Goal: Task Accomplishment & Management: Manage account settings

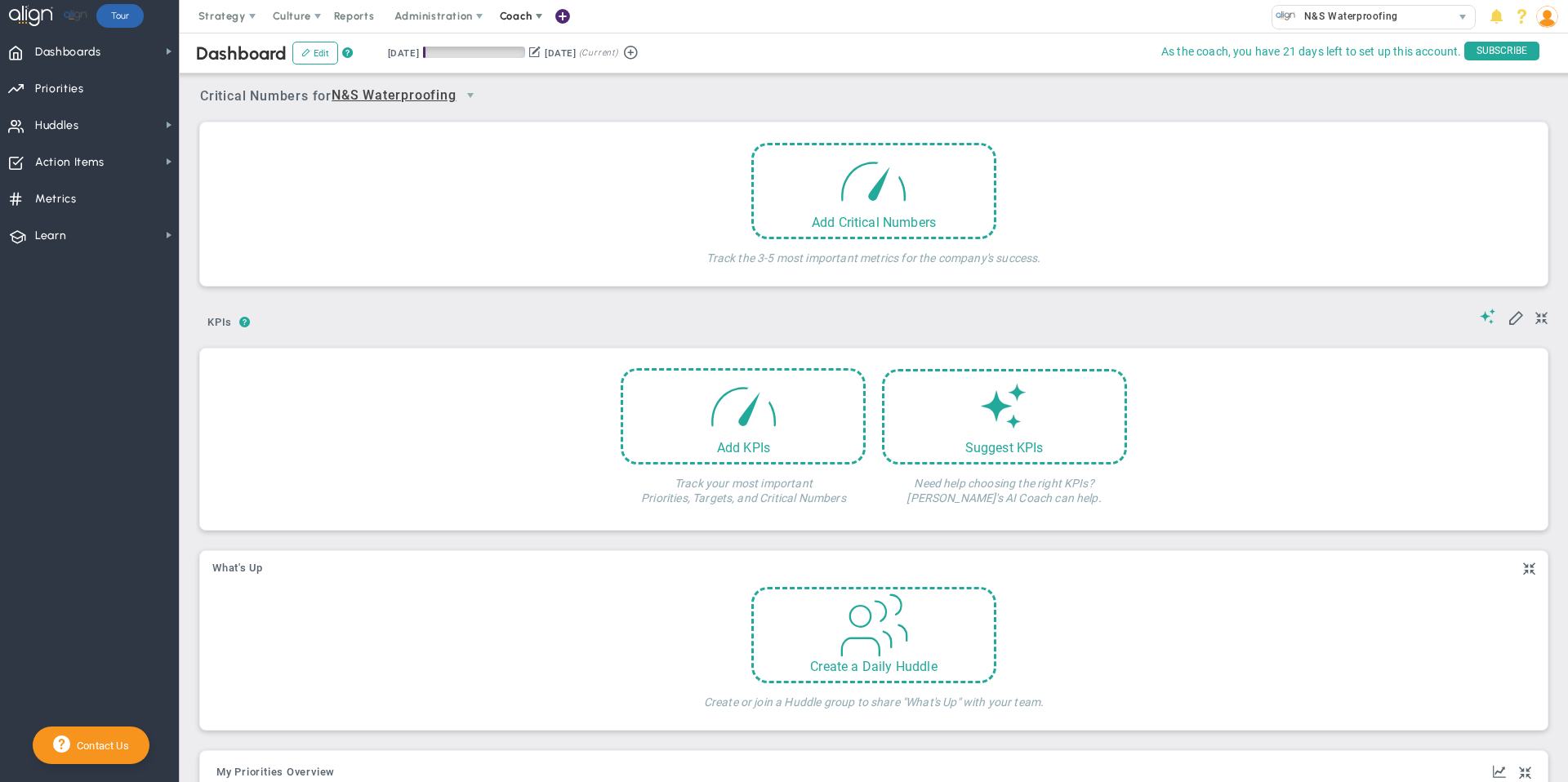
click at [515, 15] on span "Coach" at bounding box center [515, 16] width 32 height 12
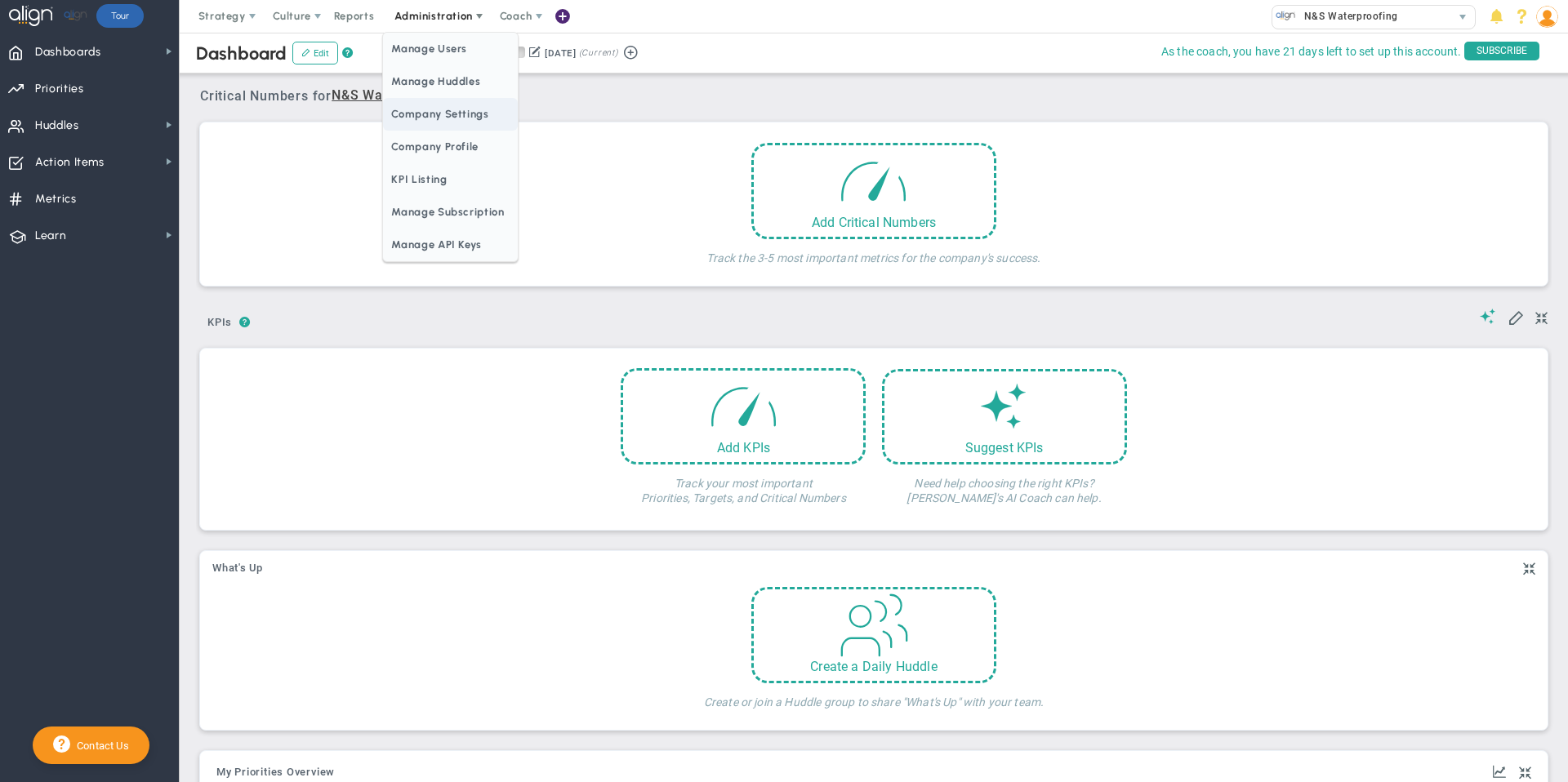
click at [404, 113] on span "Company Settings" at bounding box center [449, 114] width 134 height 32
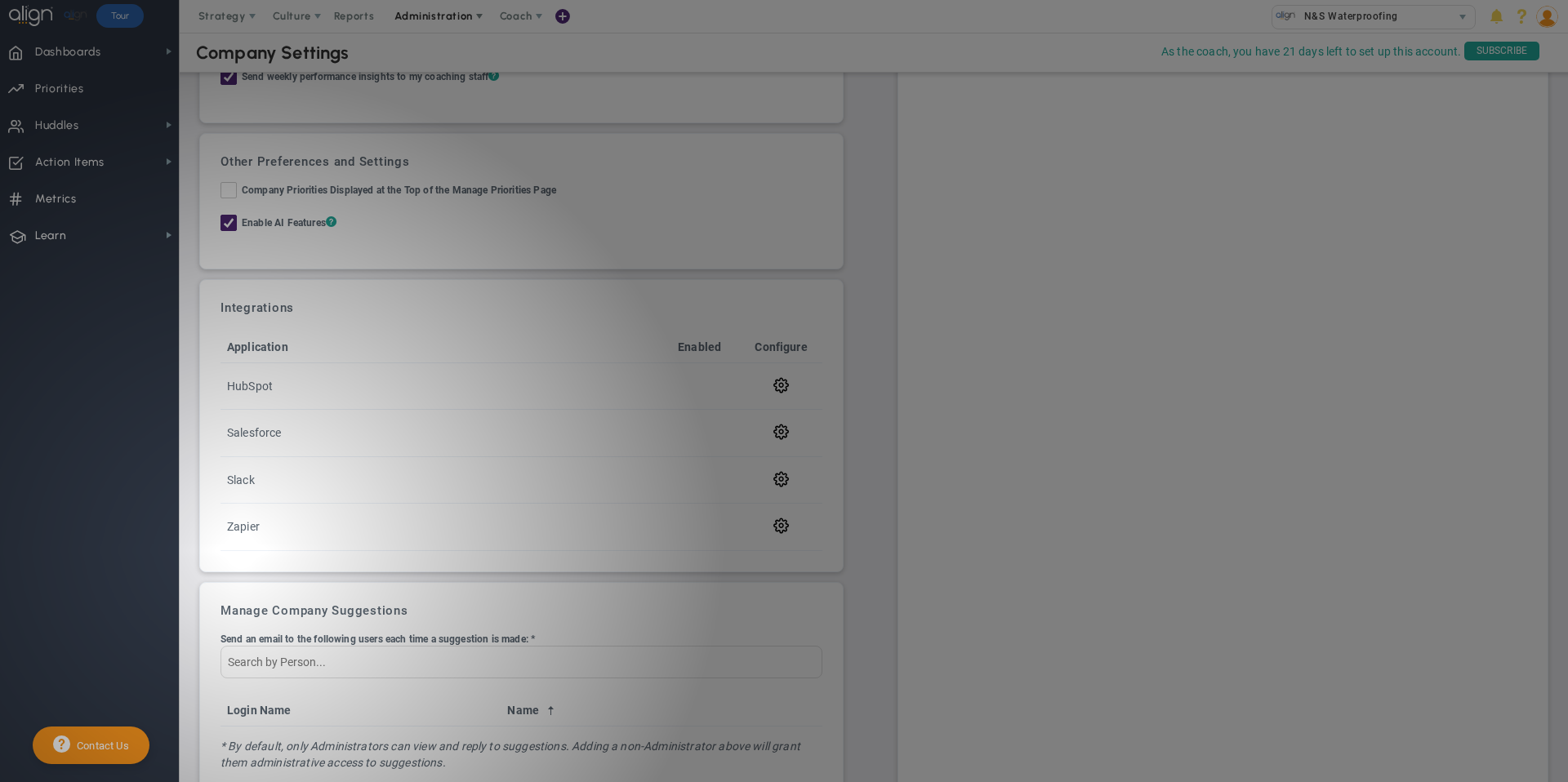
scroll to position [441, 0]
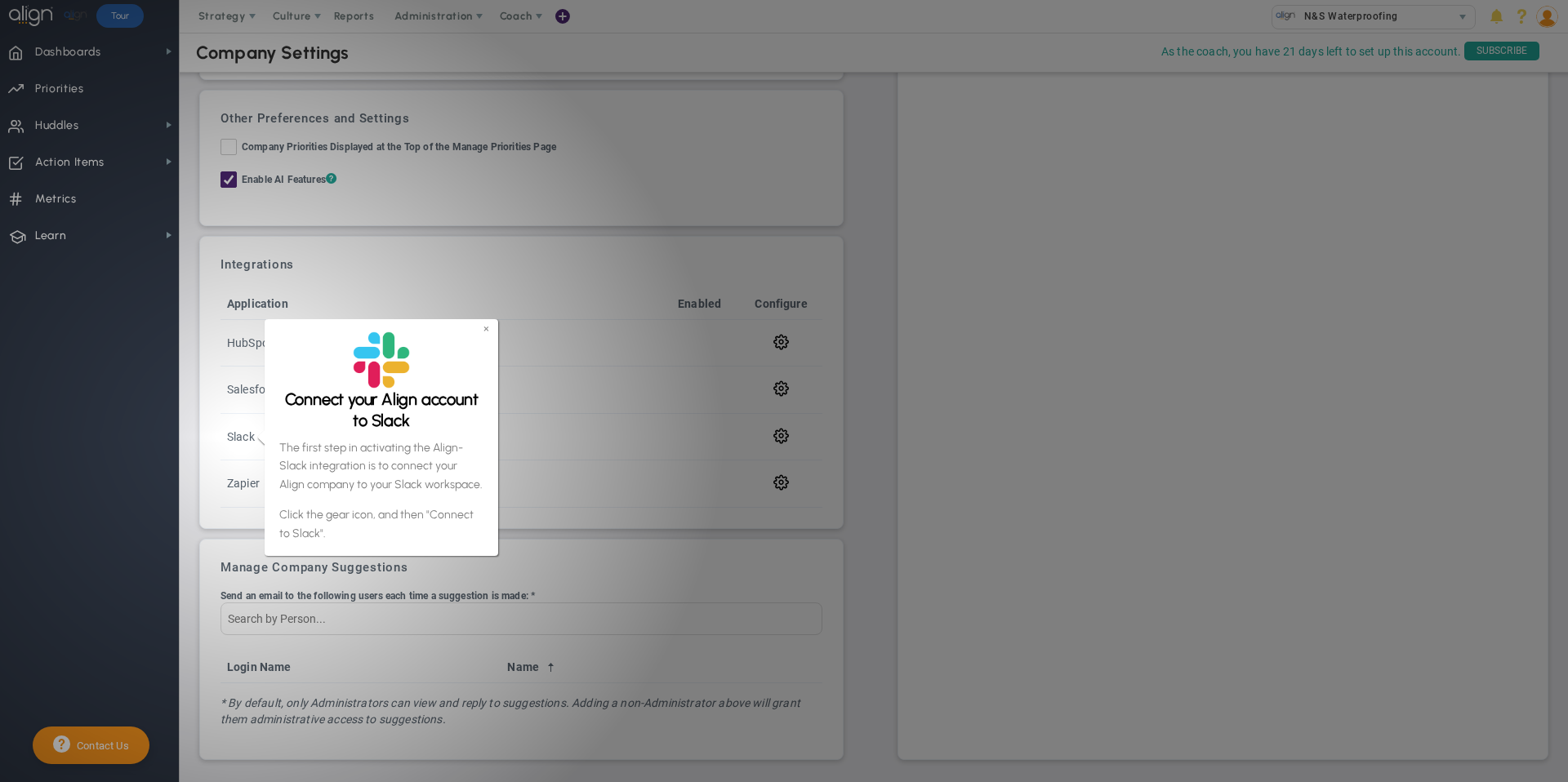
click at [488, 324] on link "×" at bounding box center [486, 328] width 6 height 14
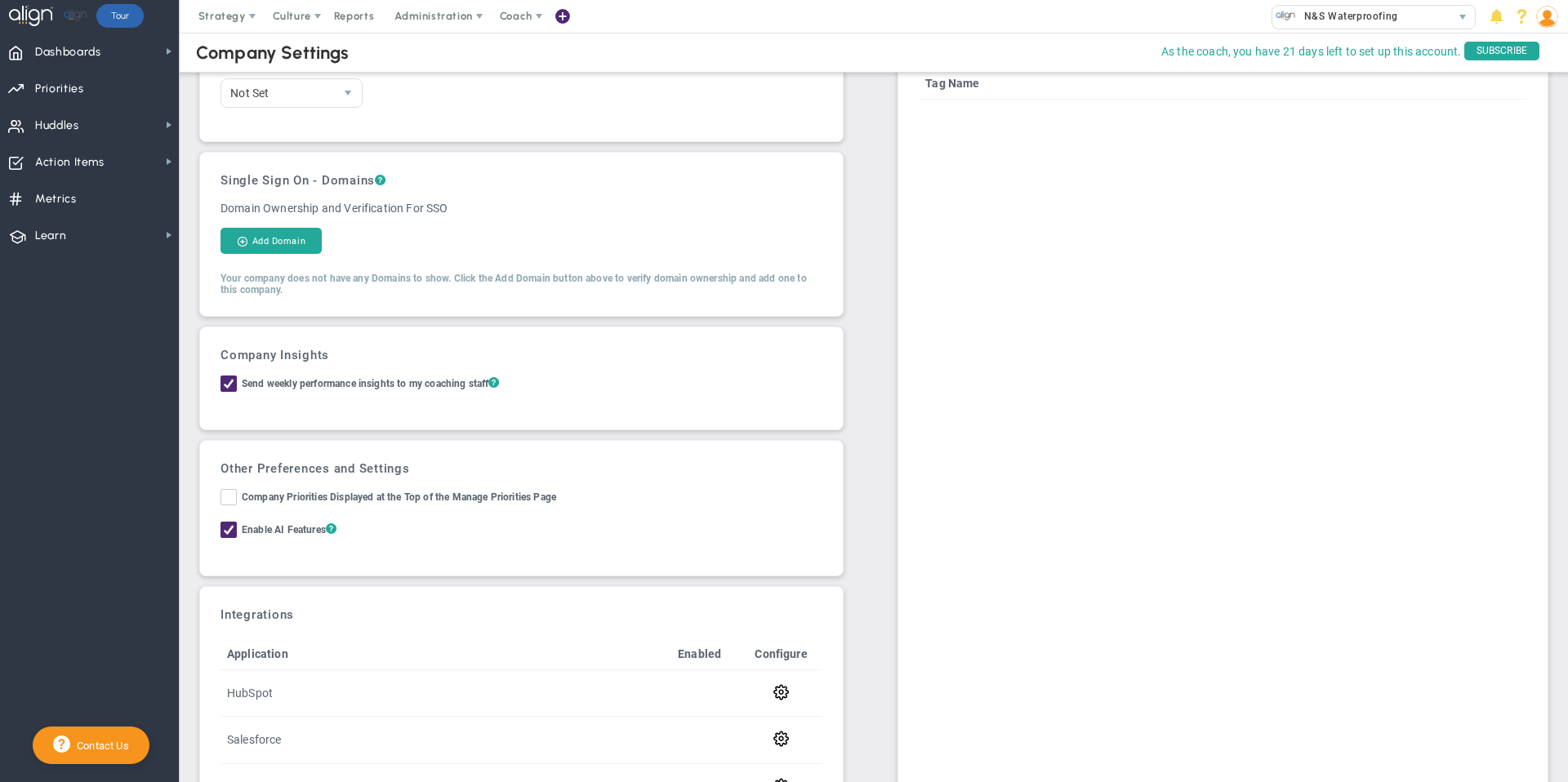
scroll to position [0, 0]
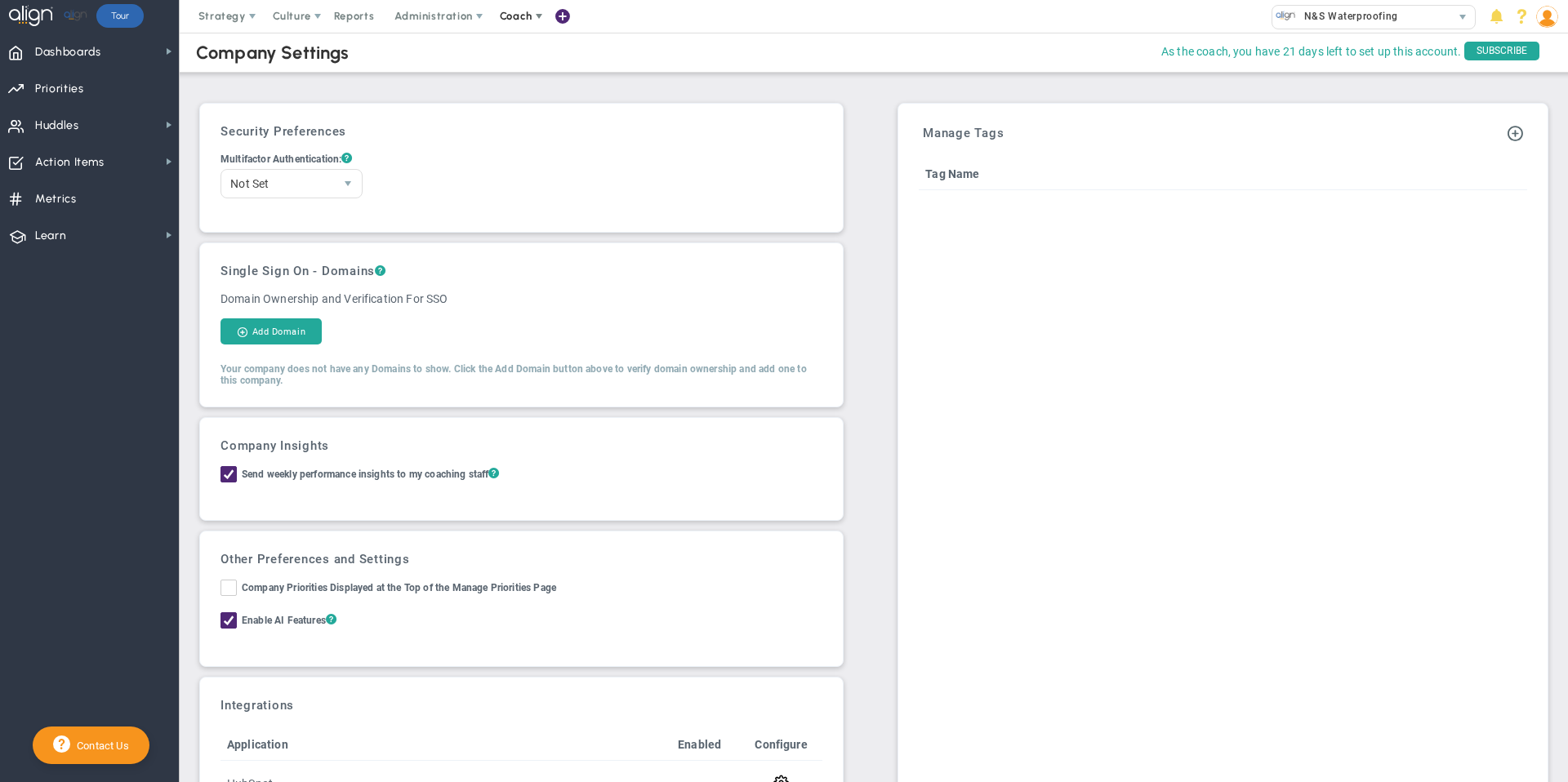
click at [510, 20] on span "Coach" at bounding box center [515, 16] width 32 height 12
click at [451, 21] on span "Administration" at bounding box center [433, 16] width 77 height 12
click at [462, 18] on span "Administration" at bounding box center [433, 16] width 77 height 12
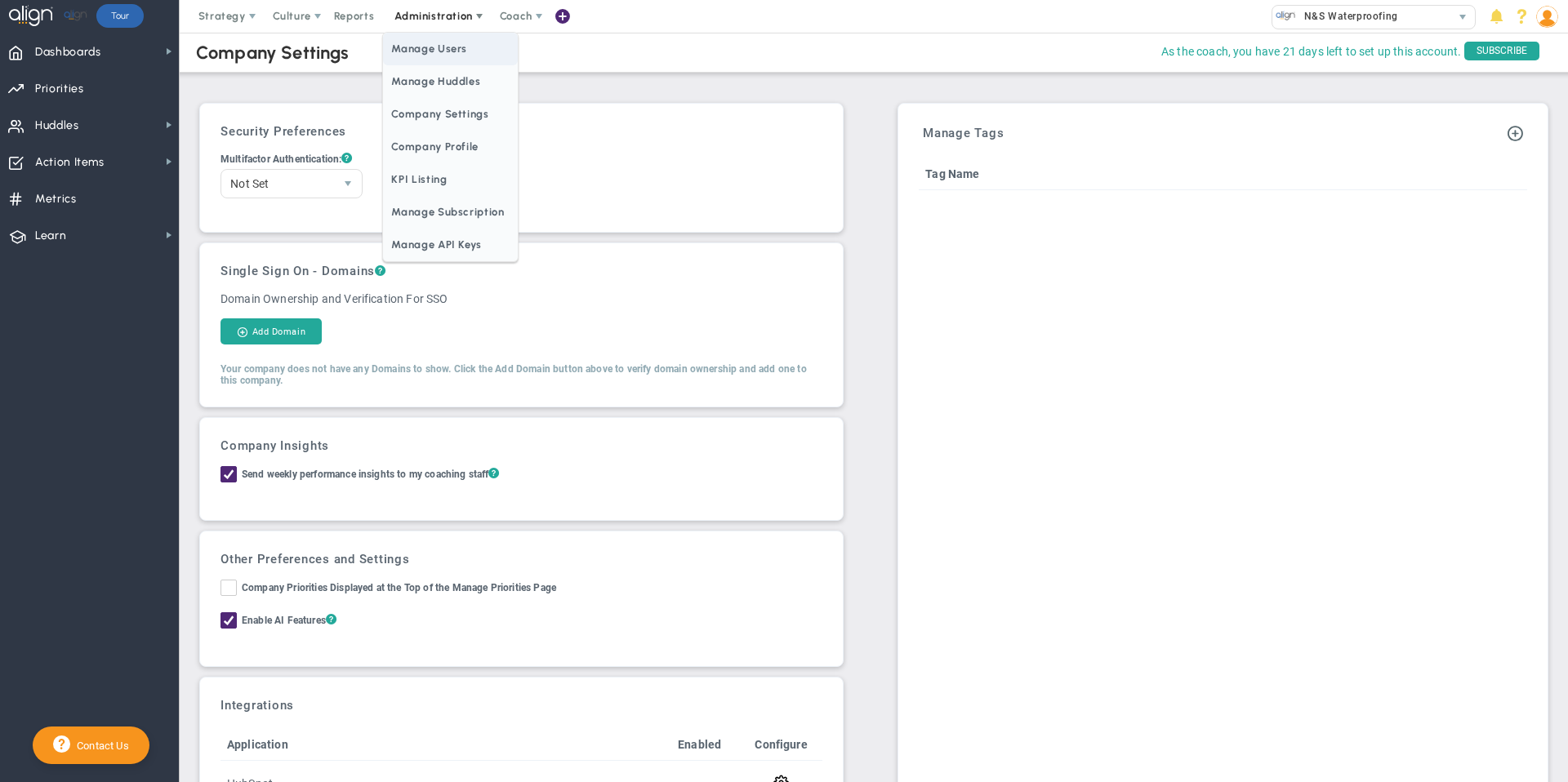
click at [454, 47] on span "Manage Users" at bounding box center [449, 48] width 134 height 32
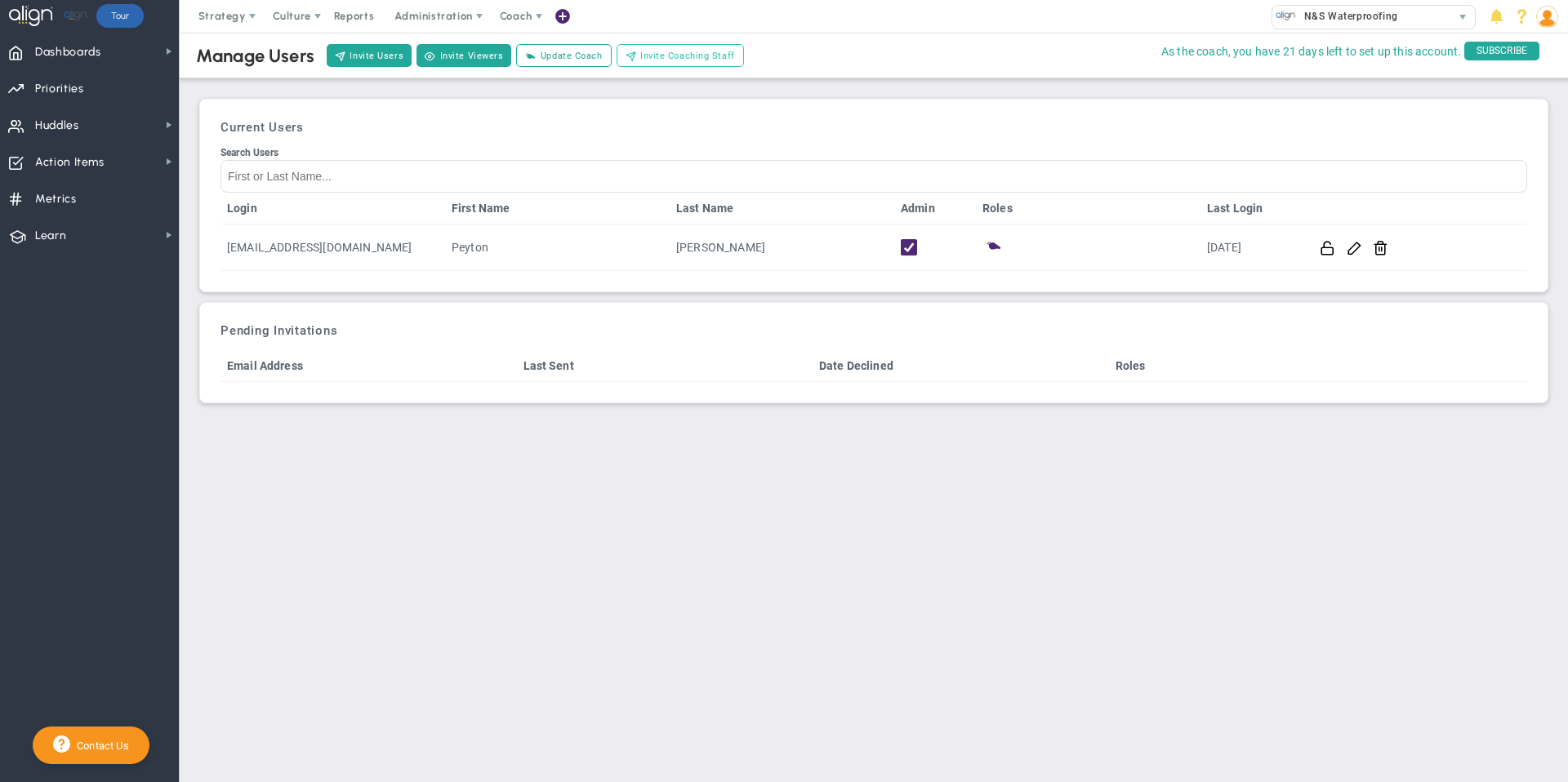
click at [668, 52] on span "Invite Coaching Staff" at bounding box center [687, 56] width 95 height 14
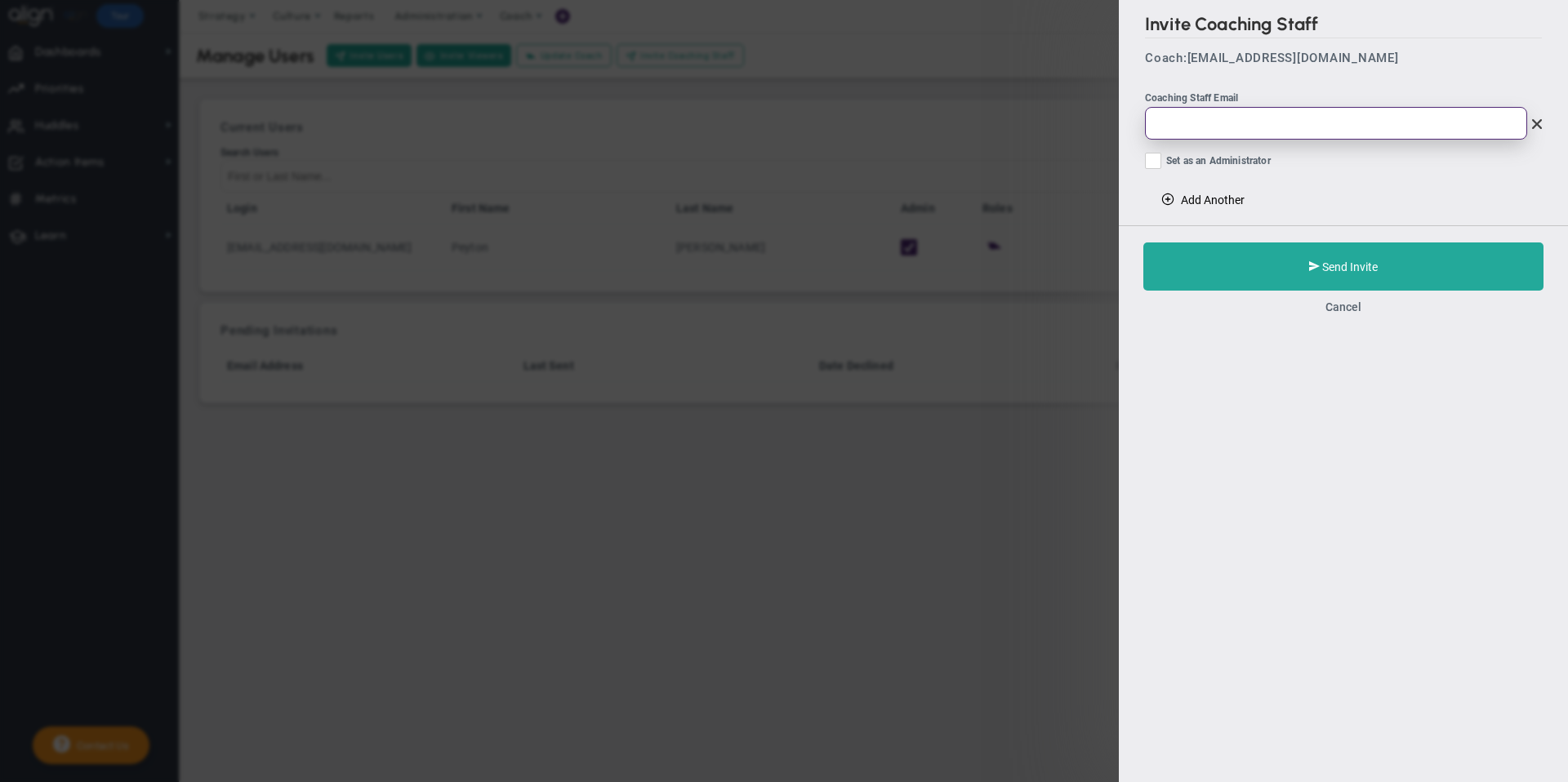
click at [1188, 131] on input "email" at bounding box center [1335, 123] width 382 height 32
type input "B"
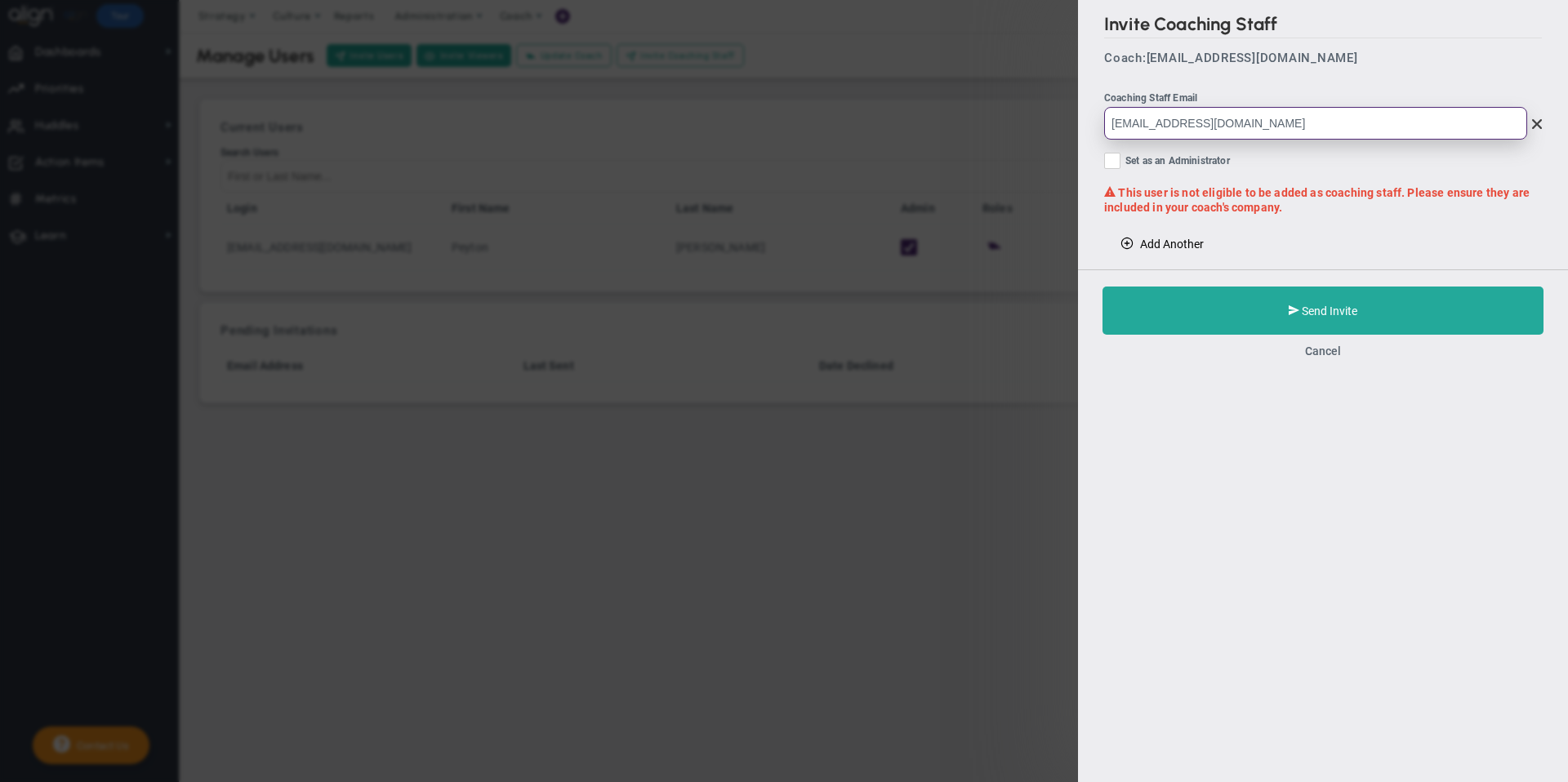
type input "[EMAIL_ADDRESS][DOMAIN_NAME]"
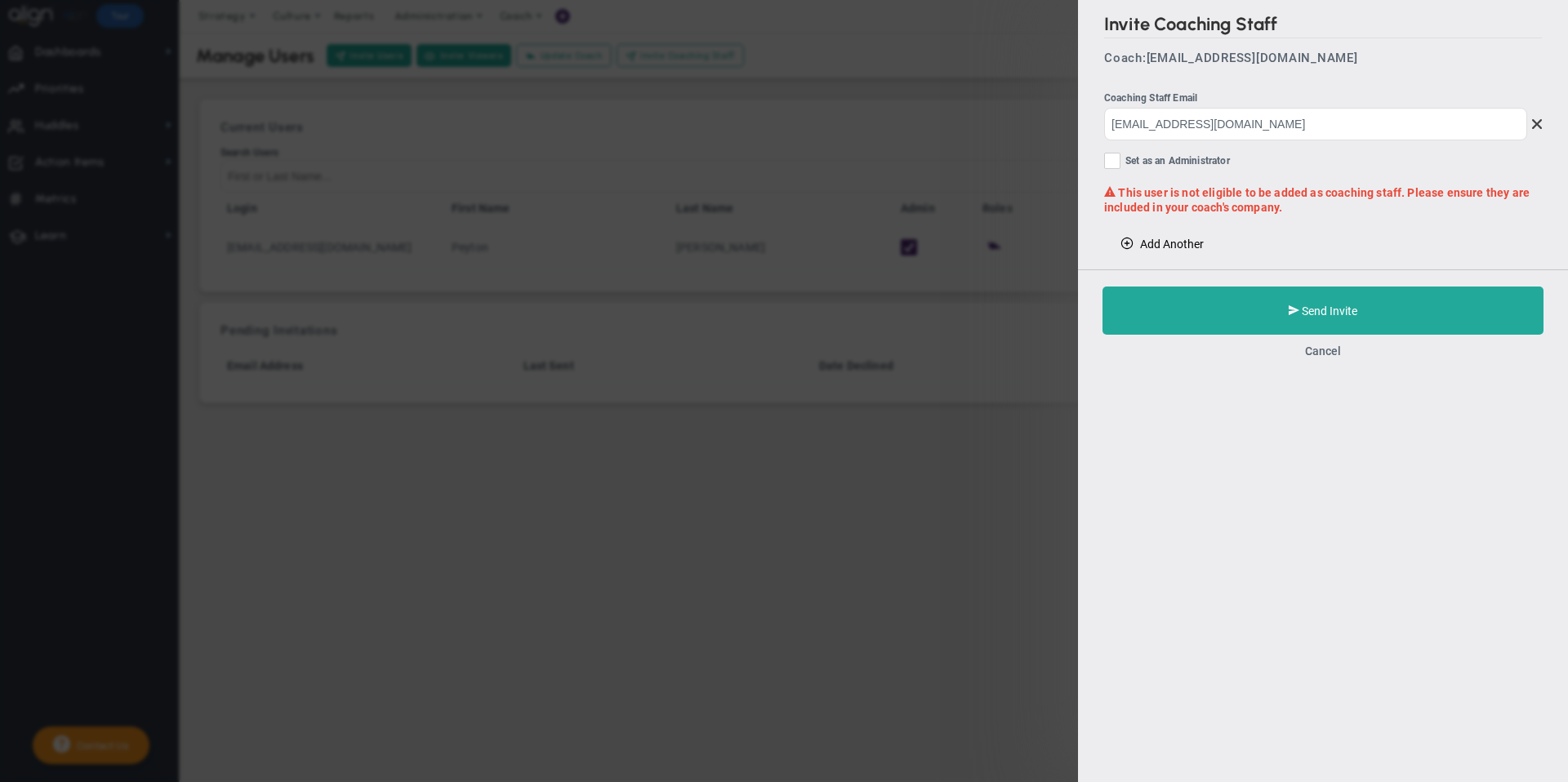
click at [1120, 164] on span at bounding box center [1112, 161] width 17 height 17
click at [1119, 164] on input "Set as an Administrator" at bounding box center [1113, 164] width 11 height 17
checkbox input "true"
click at [1245, 237] on div "Invite Coaching Staff Coach: [EMAIL_ADDRESS][DOMAIN_NAME] Coaching Staff Email …" at bounding box center [1322, 135] width 490 height 270
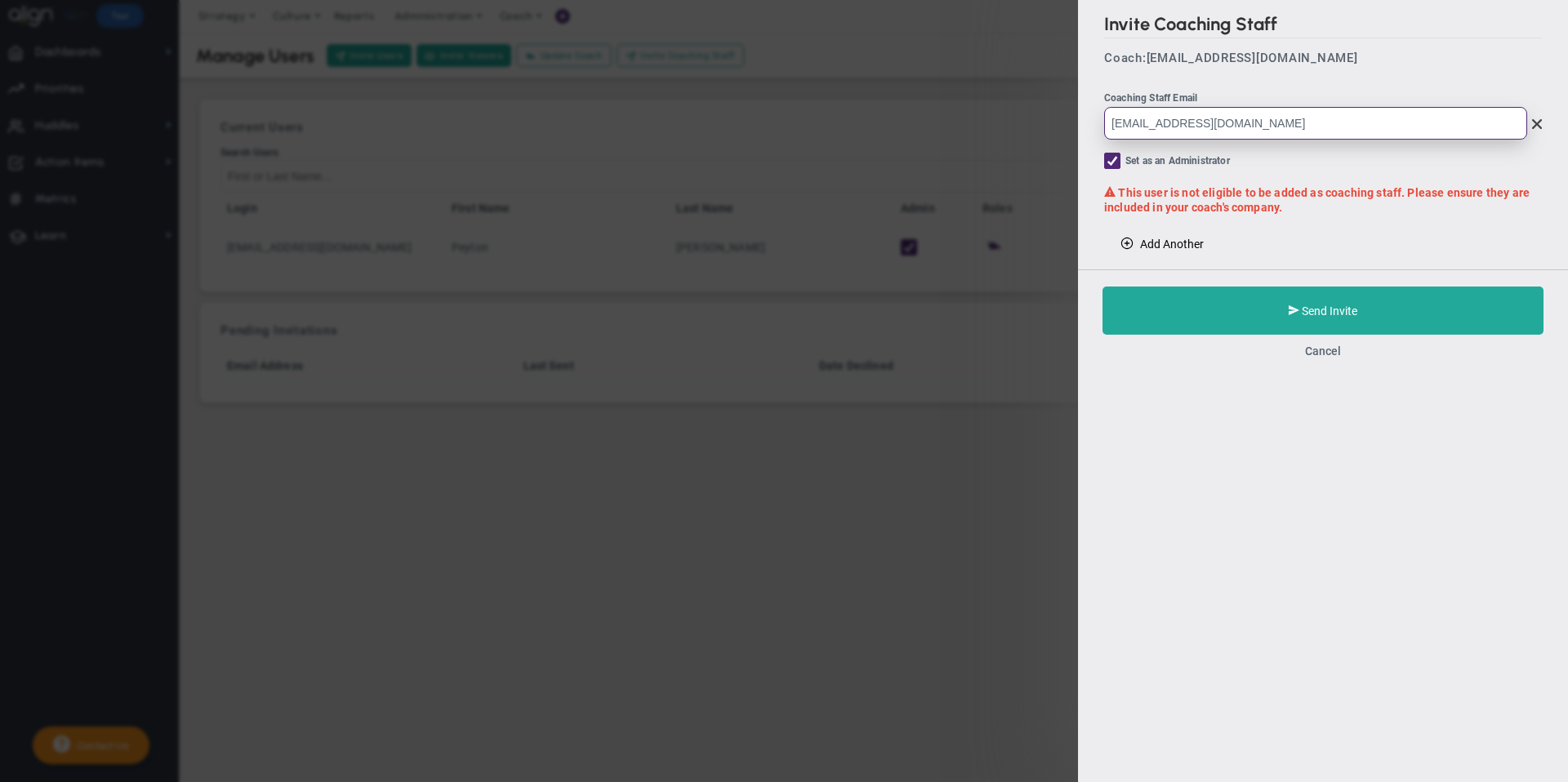
click at [1317, 121] on input "[EMAIL_ADDRESS][DOMAIN_NAME]" at bounding box center [1315, 123] width 423 height 32
click at [1139, 124] on input "[EMAIL_ADDRESS][DOMAIN_NAME]" at bounding box center [1315, 123] width 423 height 32
click at [1145, 123] on input "[EMAIL_ADDRESS][DOMAIN_NAME]" at bounding box center [1315, 123] width 423 height 32
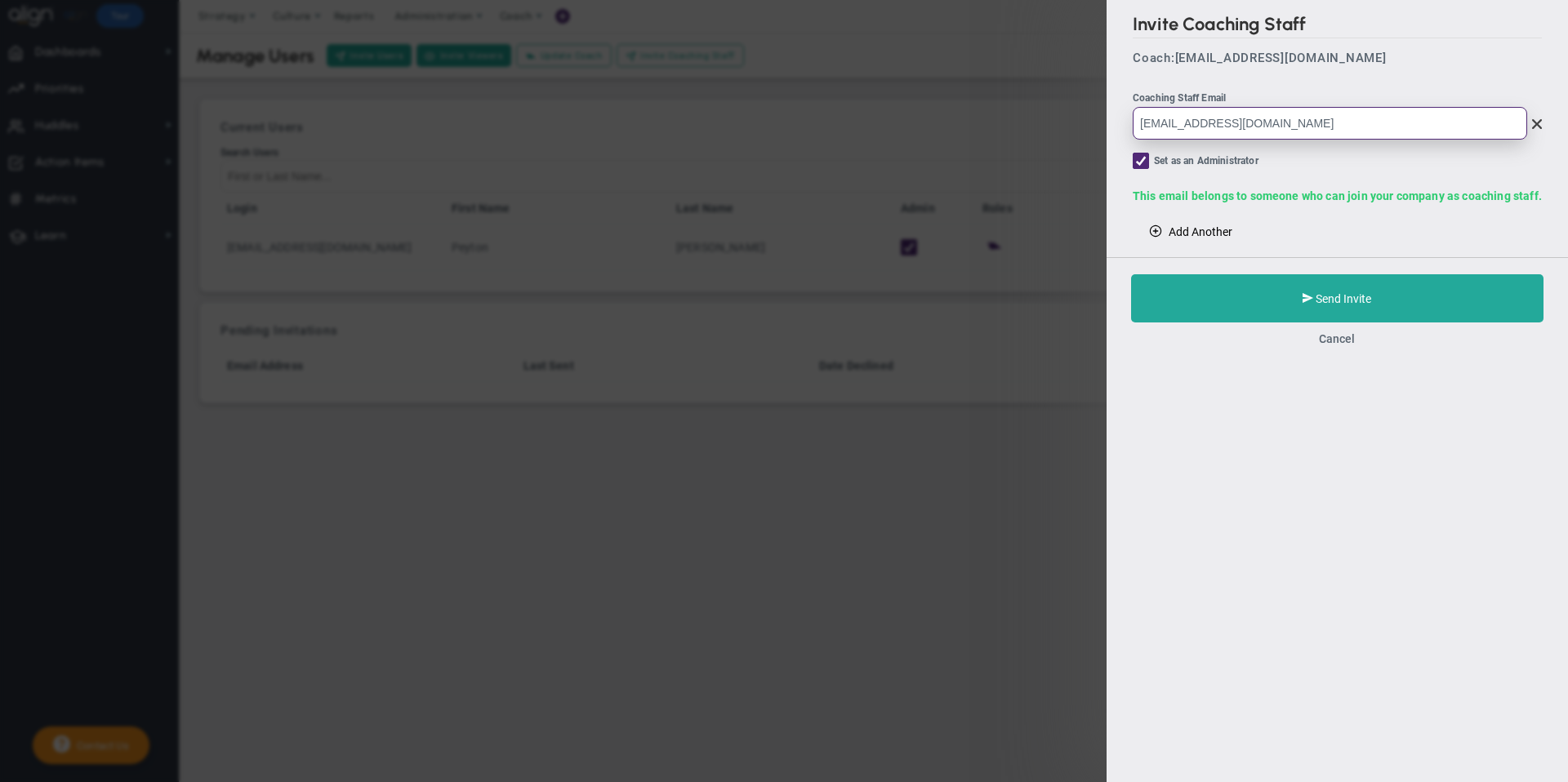
type input "[EMAIL_ADDRESS][DOMAIN_NAME]"
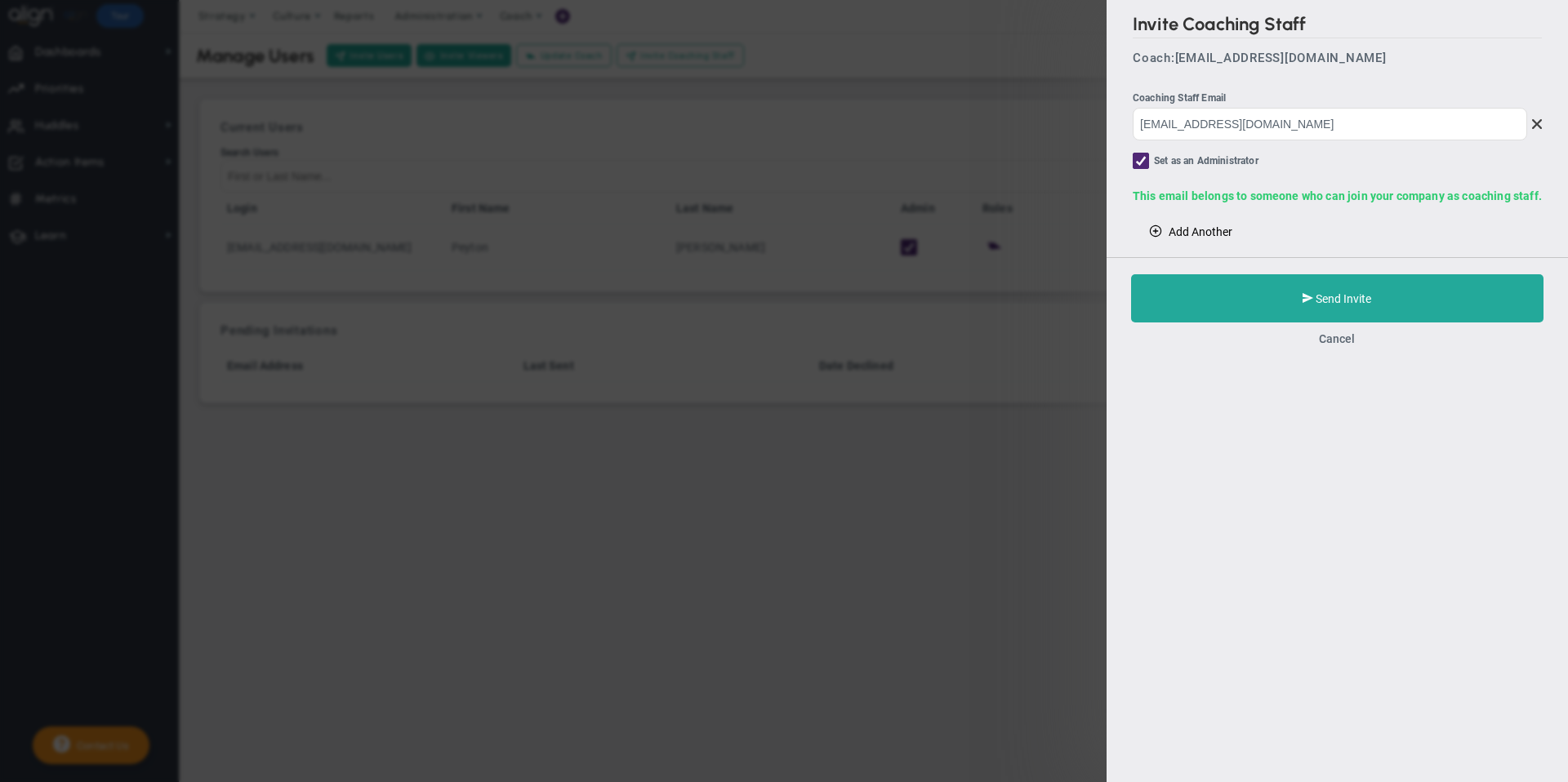
click at [1220, 235] on span "Add Another" at bounding box center [1200, 232] width 64 height 13
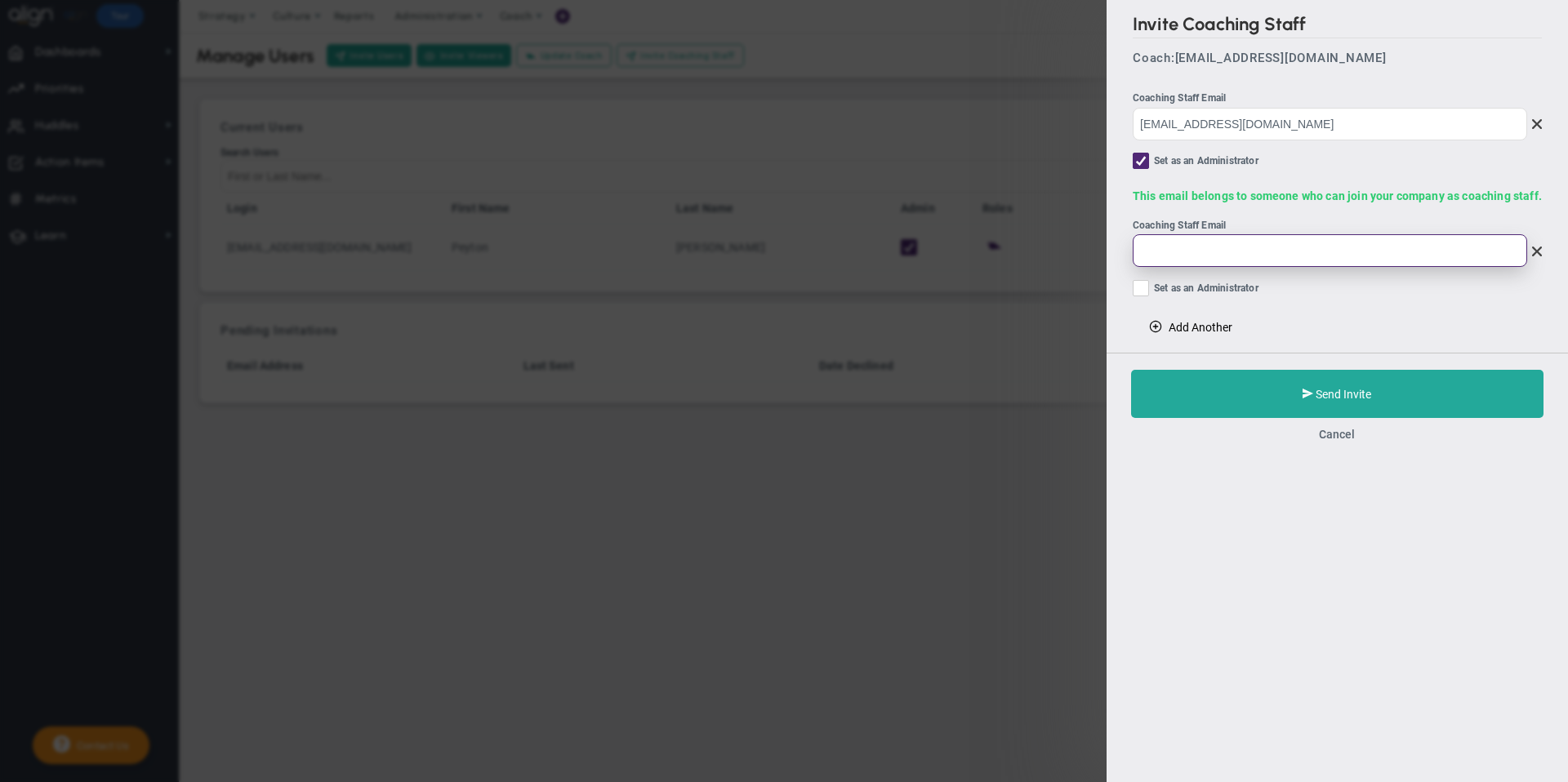
click at [1211, 254] on input "email" at bounding box center [1330, 250] width 394 height 32
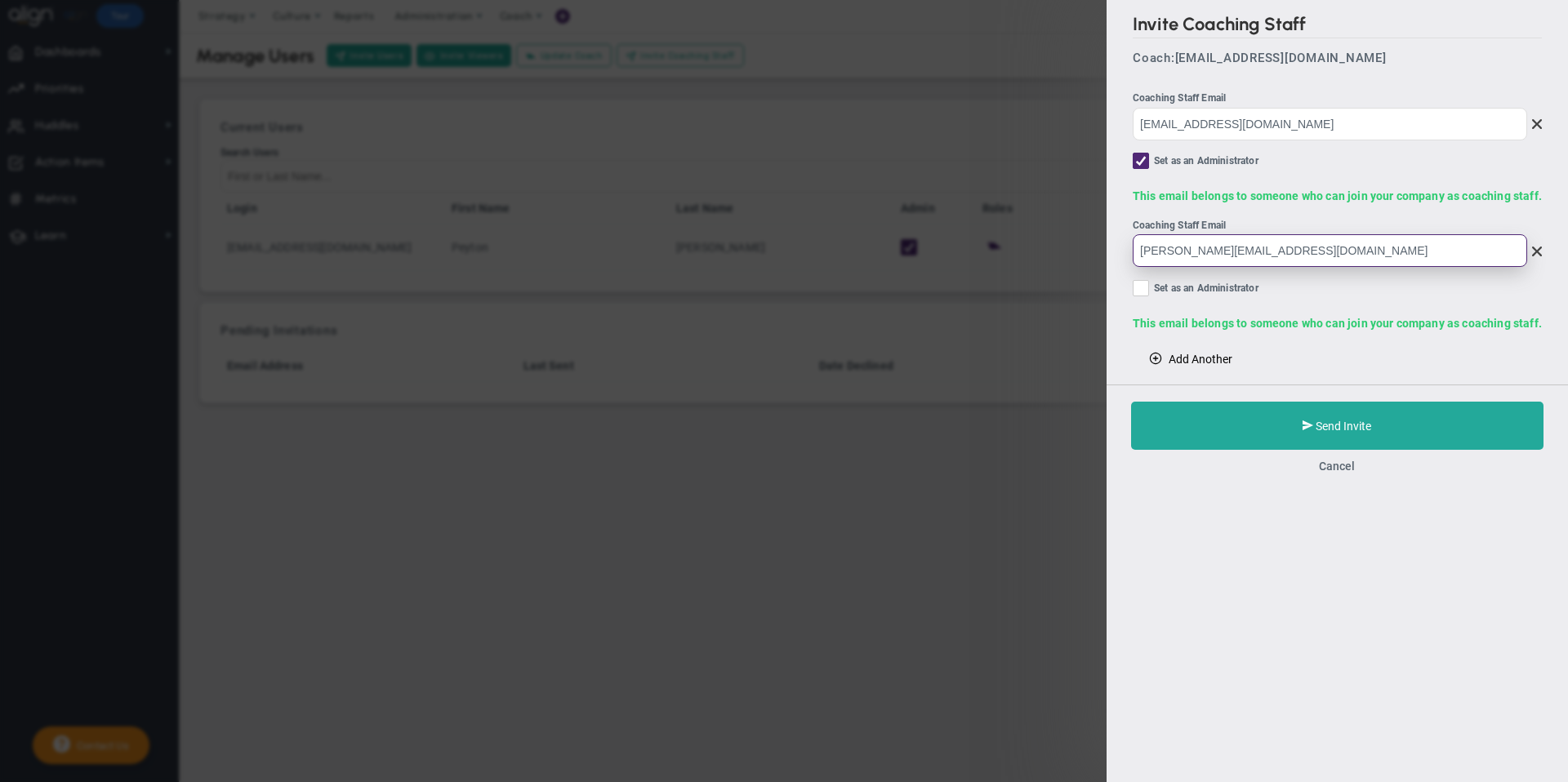
type input "[PERSON_NAME][EMAIL_ADDRESS][DOMAIN_NAME]"
click at [1144, 286] on input "Set as an Administrator" at bounding box center [1142, 291] width 11 height 17
checkbox input "true"
click at [1170, 359] on span "Add Another" at bounding box center [1200, 359] width 64 height 13
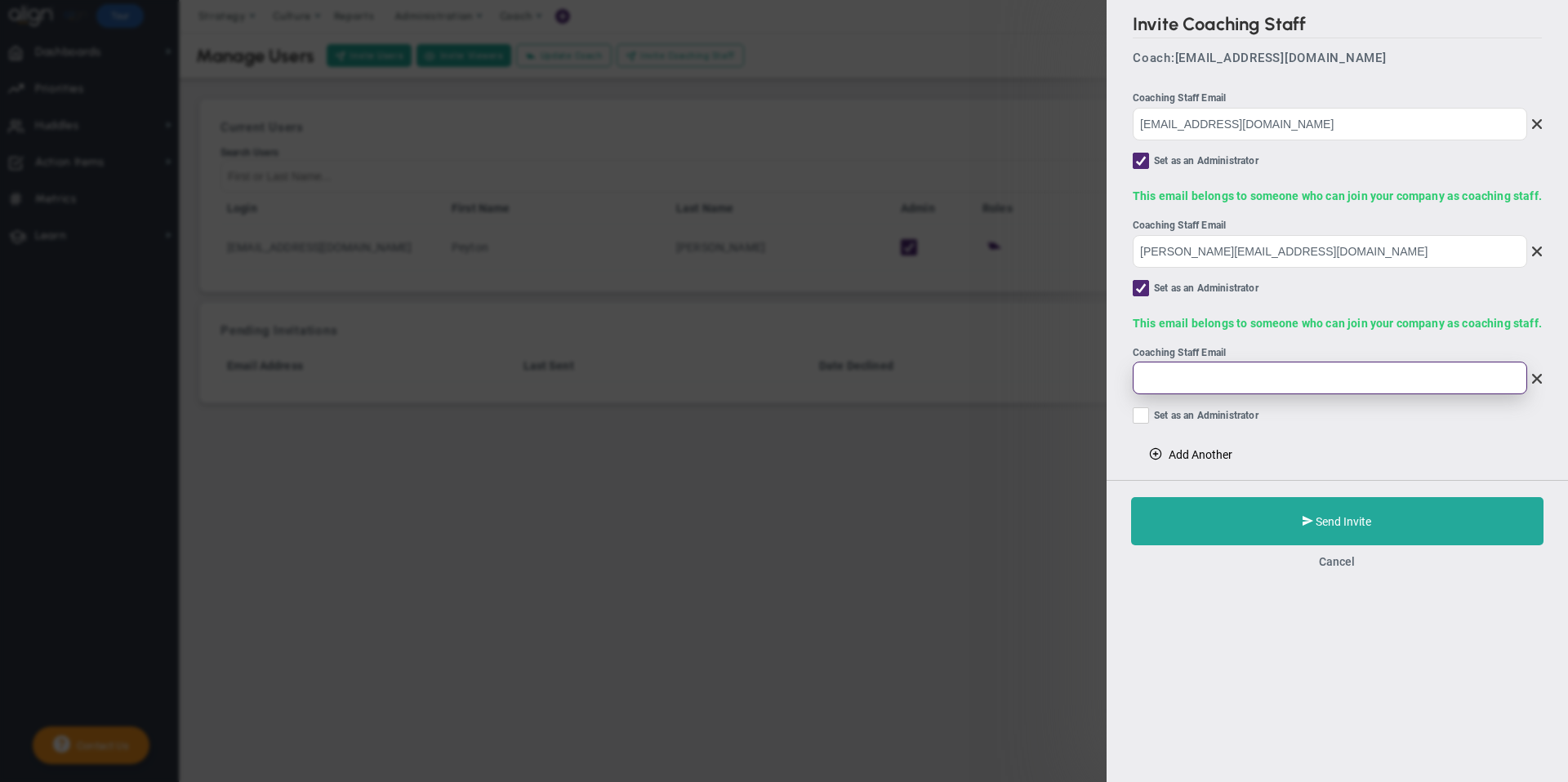
click at [1168, 376] on input "email" at bounding box center [1330, 378] width 394 height 32
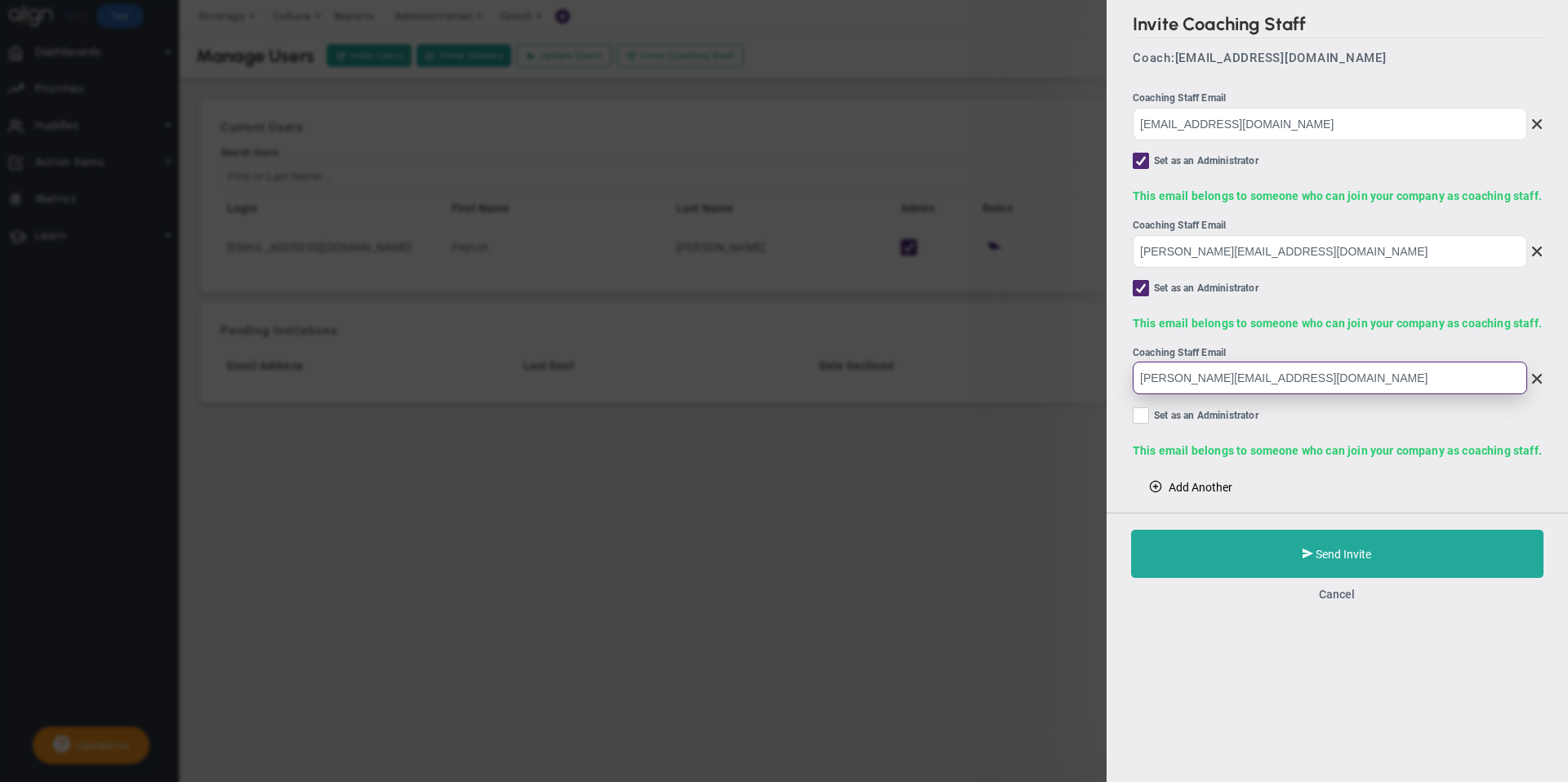
type input "[PERSON_NAME][EMAIL_ADDRESS][DOMAIN_NAME]"
click at [1144, 414] on input "Set as an Administrator" at bounding box center [1142, 418] width 11 height 17
checkbox input "true"
click at [1156, 486] on span at bounding box center [1155, 486] width 13 height 13
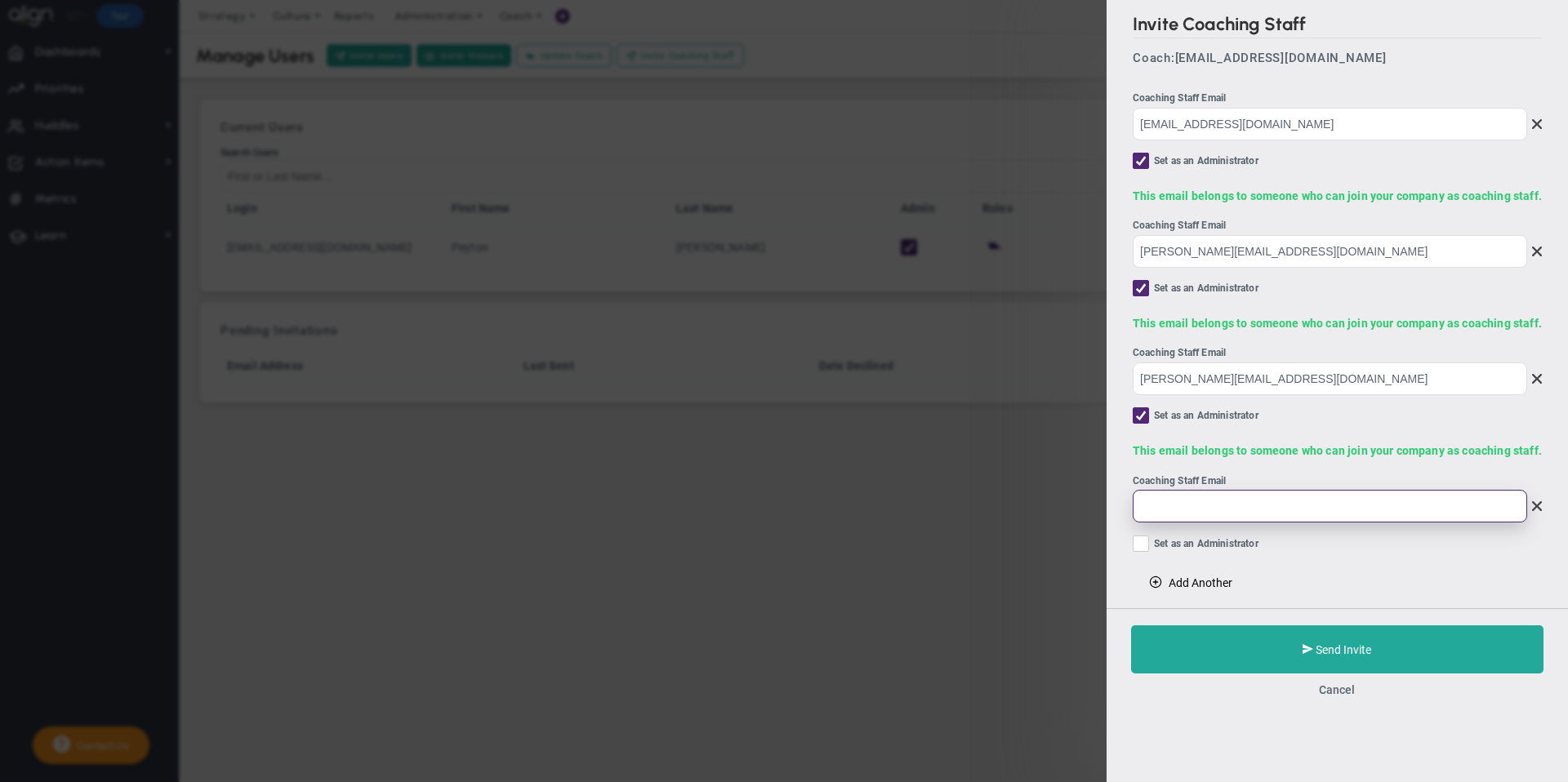
click at [1169, 507] on input "email" at bounding box center [1330, 506] width 394 height 32
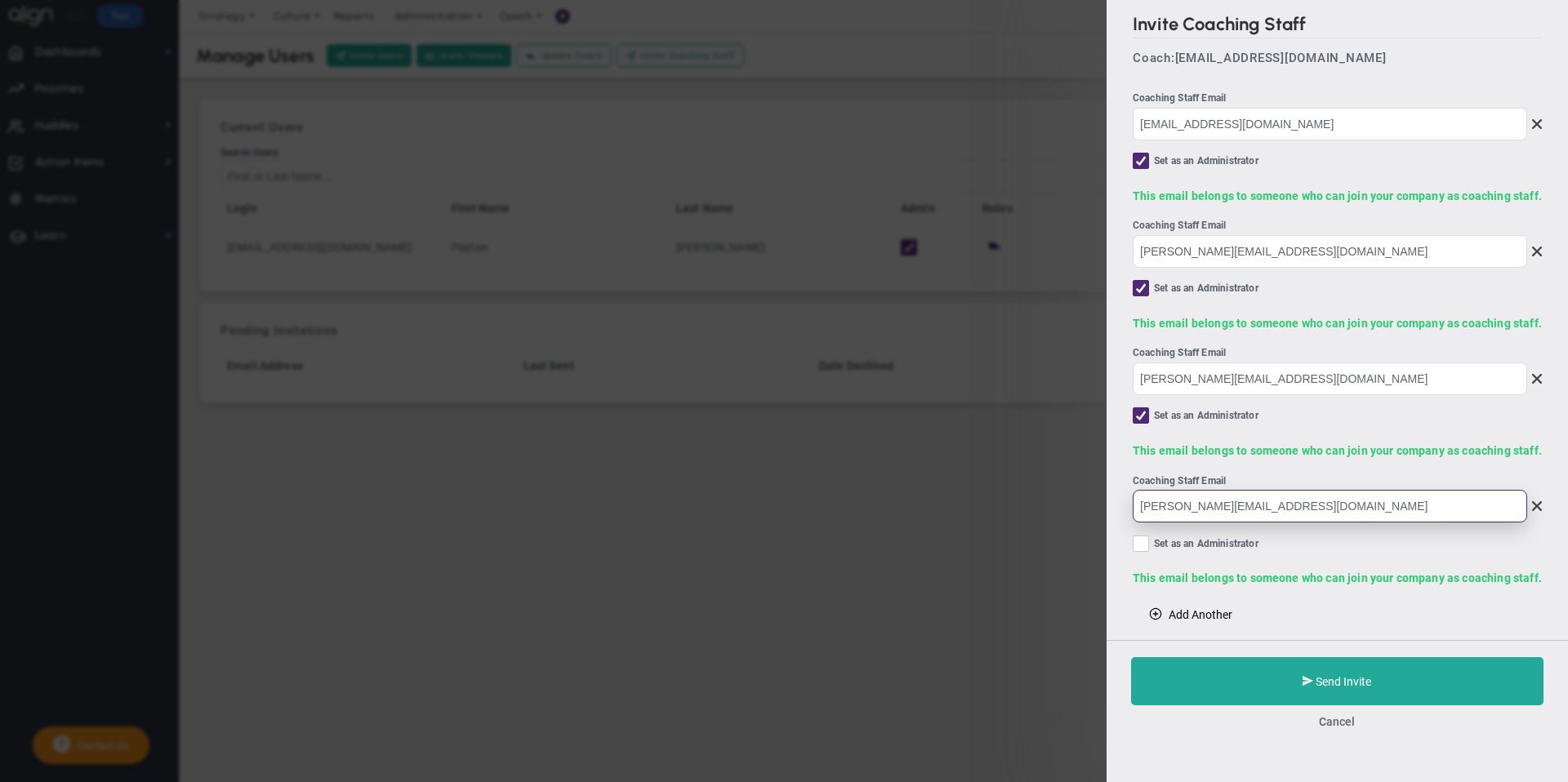
type input "[PERSON_NAME][EMAIL_ADDRESS][DOMAIN_NAME]"
click at [1138, 537] on span at bounding box center [1141, 544] width 17 height 17
click at [1138, 539] on input "Set as an Administrator" at bounding box center [1142, 547] width 11 height 17
checkbox input "true"
click at [1158, 607] on span at bounding box center [1155, 613] width 13 height 13
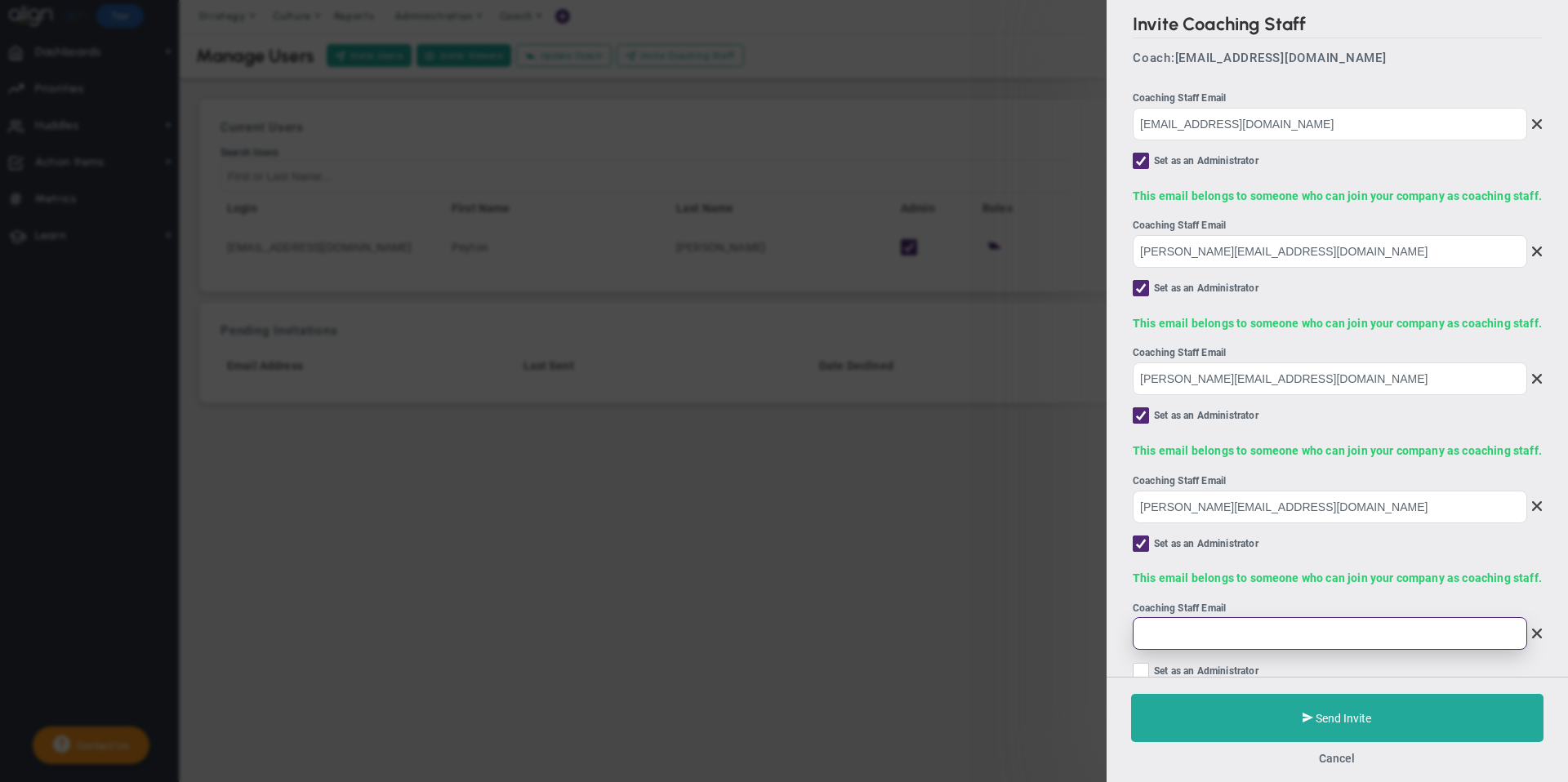
click at [1166, 623] on input "email" at bounding box center [1330, 633] width 394 height 32
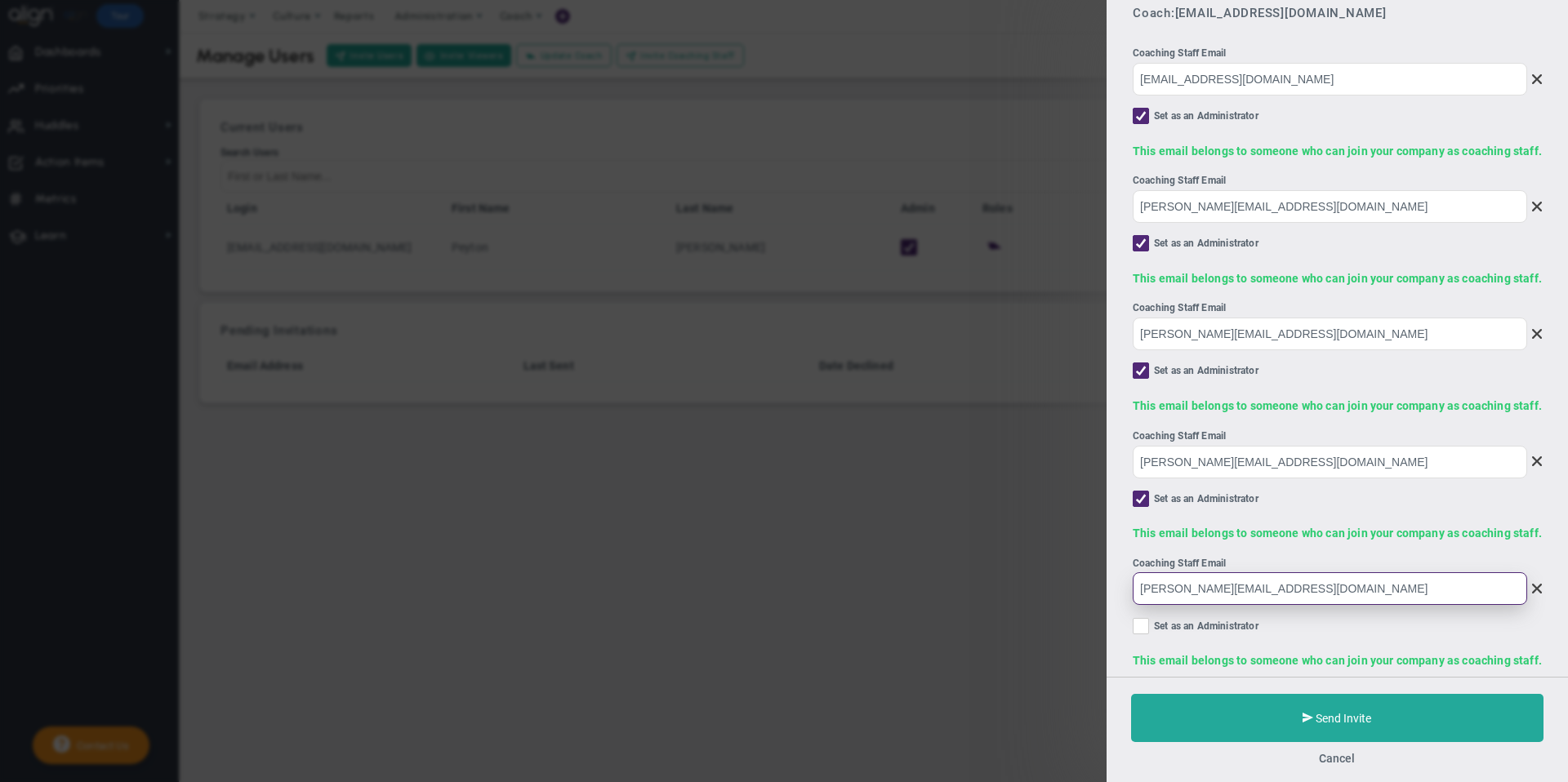
scroll to position [91, 0]
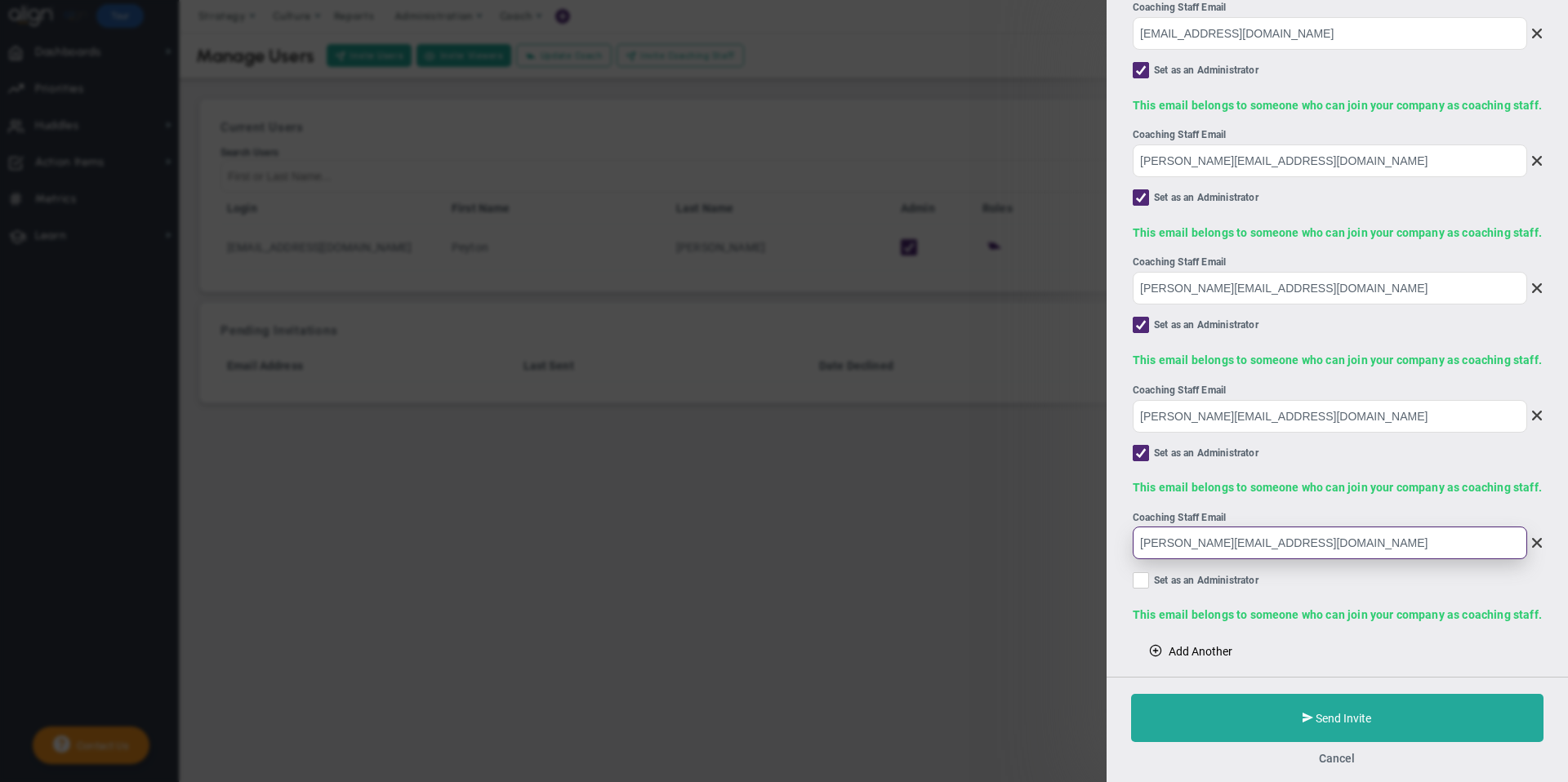
type input "[PERSON_NAME][EMAIL_ADDRESS][DOMAIN_NAME]"
click at [1142, 583] on input "Set as an Administrator" at bounding box center [1142, 584] width 11 height 17
checkbox input "true"
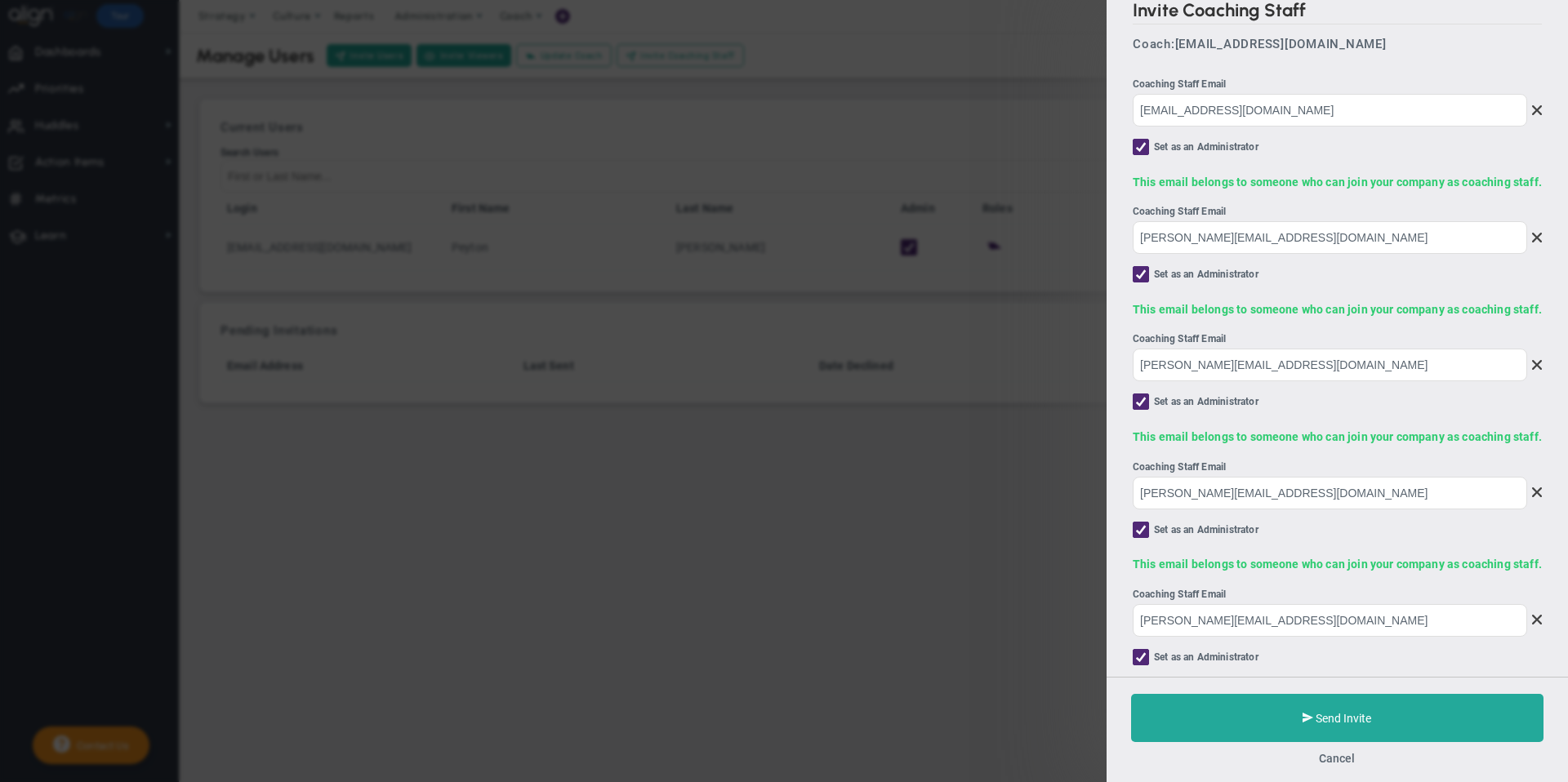
scroll to position [0, 0]
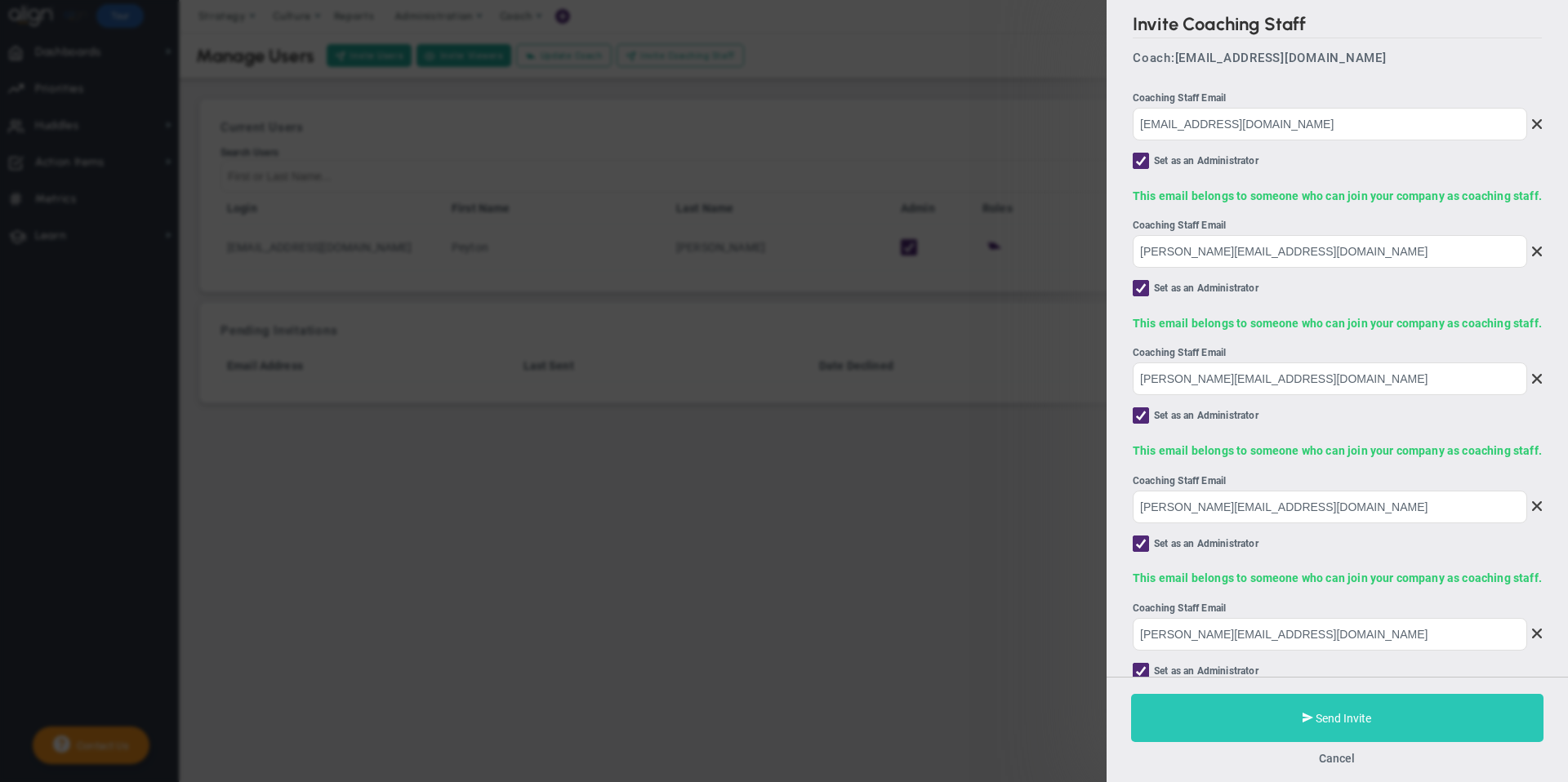
click at [1307, 715] on span at bounding box center [1308, 718] width 11 height 16
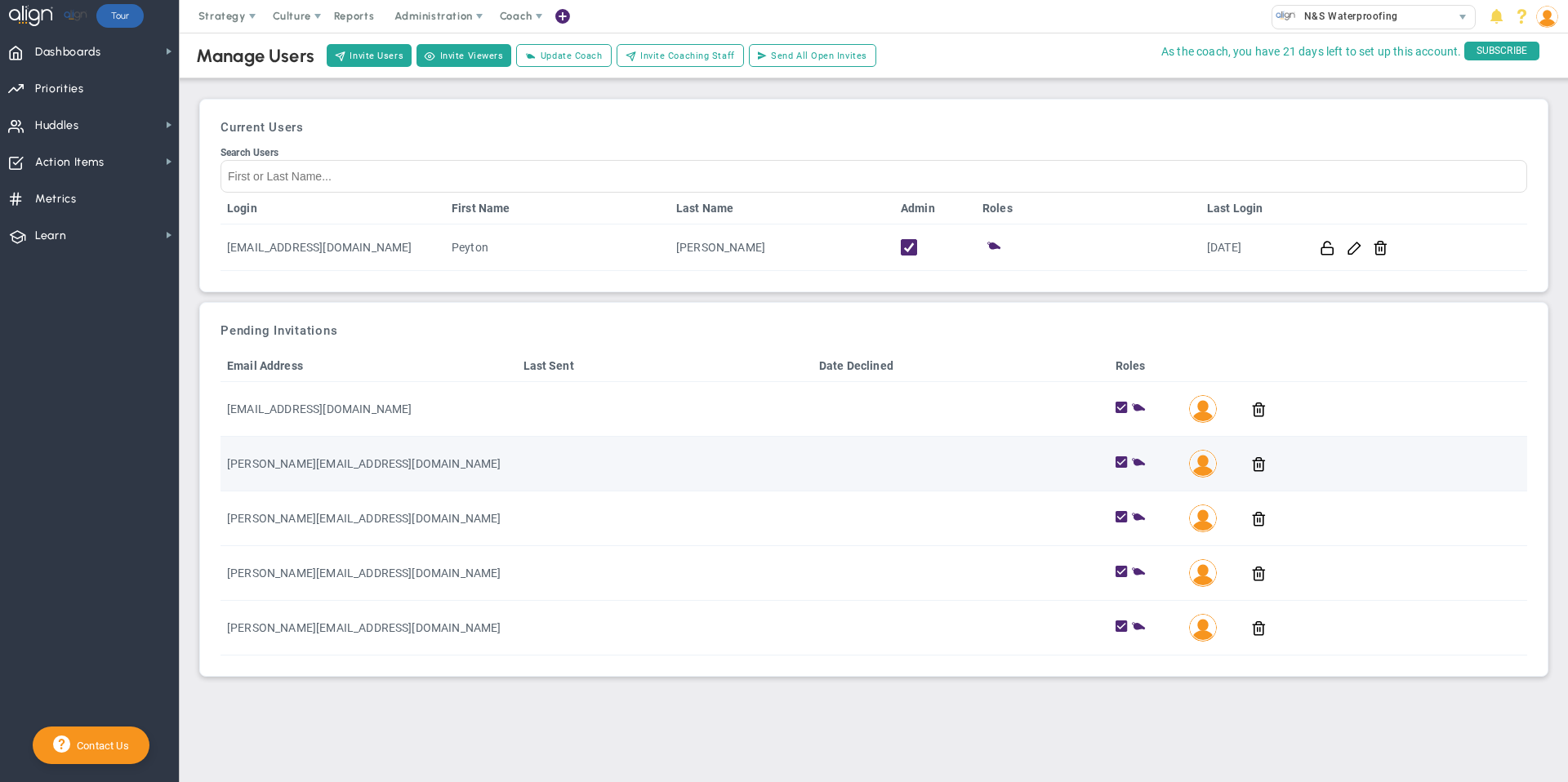
click at [1141, 461] on span at bounding box center [1139, 461] width 16 height 16
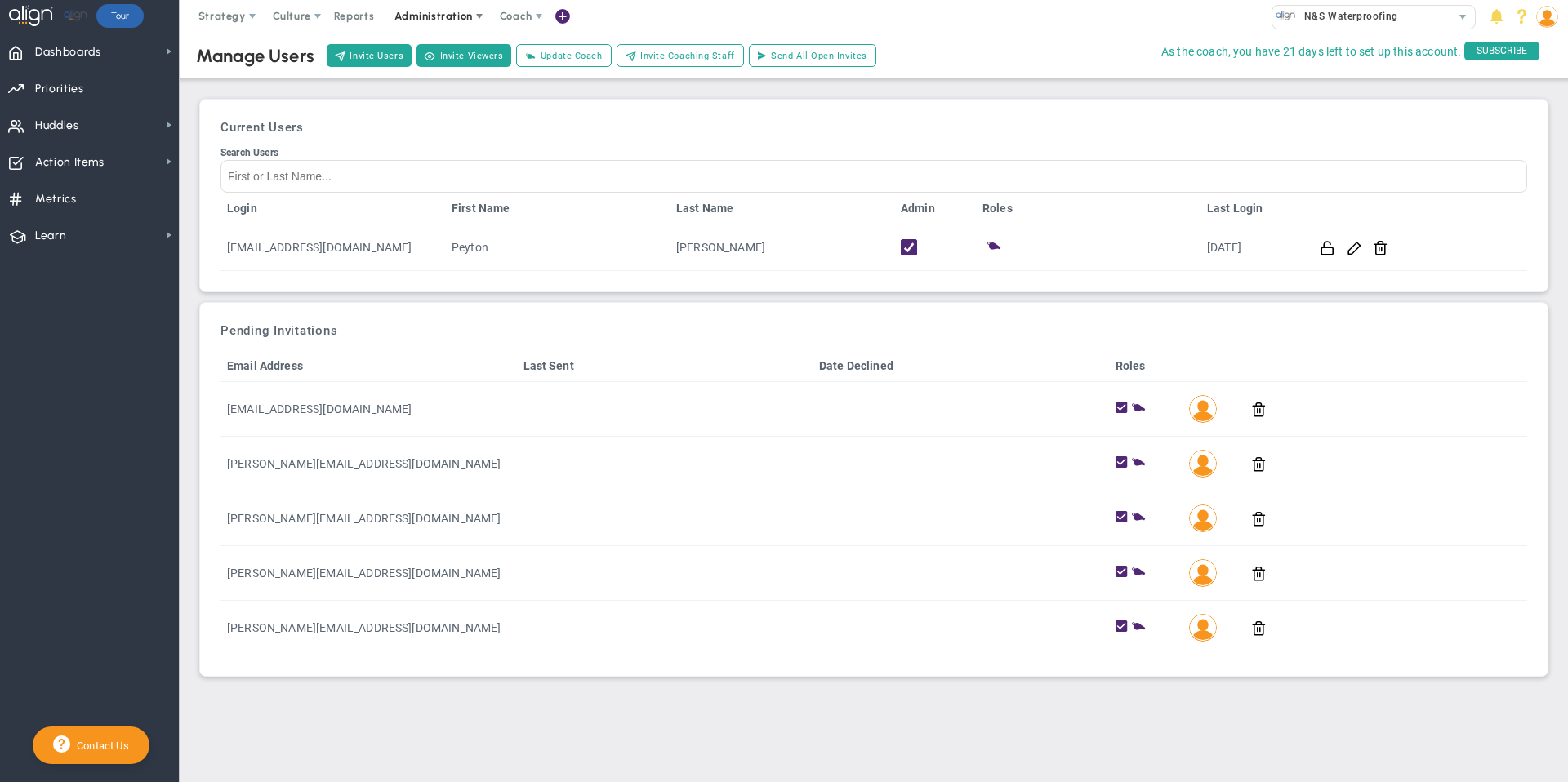
click at [473, 14] on span at bounding box center [479, 17] width 13 height 13
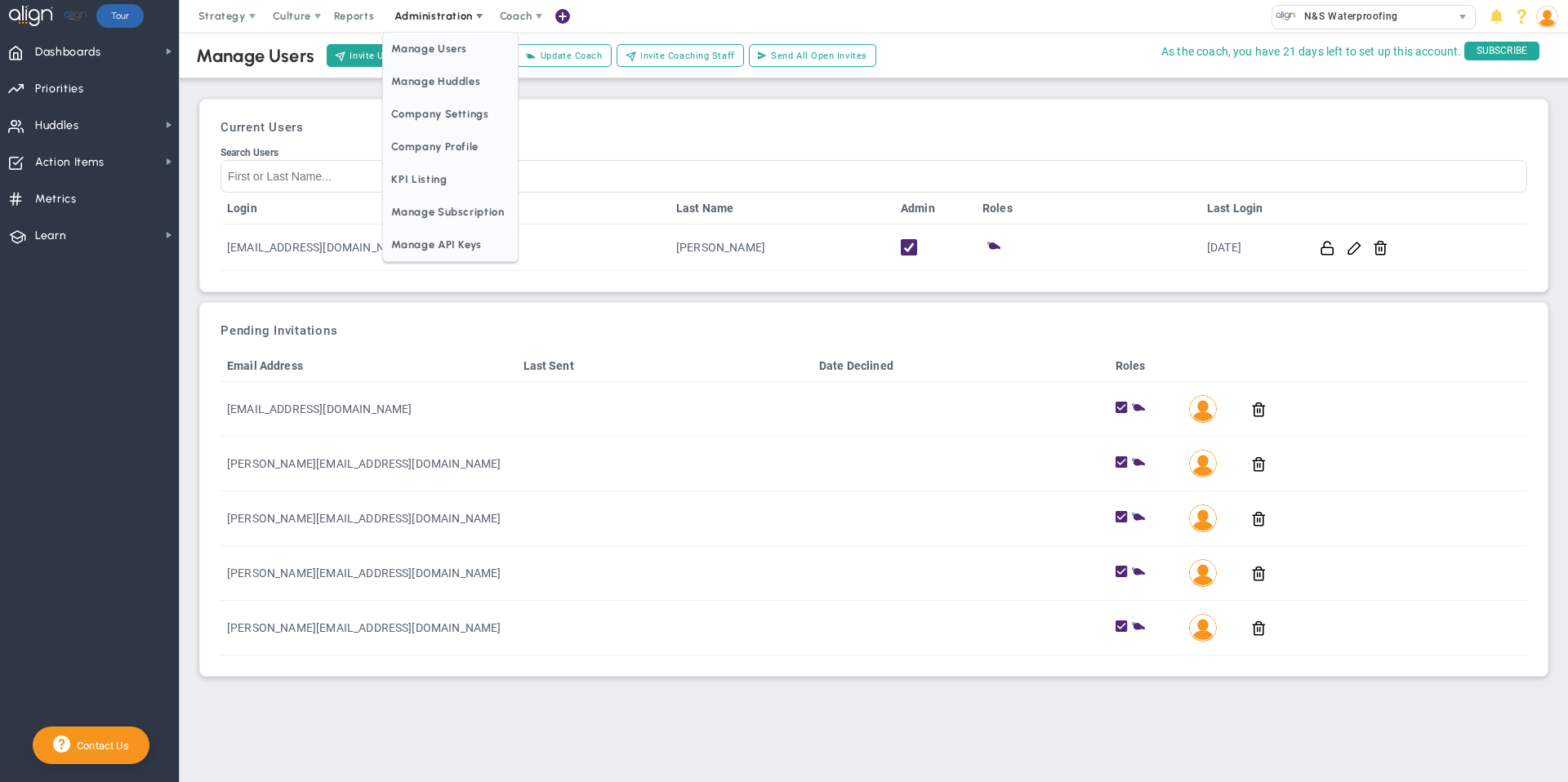
click at [474, 14] on span at bounding box center [479, 17] width 13 height 13
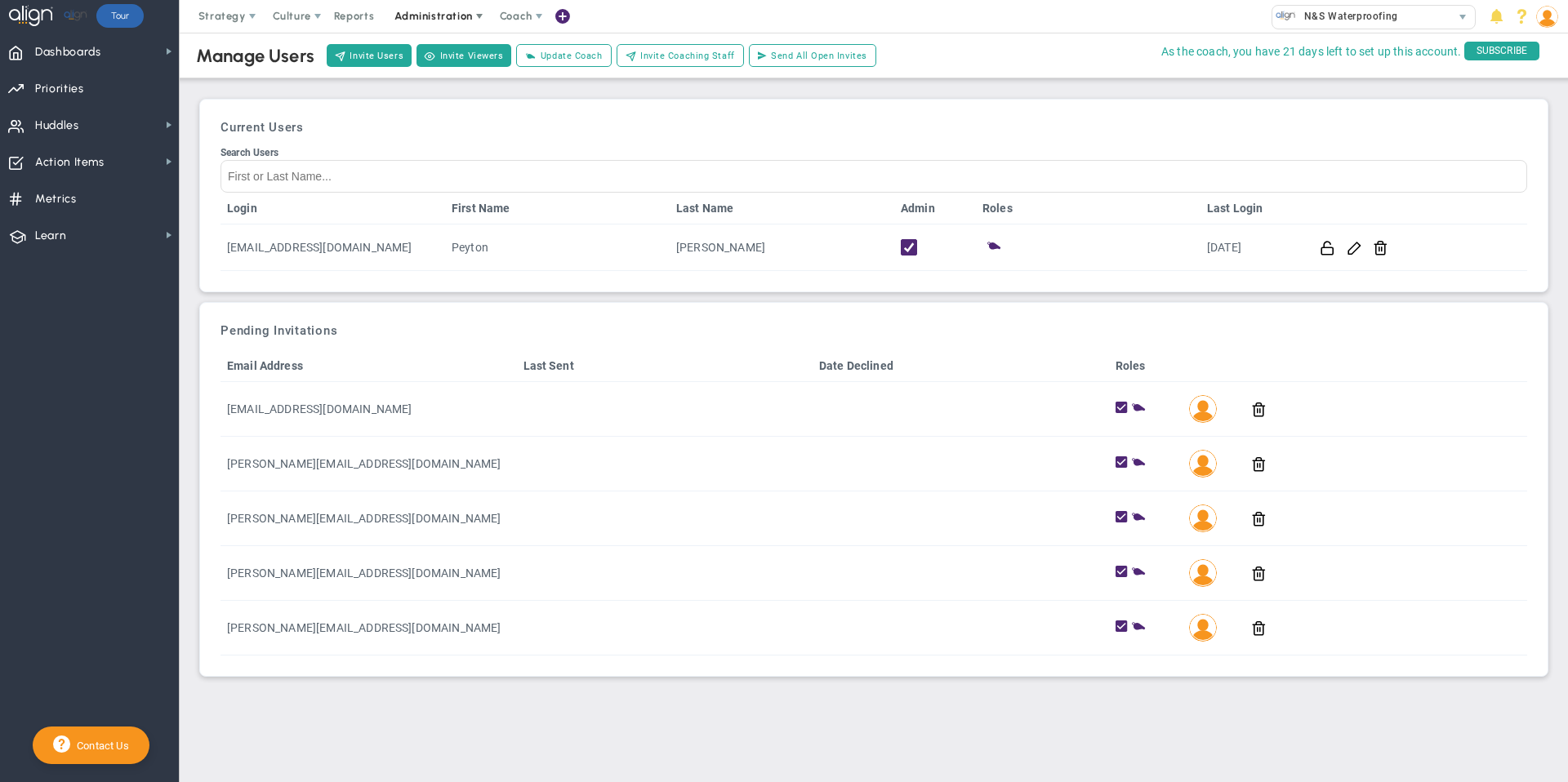
click at [439, 15] on span "Administration" at bounding box center [433, 16] width 77 height 12
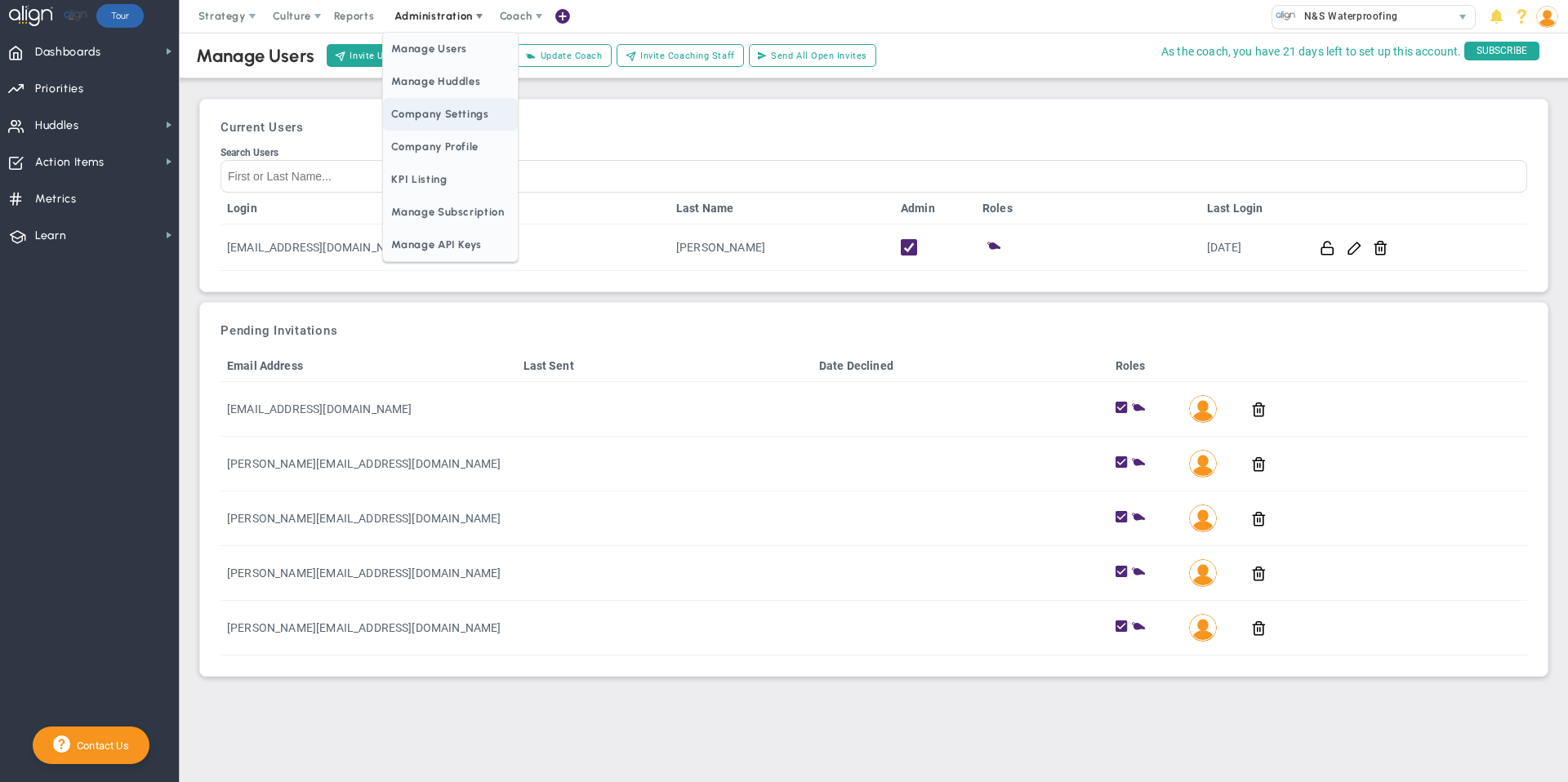
click at [439, 126] on span "Company Settings" at bounding box center [449, 114] width 134 height 32
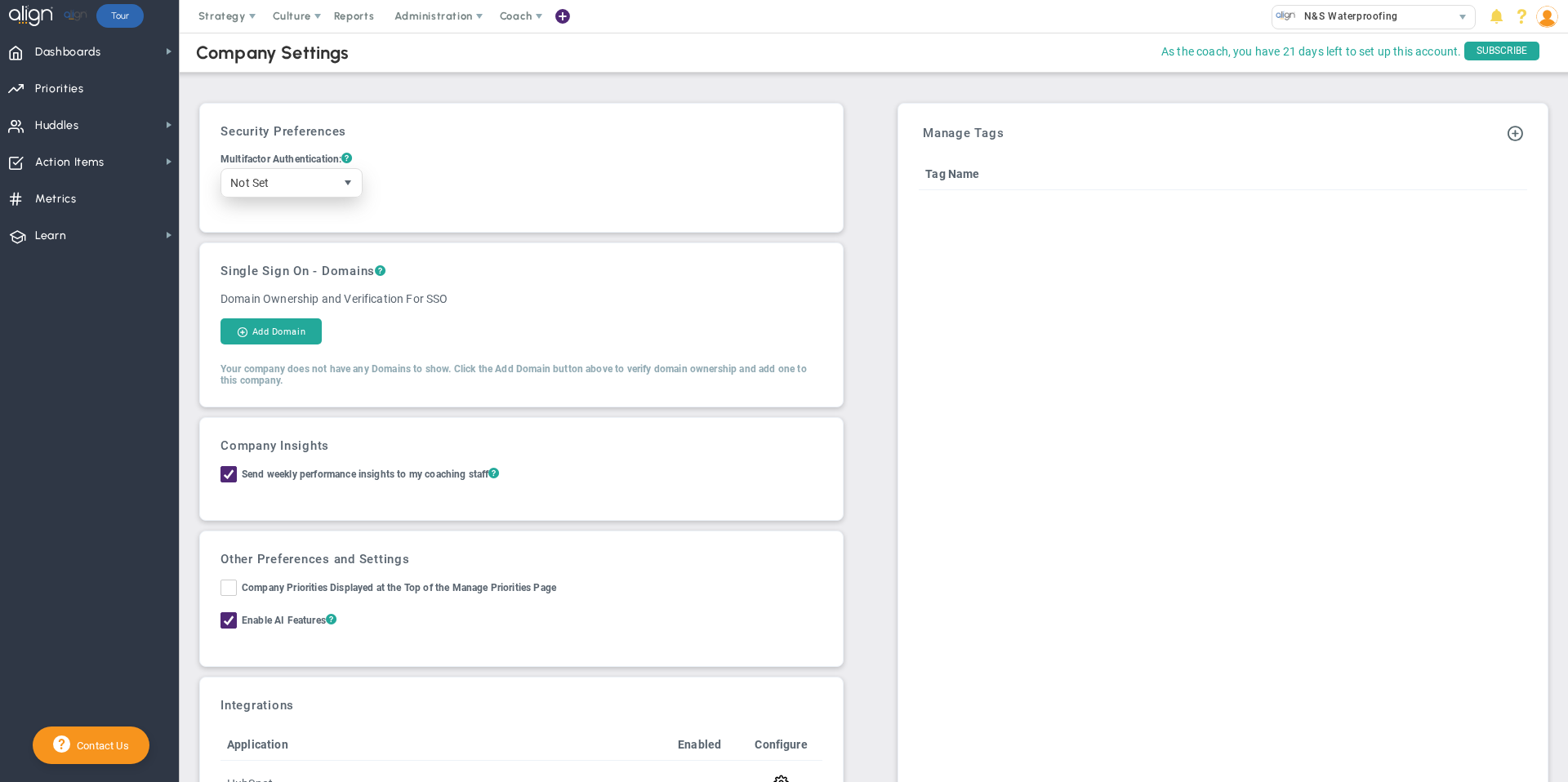
click at [350, 180] on span "select" at bounding box center [348, 183] width 13 height 13
click at [439, 164] on div "Multifactor Authentication: ?" at bounding box center [521, 159] width 602 height 16
click at [0, 0] on select "Not Set Optional Required" at bounding box center [0, 0] width 0 height 0
click at [441, 125] on h3 "Security Preferences" at bounding box center [521, 131] width 602 height 15
click at [457, 13] on span "Administration" at bounding box center [433, 16] width 77 height 12
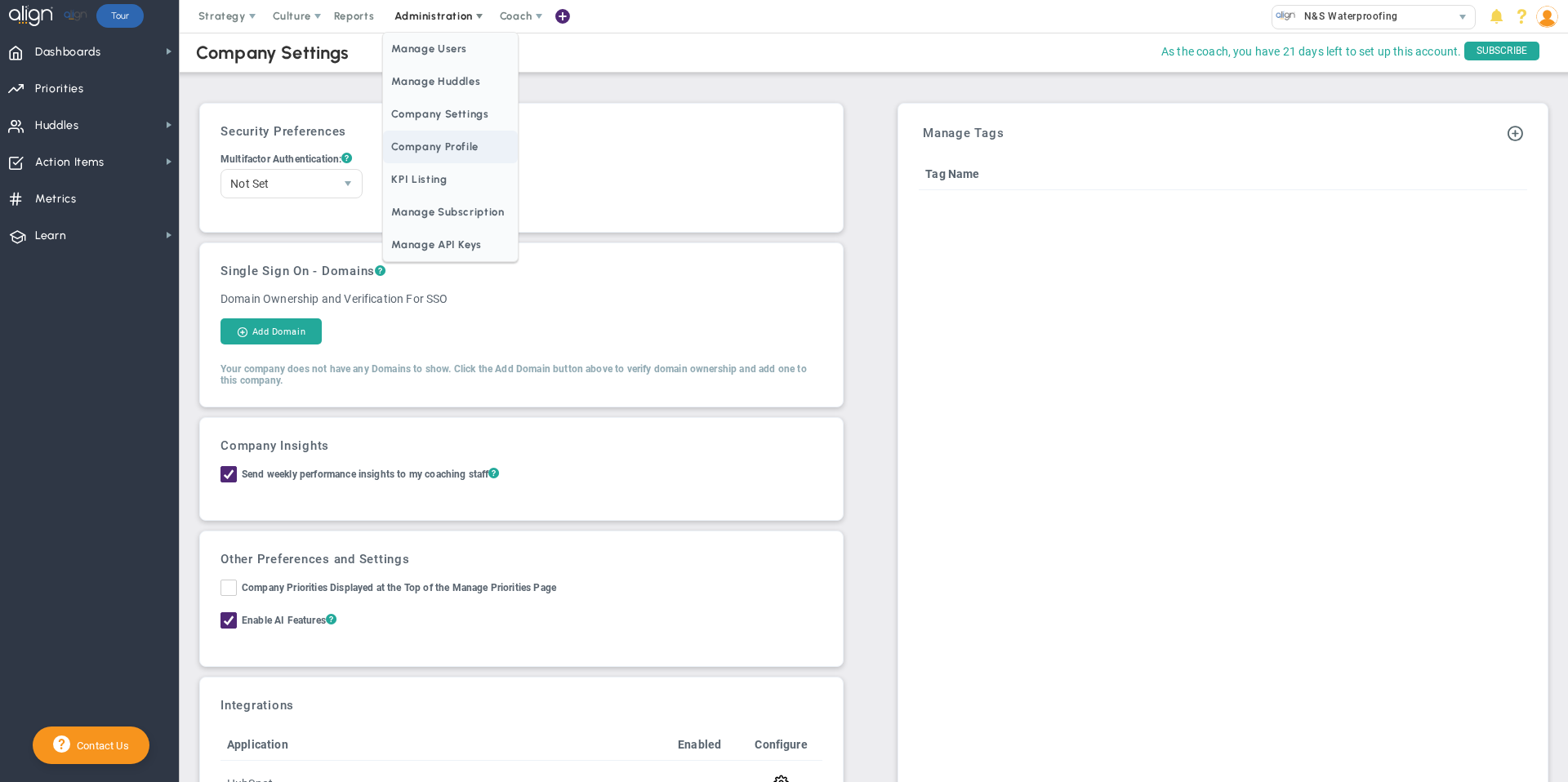
click at [459, 143] on span "Company Profile" at bounding box center [449, 146] width 134 height 32
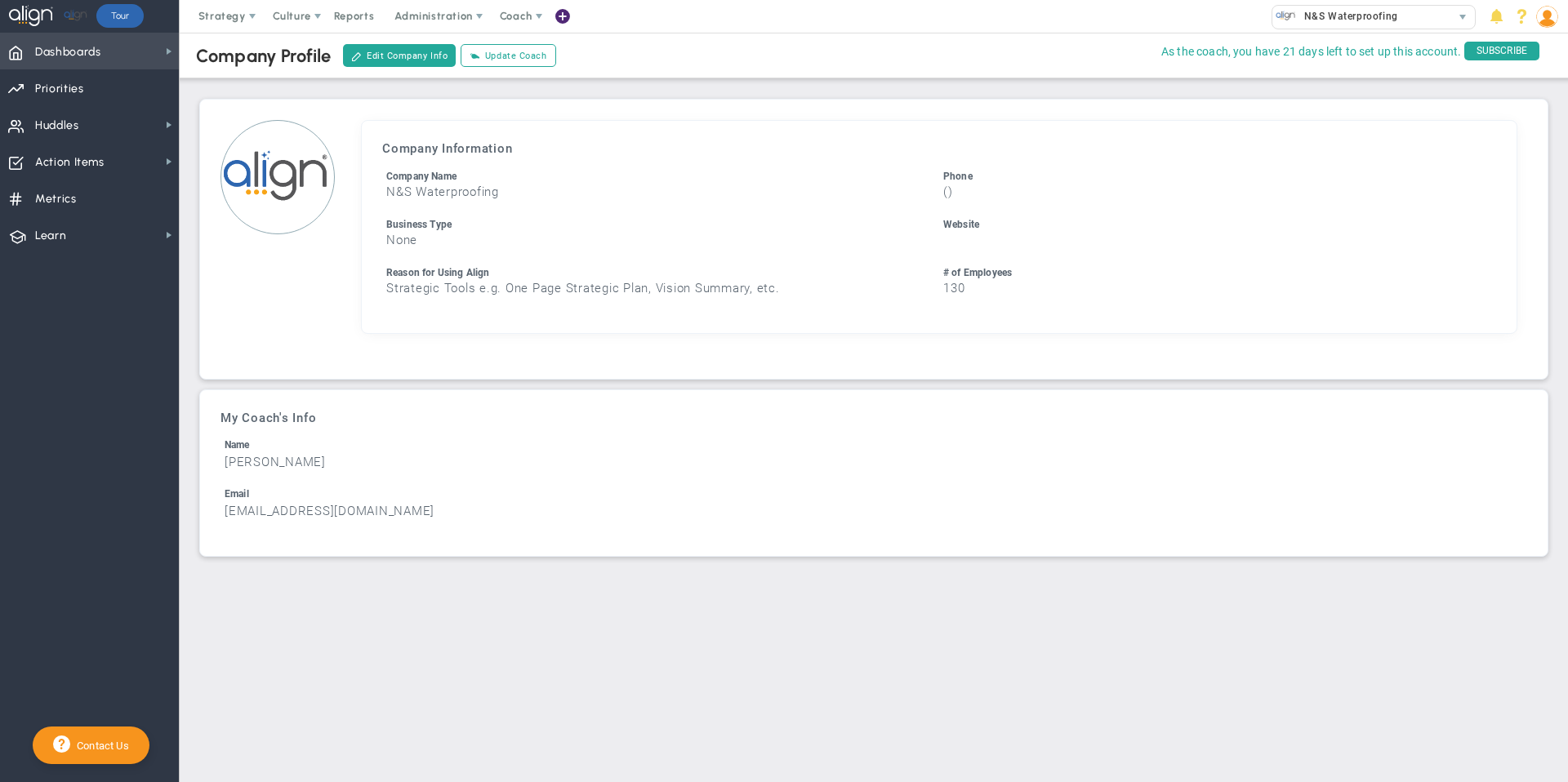
click at [136, 57] on span "Dashboards Dashboards" at bounding box center [89, 51] width 179 height 37
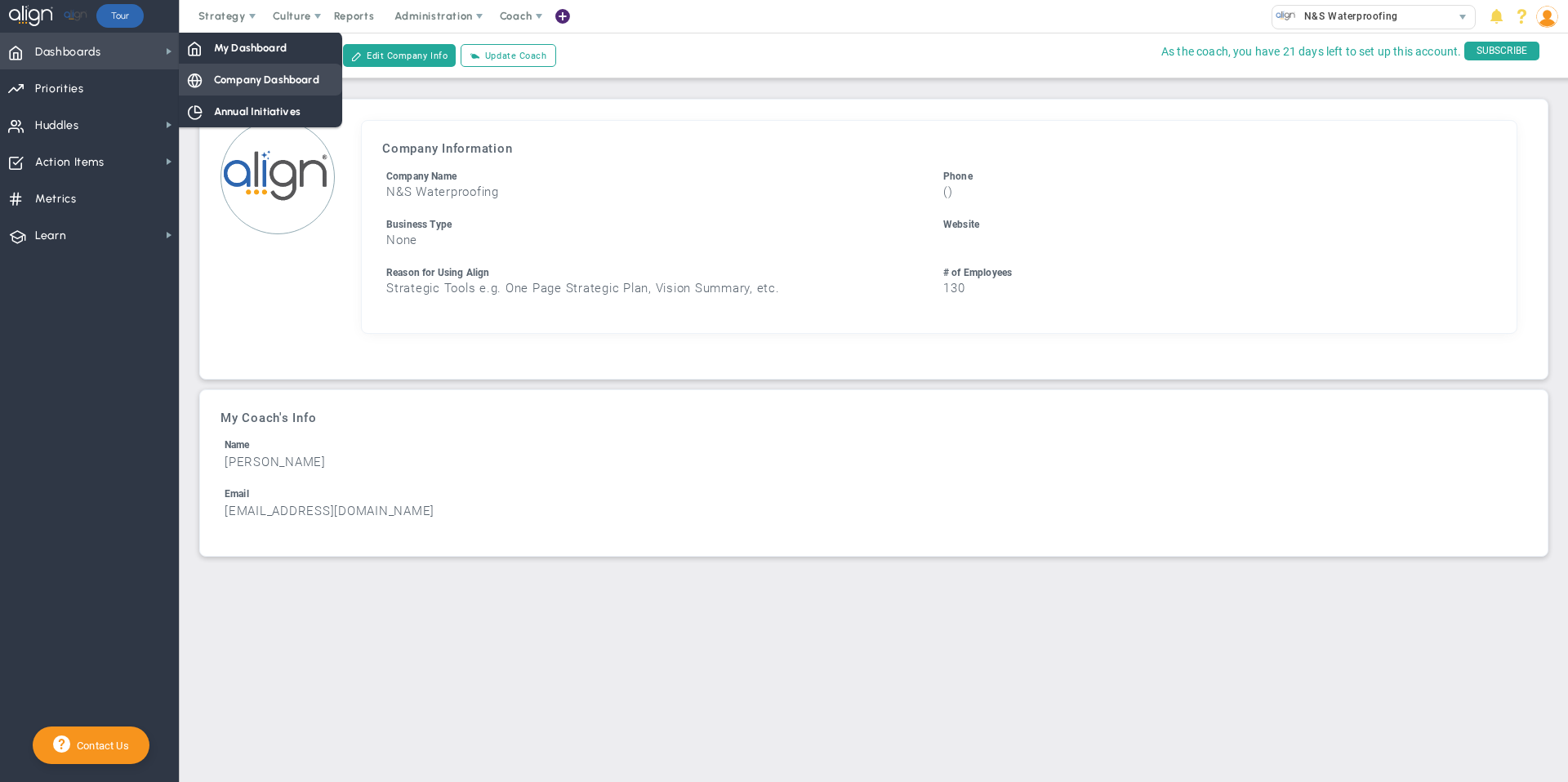
click at [250, 76] on span "Company Dashboard" at bounding box center [266, 79] width 106 height 16
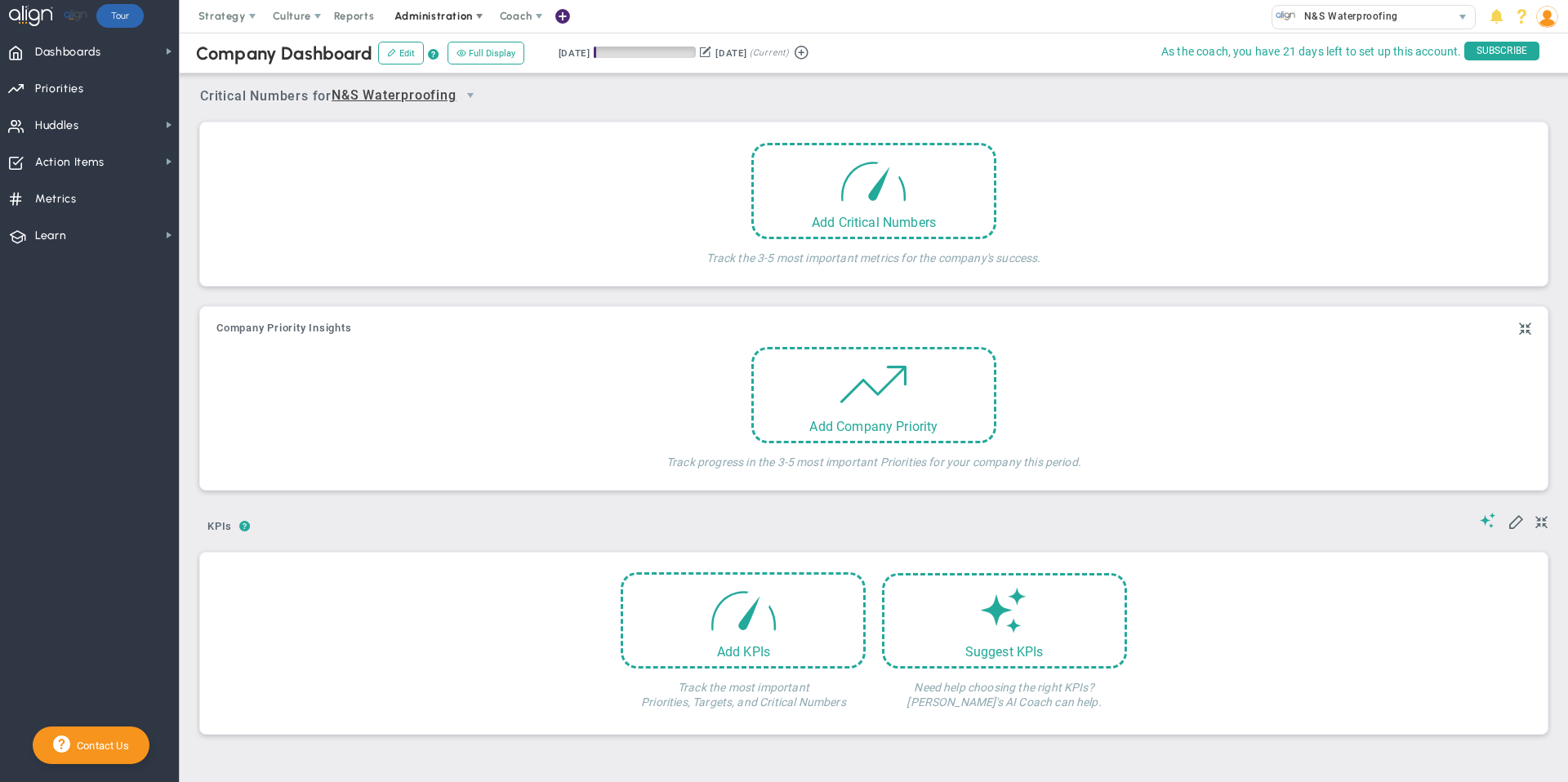
click at [457, 15] on span "Administration" at bounding box center [433, 16] width 77 height 12
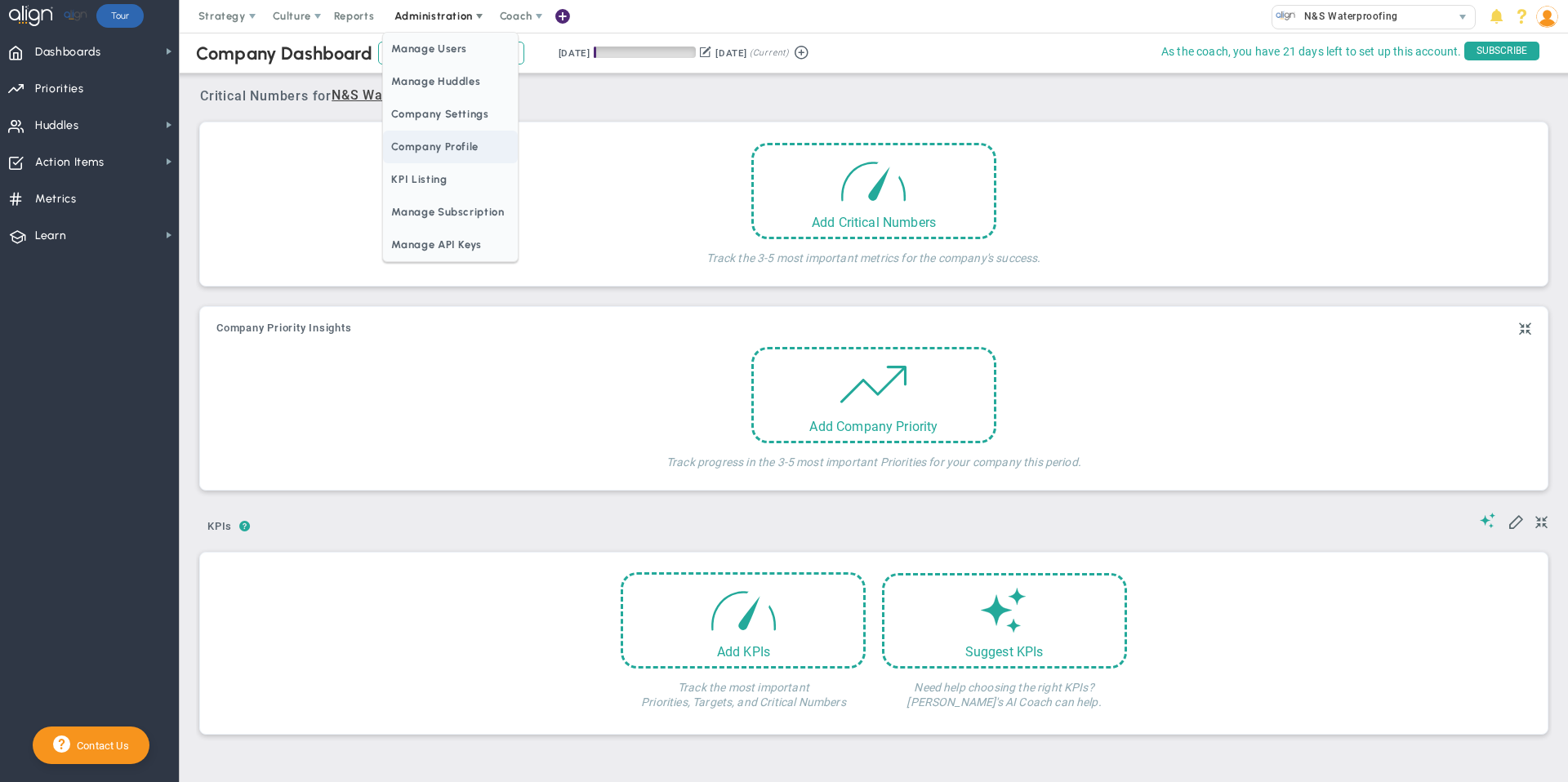
click at [453, 149] on span "Company Profile" at bounding box center [449, 146] width 134 height 32
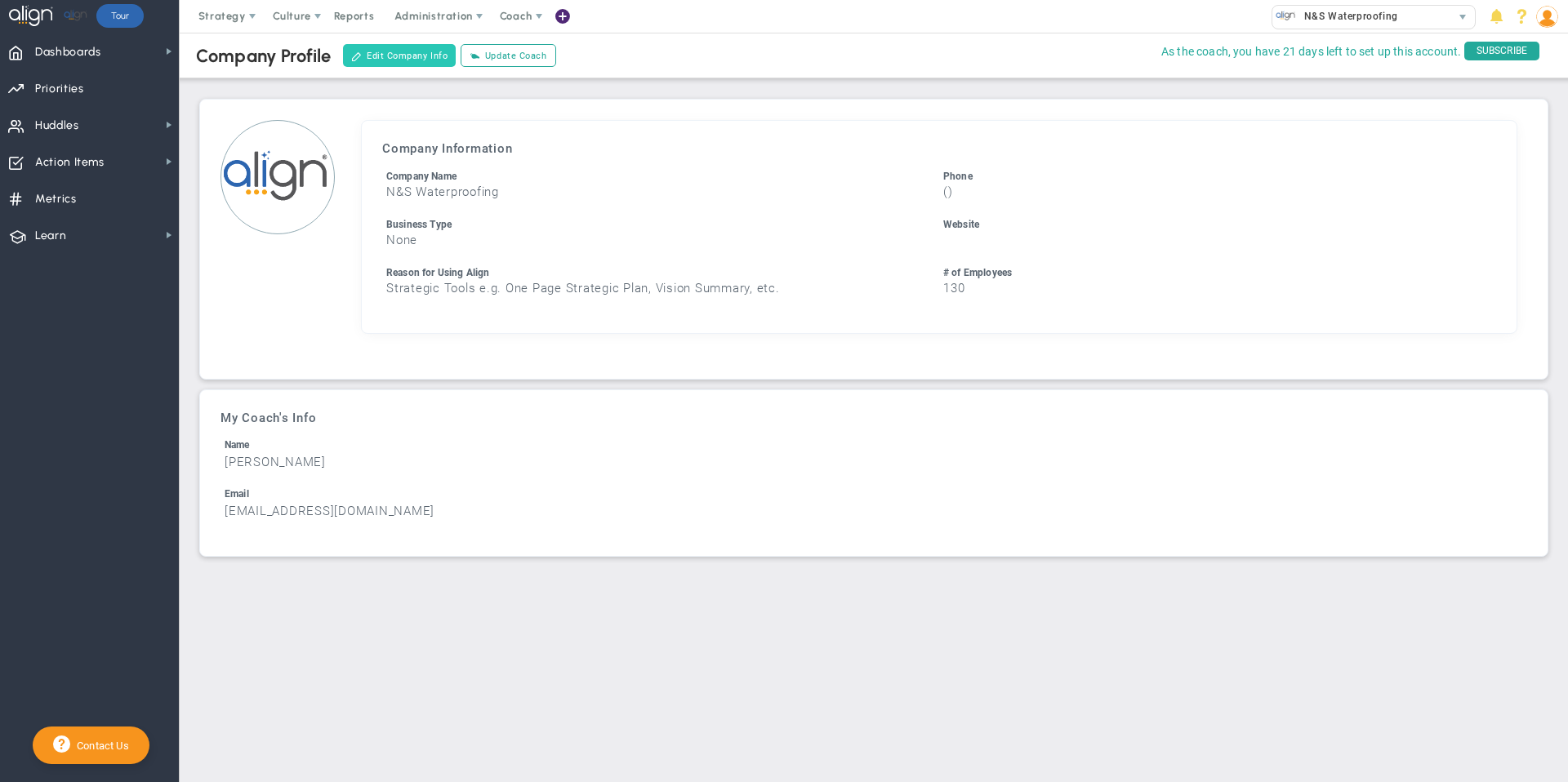
click at [397, 50] on button "Edit Company Info" at bounding box center [399, 55] width 112 height 22
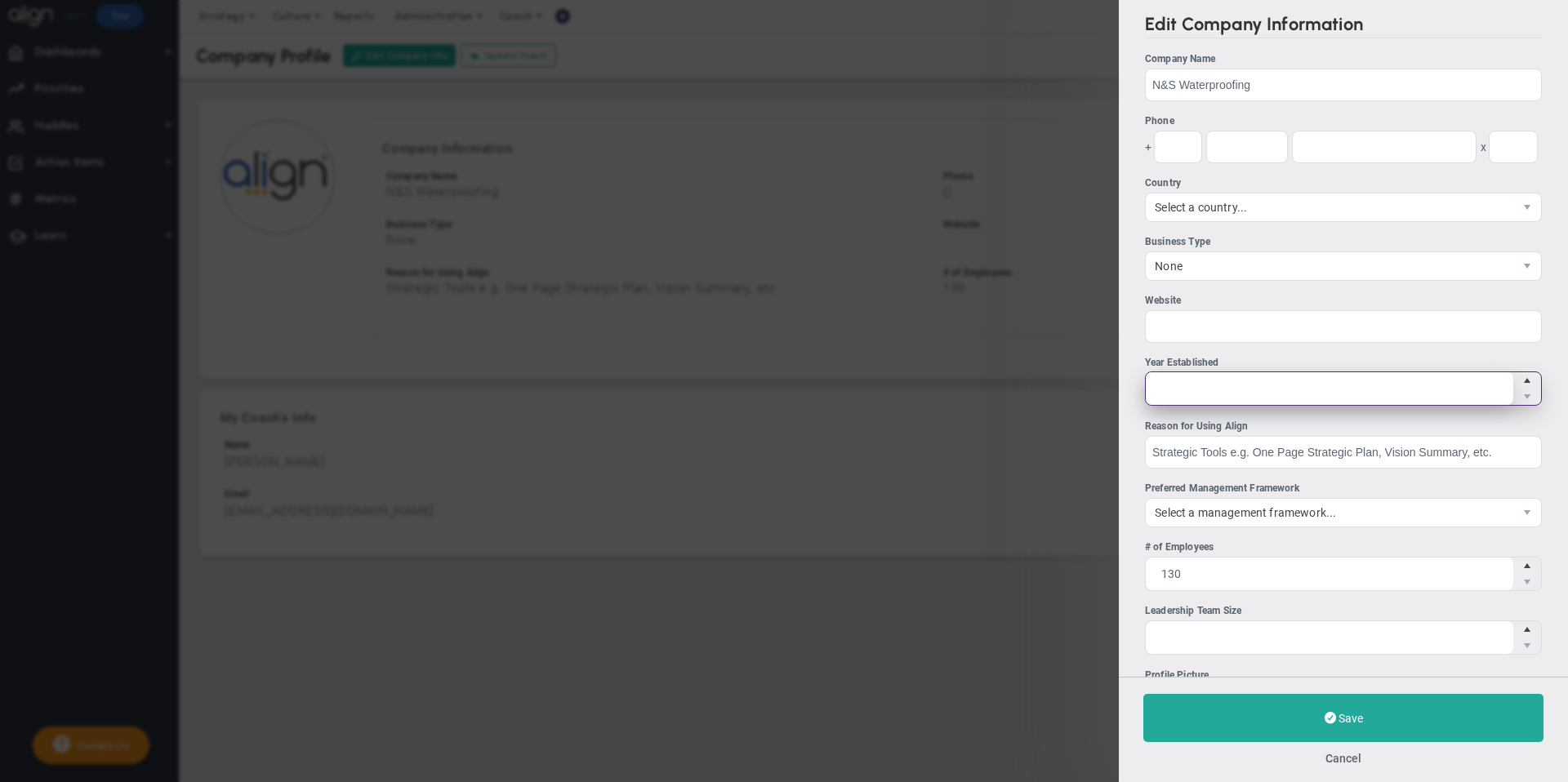
click at [1324, 391] on span at bounding box center [1342, 388] width 397 height 34
click at [0, 0] on input "Year Established" at bounding box center [0, 0] width 0 height 0
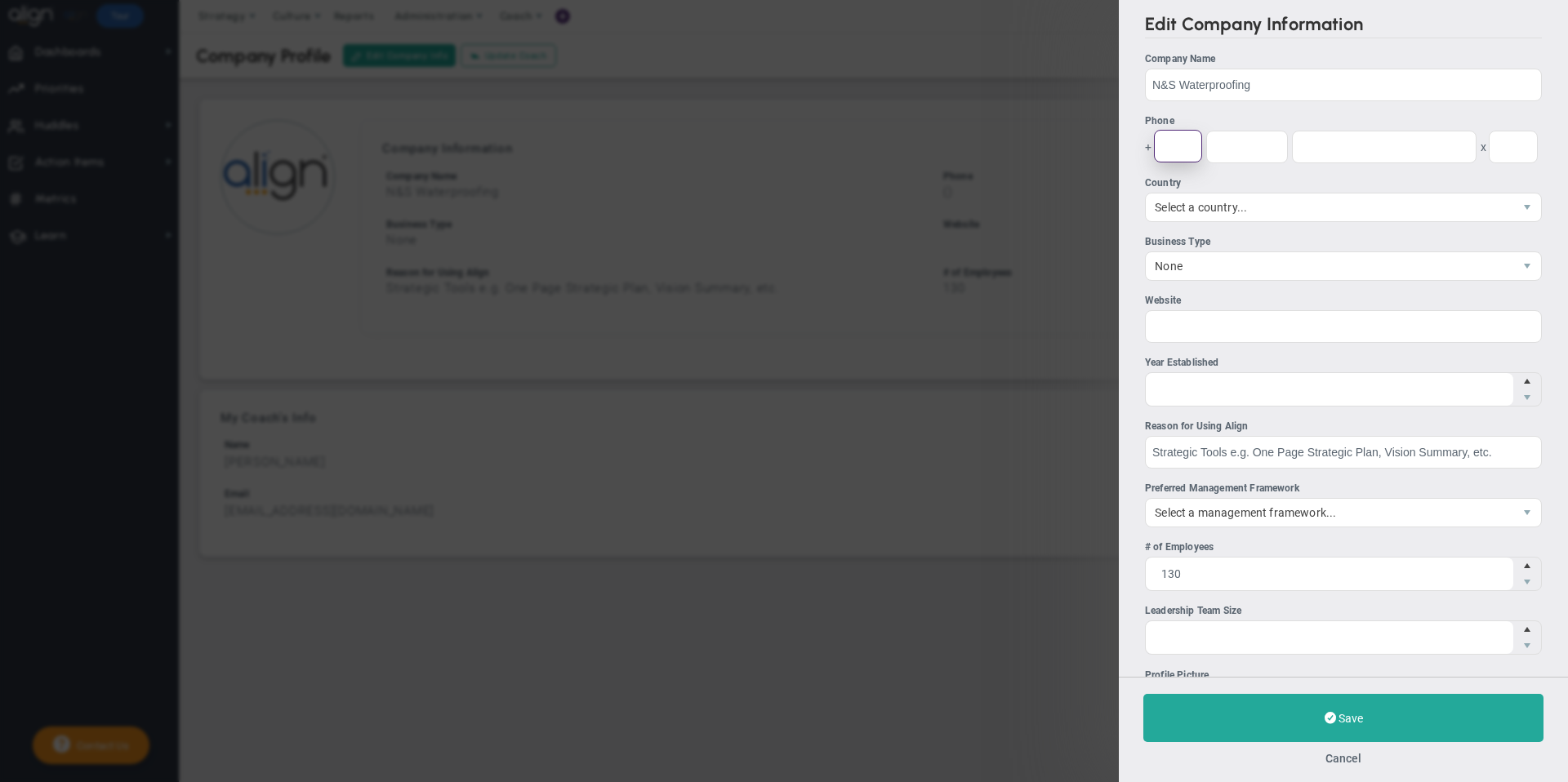
click at [1175, 144] on input "Phone + x" at bounding box center [1178, 146] width 48 height 32
type input "615"
click at [1262, 151] on input "Phone + 615 x" at bounding box center [1247, 146] width 82 height 32
type input "298"
click at [1329, 152] on input "Phone + 615 298 x" at bounding box center [1384, 146] width 185 height 32
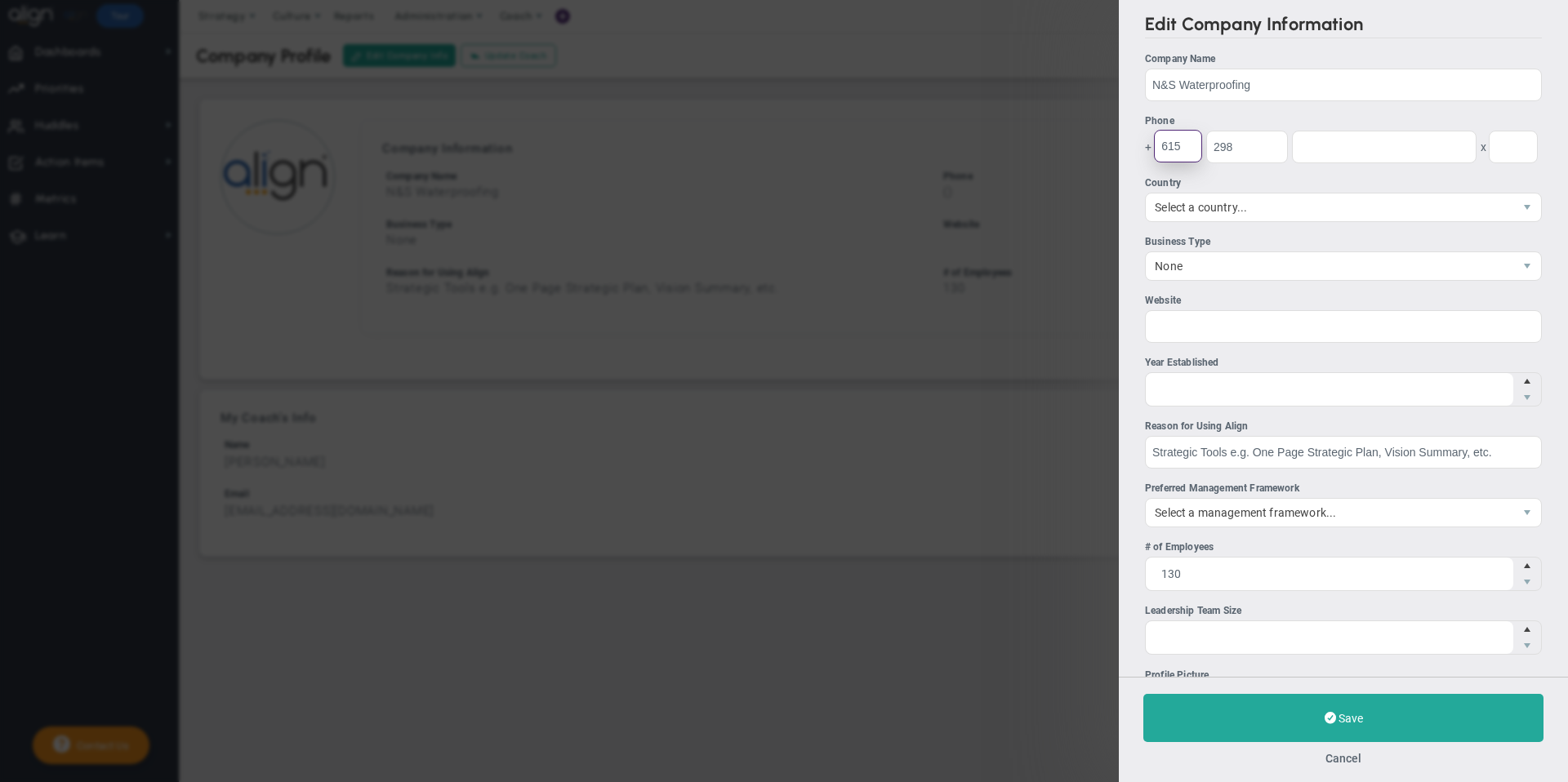
click at [1179, 147] on input "615" at bounding box center [1178, 146] width 48 height 32
type input "1"
click at [1260, 148] on input "298" at bounding box center [1247, 146] width 82 height 32
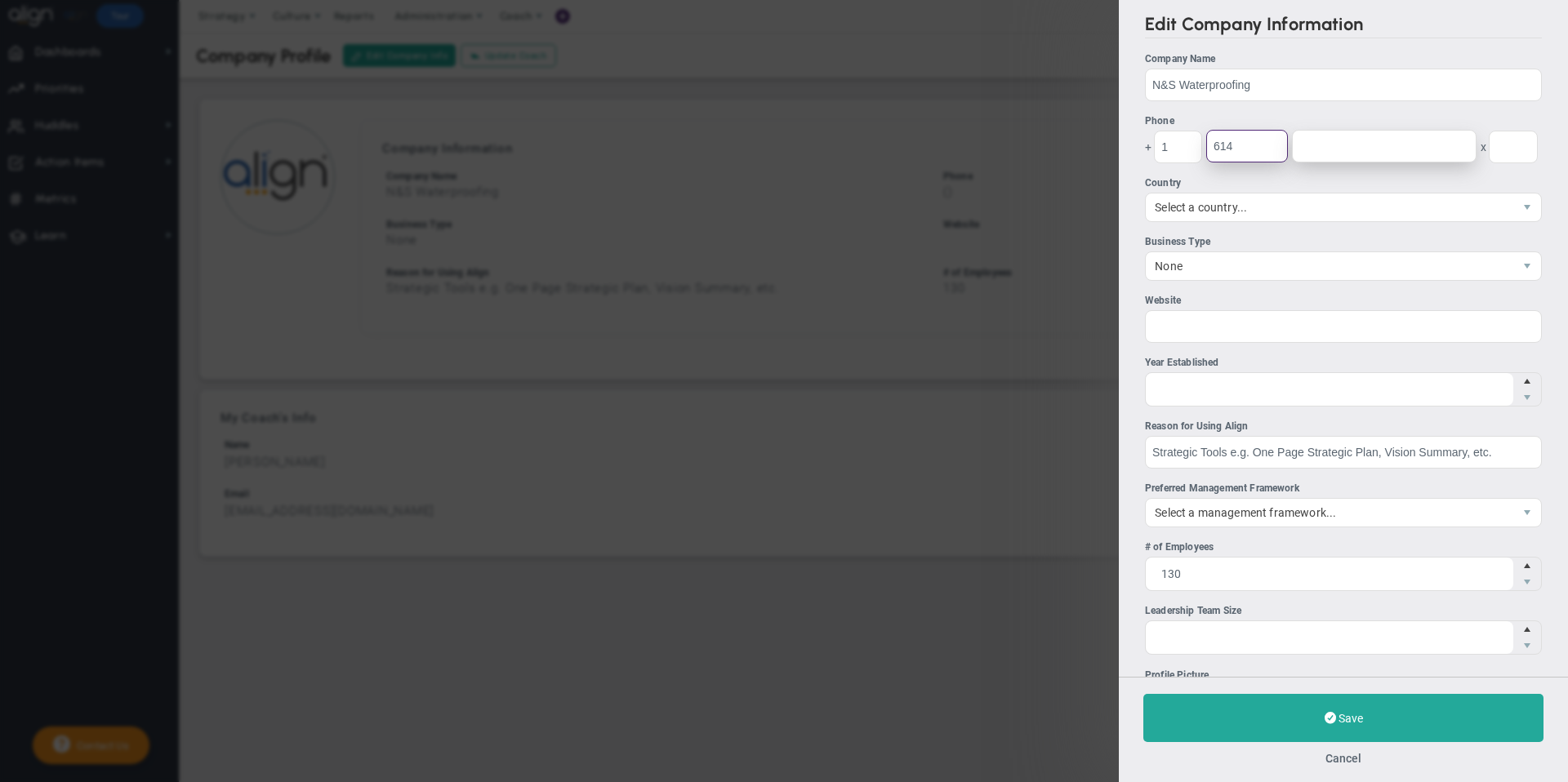
type input "614"
click at [1322, 151] on input "Phone + 1 614 x" at bounding box center [1384, 146] width 185 height 32
type input "9"
type input "298"
click at [1237, 148] on input "614" at bounding box center [1247, 146] width 82 height 32
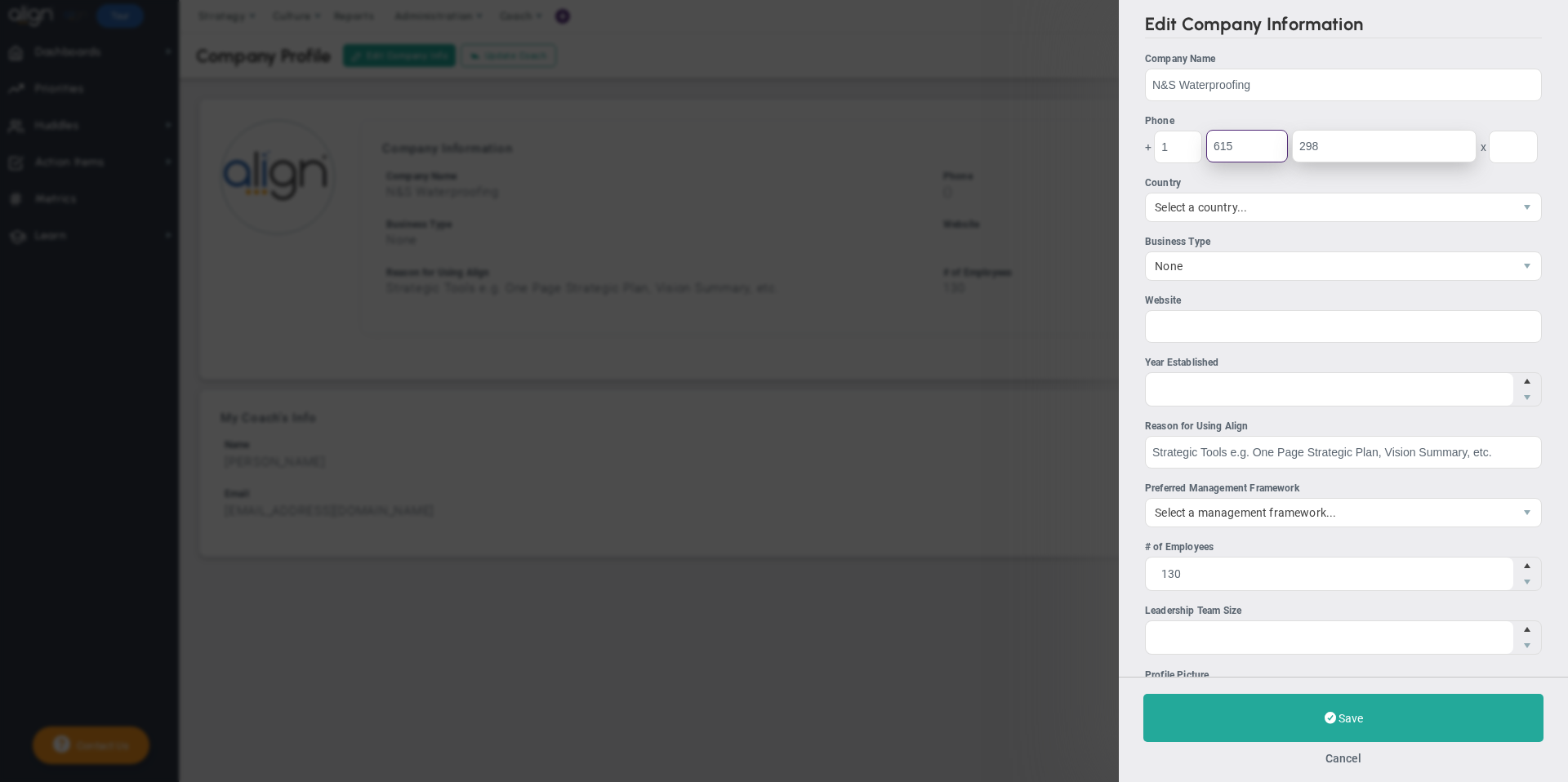
type input "615"
click at [1374, 145] on input "298" at bounding box center [1384, 146] width 185 height 32
type input "2981403"
click at [1426, 171] on ul "Company Name N&S Waterproofing Phone + 1 615 2981403 x 22" at bounding box center [1342, 353] width 397 height 603
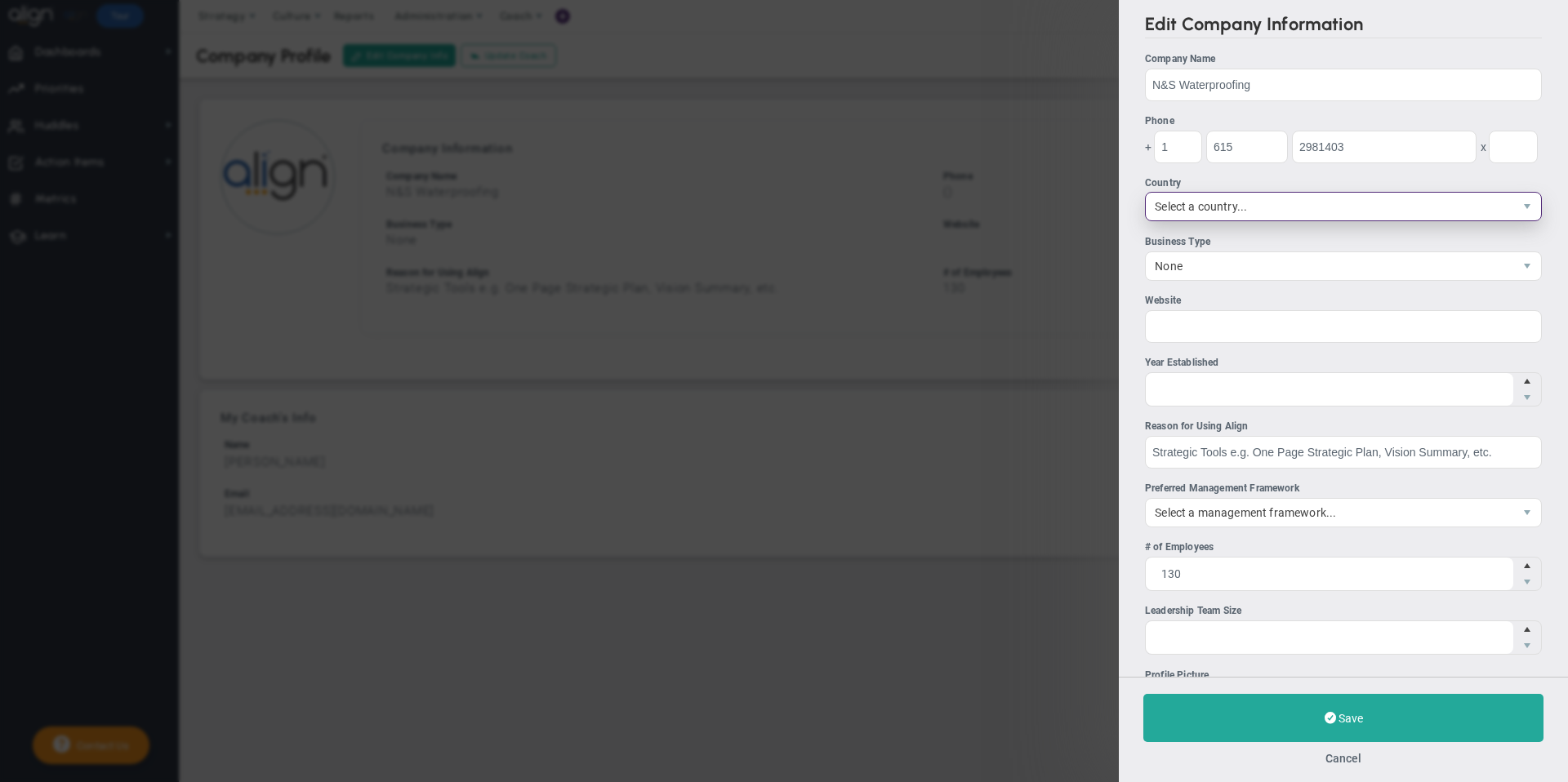
click at [1363, 207] on span "Select a country..." at bounding box center [1328, 206] width 367 height 27
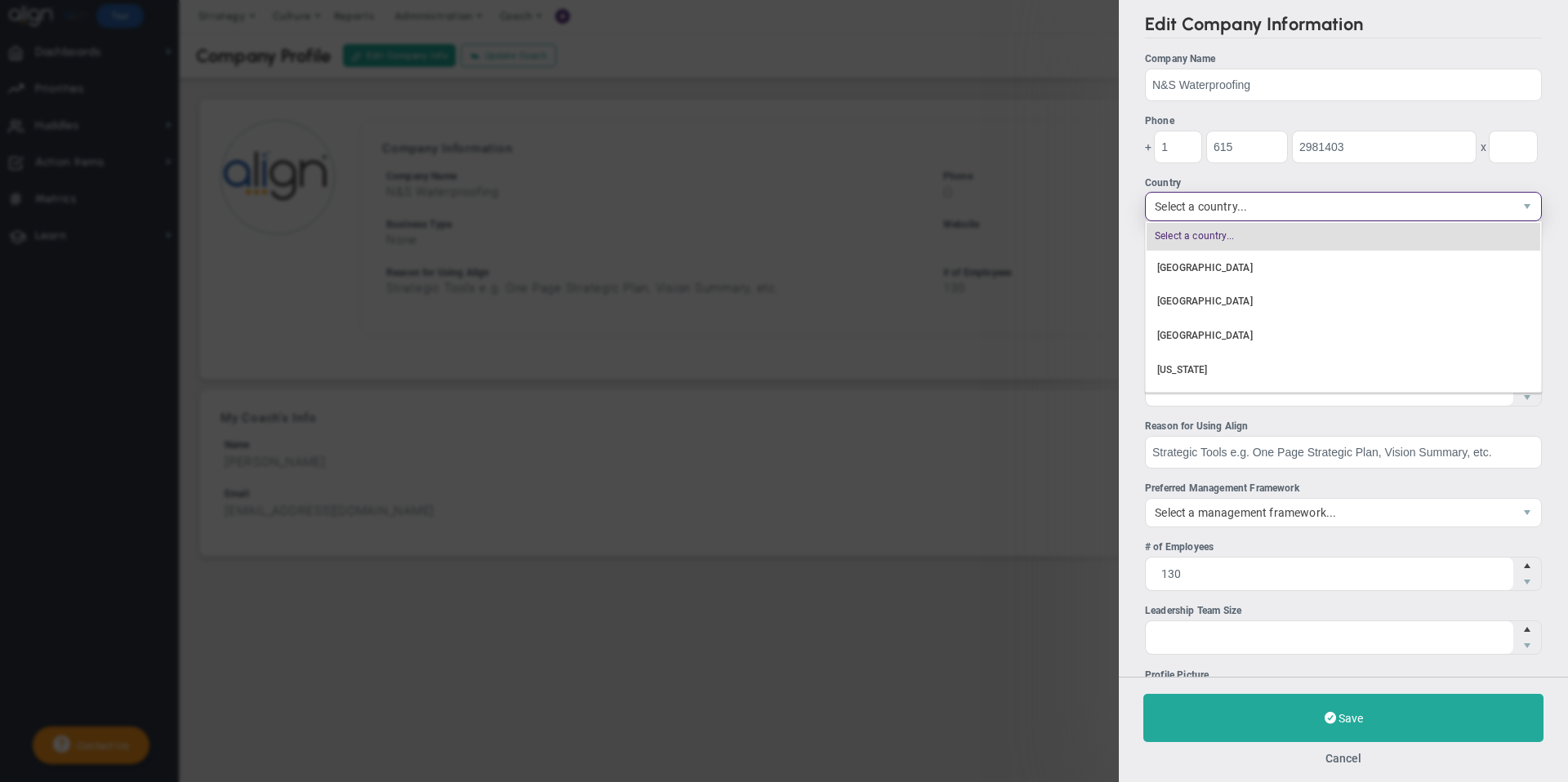
click at [1286, 203] on span "Select a country..." at bounding box center [1328, 206] width 367 height 27
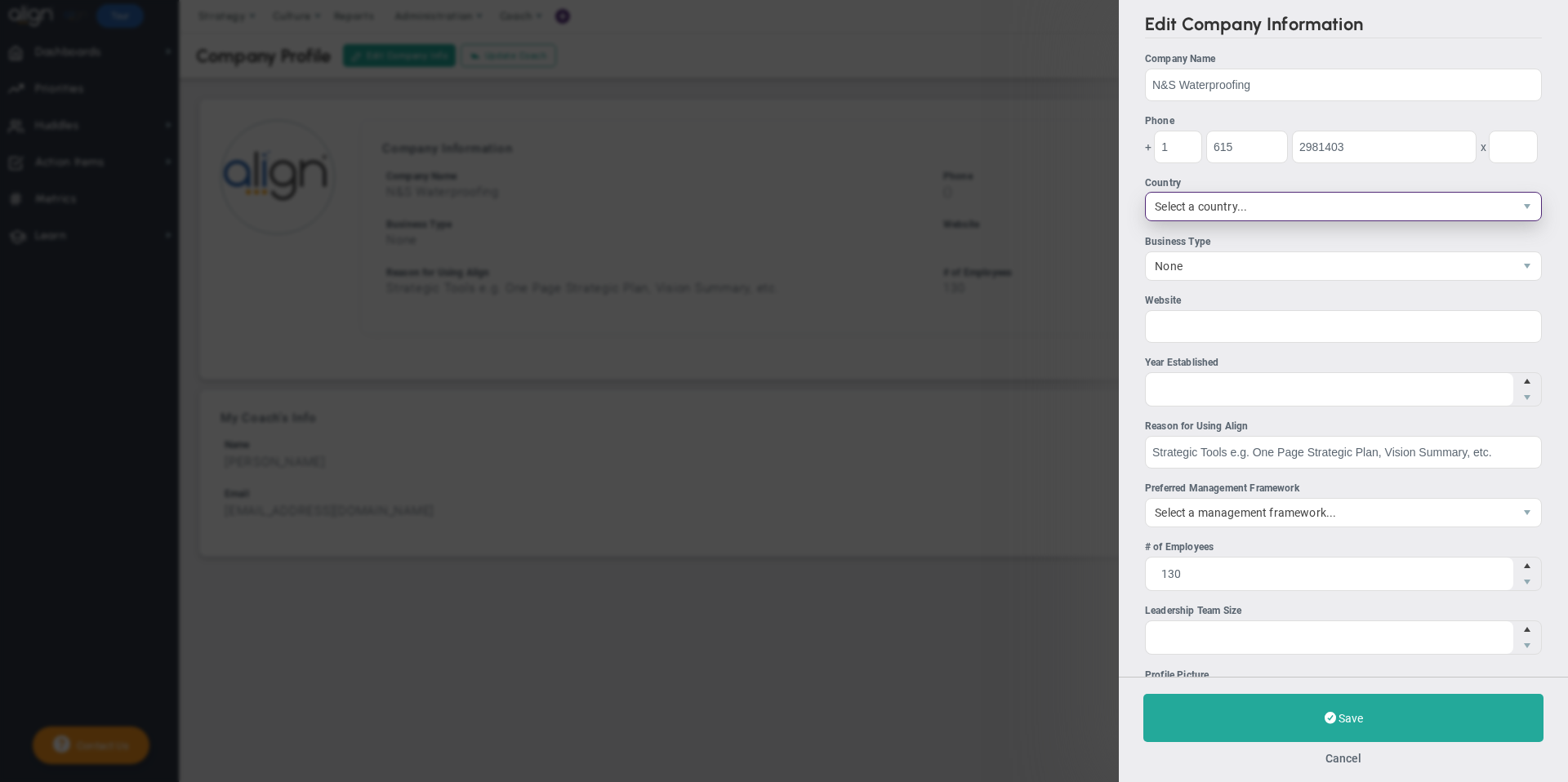
click at [1286, 203] on span "Select a country..." at bounding box center [1328, 206] width 367 height 27
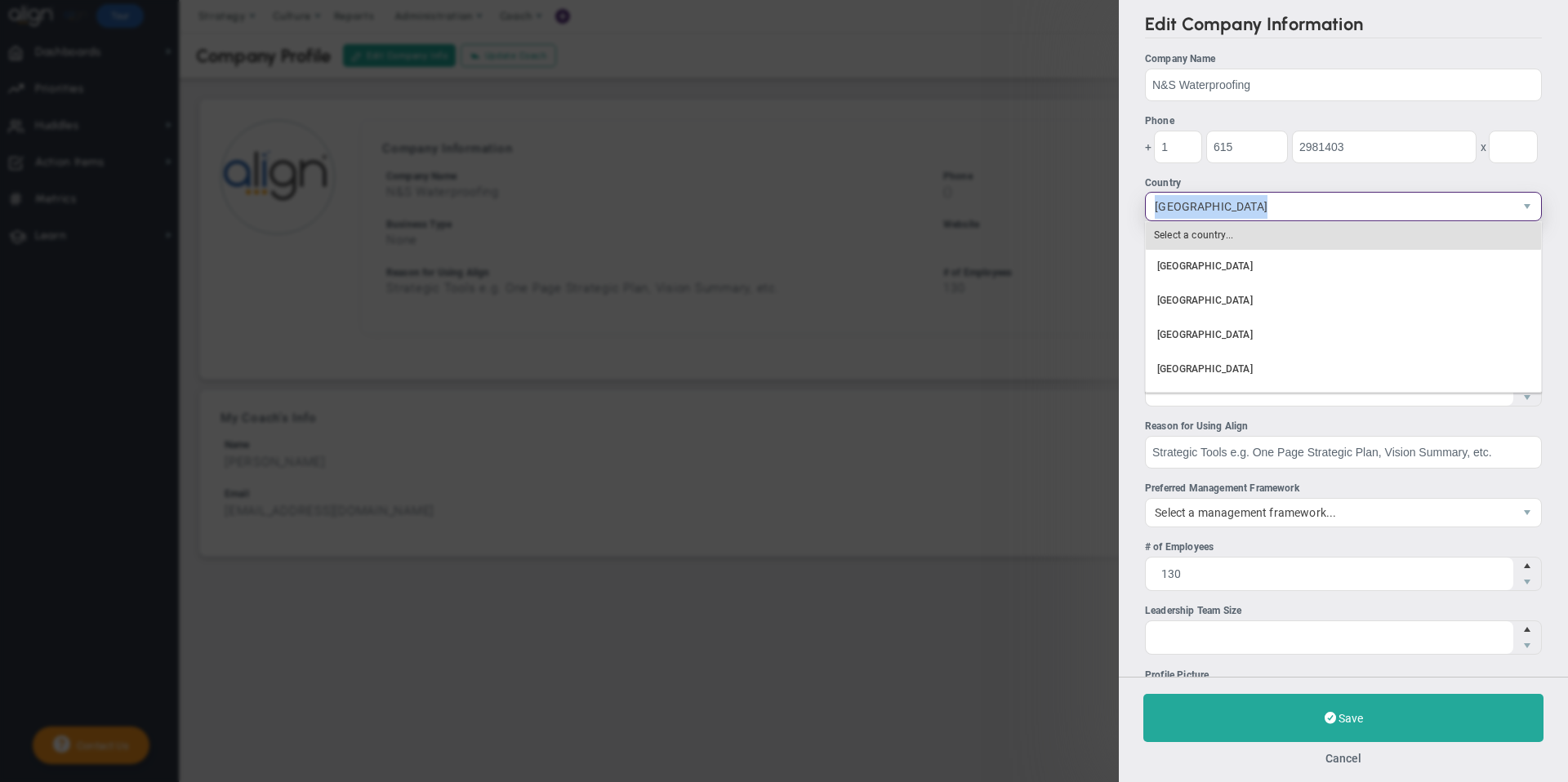
scroll to position [7728, 0]
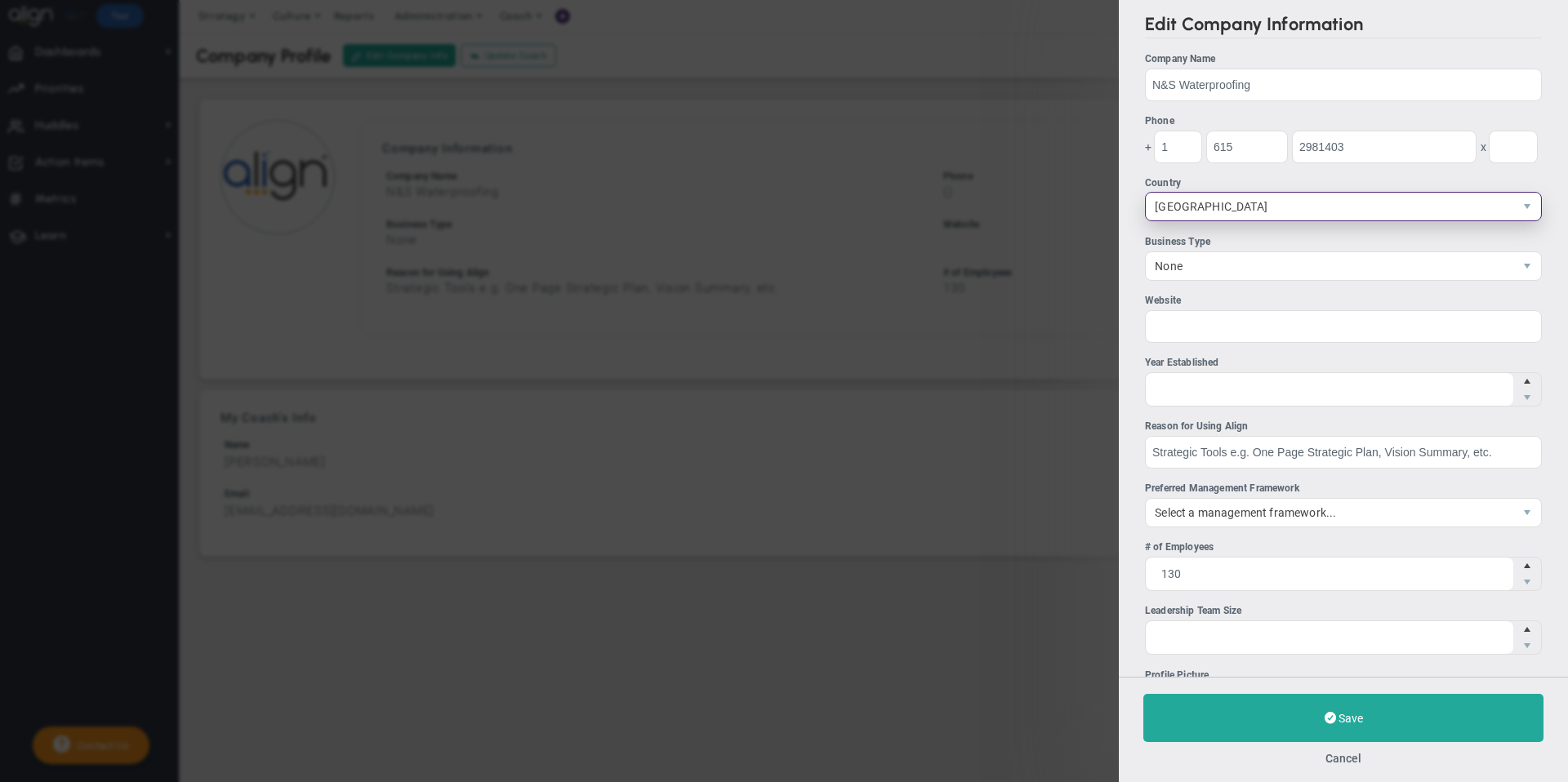
click at [1535, 199] on span "select" at bounding box center [1526, 206] width 27 height 27
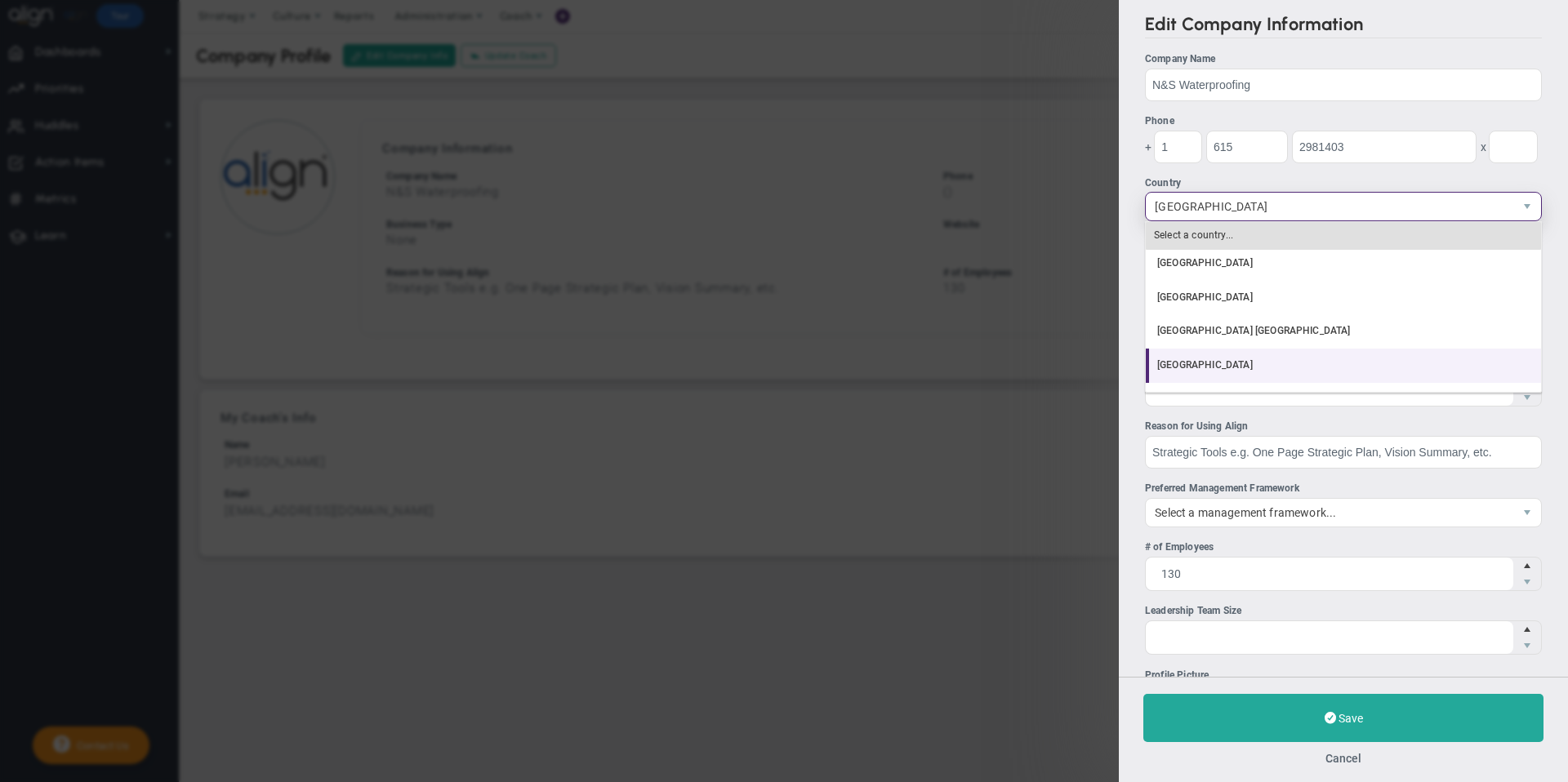
scroll to position [7827, 0]
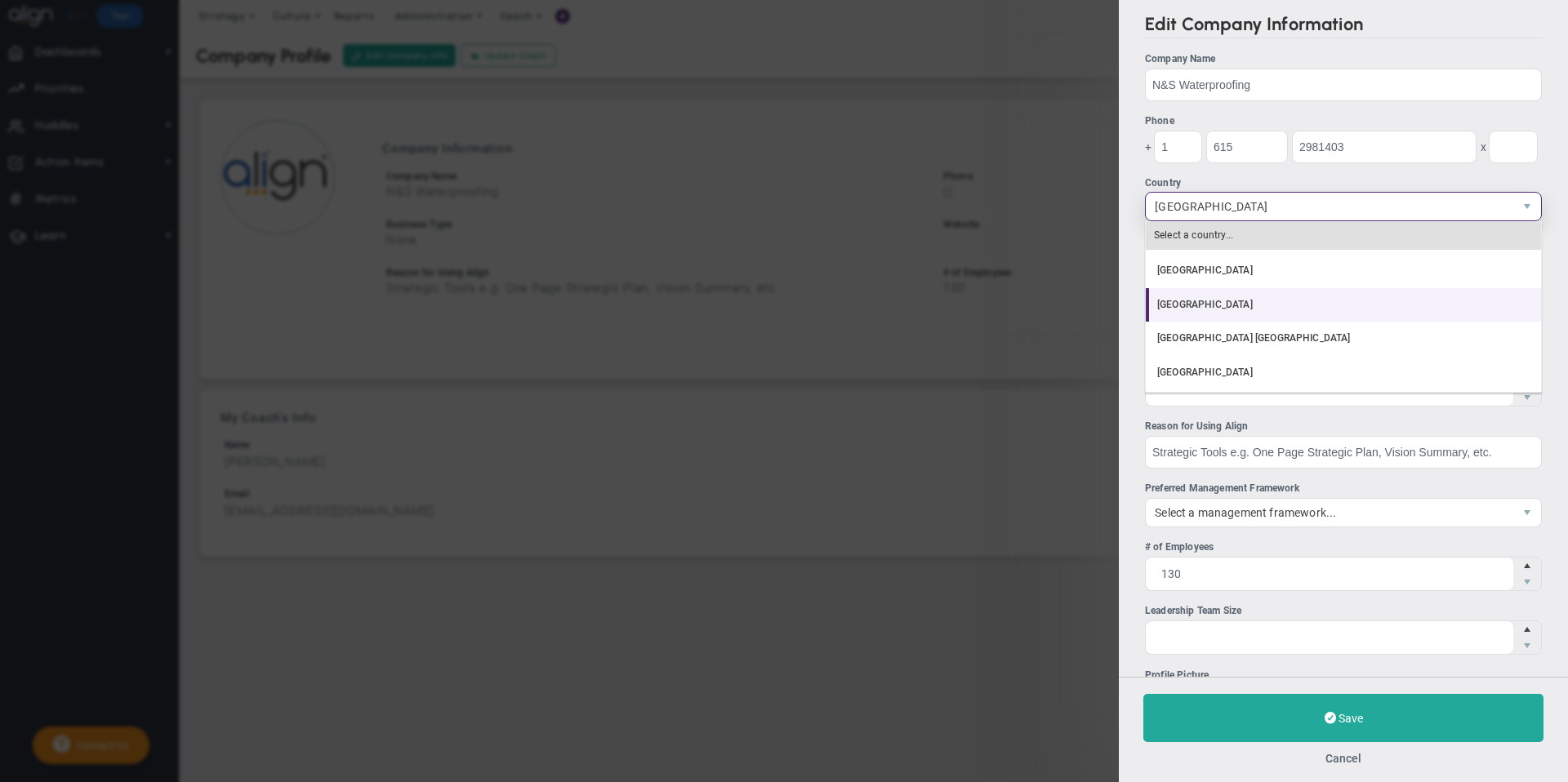
click at [1303, 300] on li "[GEOGRAPHIC_DATA]" at bounding box center [1342, 304] width 395 height 34
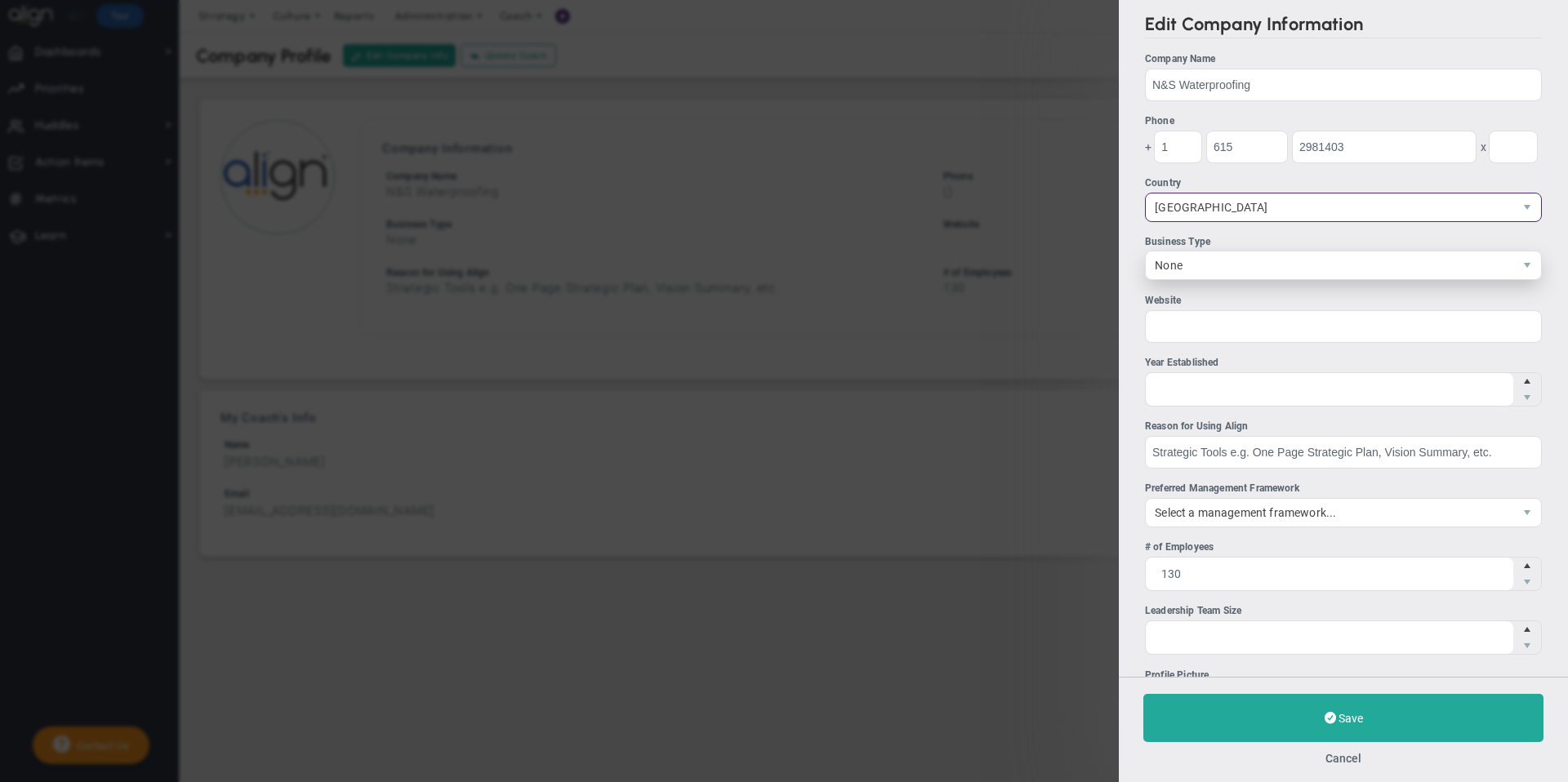
click at [1282, 265] on span "None" at bounding box center [1328, 265] width 367 height 27
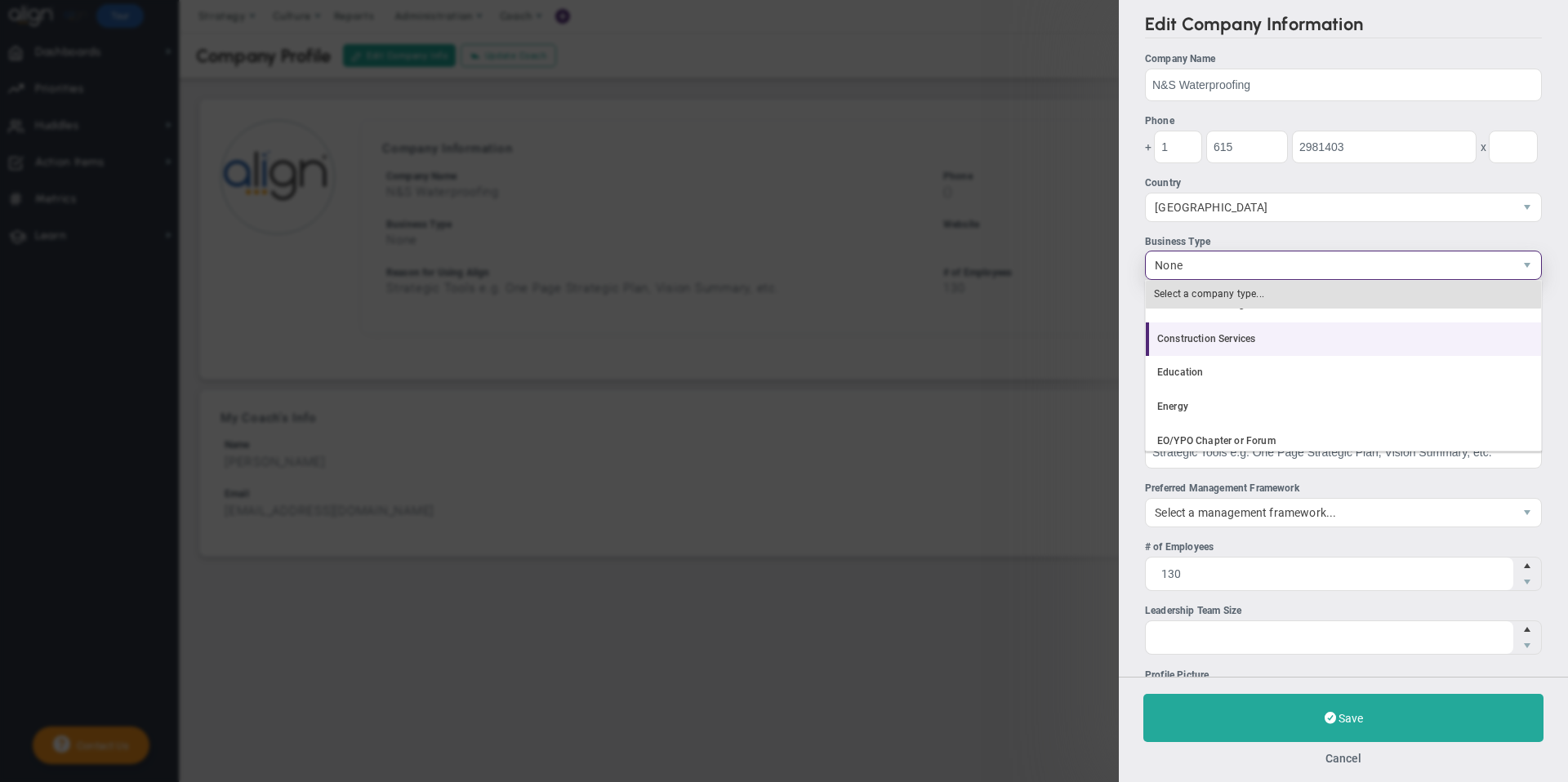
scroll to position [128, 0]
click at [1293, 336] on li "Construction Services" at bounding box center [1342, 334] width 395 height 34
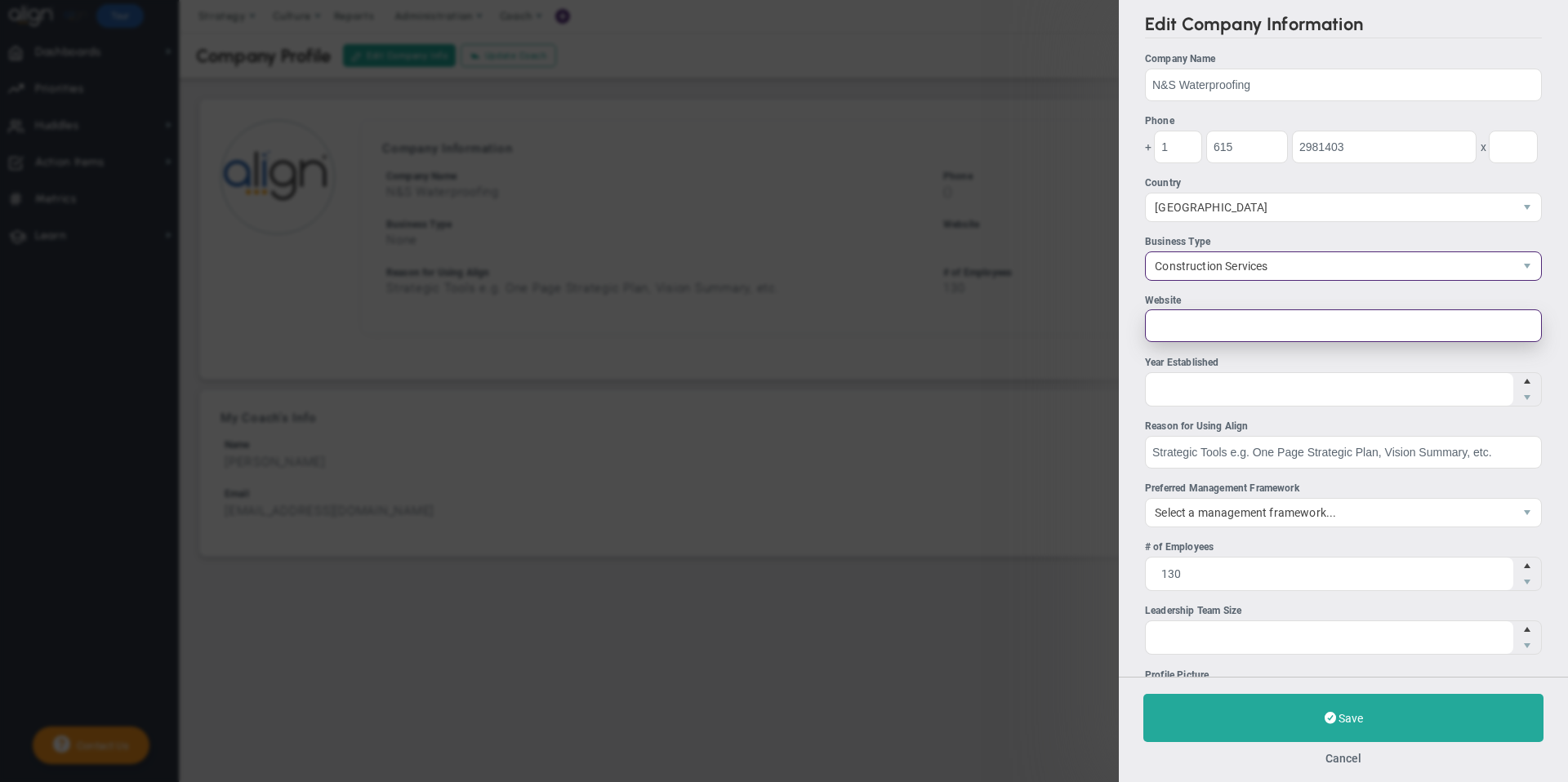
click at [1295, 330] on input "Website" at bounding box center [1342, 325] width 397 height 32
type input "[DOMAIN_NAME]"
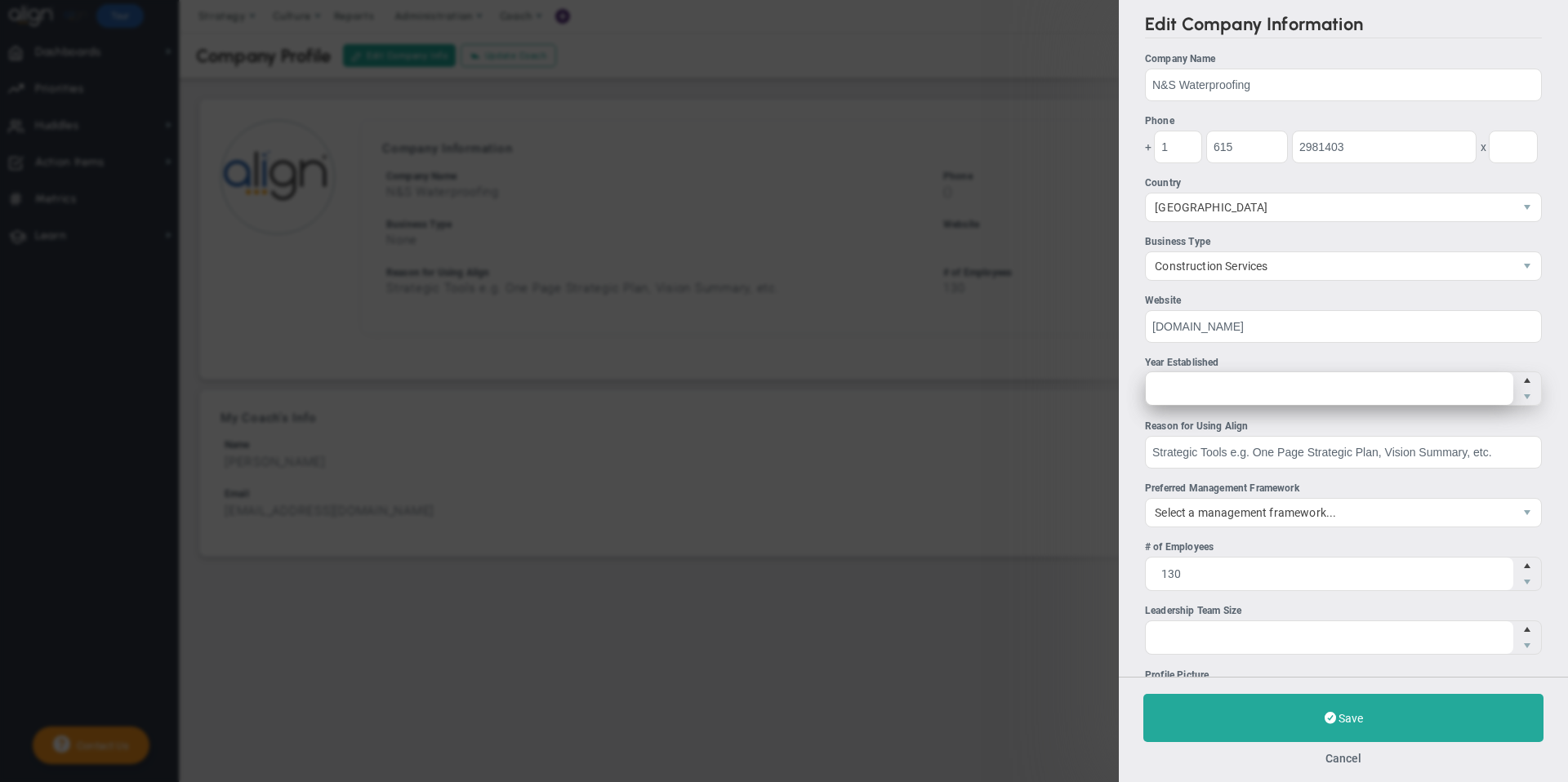
click at [1310, 381] on span at bounding box center [1342, 388] width 397 height 34
click at [1310, 381] on input "Year Established" at bounding box center [1328, 388] width 367 height 32
click at [1252, 373] on span at bounding box center [1342, 388] width 397 height 34
click at [0, 0] on input "Year Established" at bounding box center [0, 0] width 0 height 0
type input "2005"
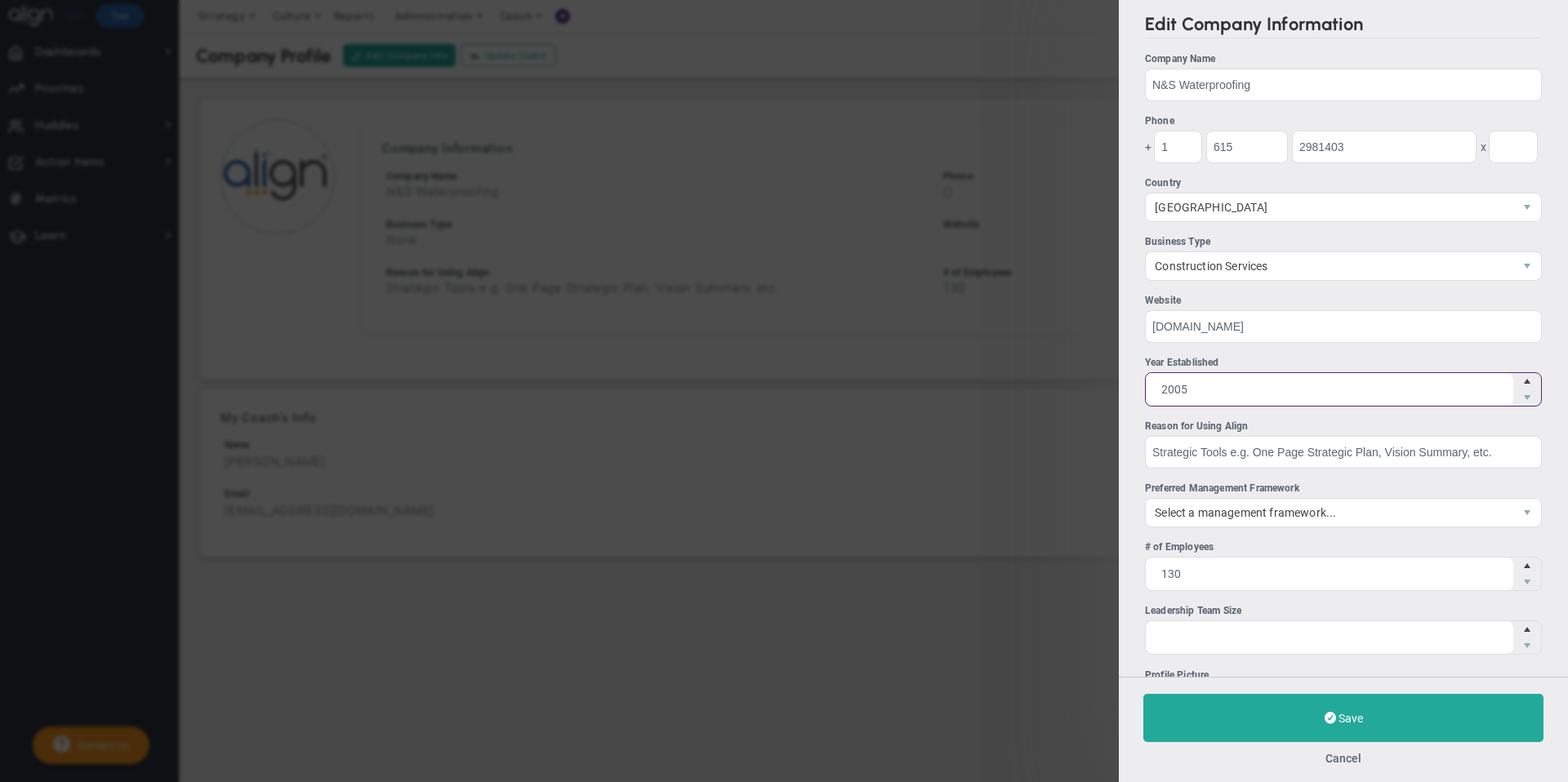
type input "2005"
click at [1288, 476] on ul "Company Name N&S Waterproofing Phone + 1 615 2981403 x 222" at bounding box center [1342, 353] width 397 height 603
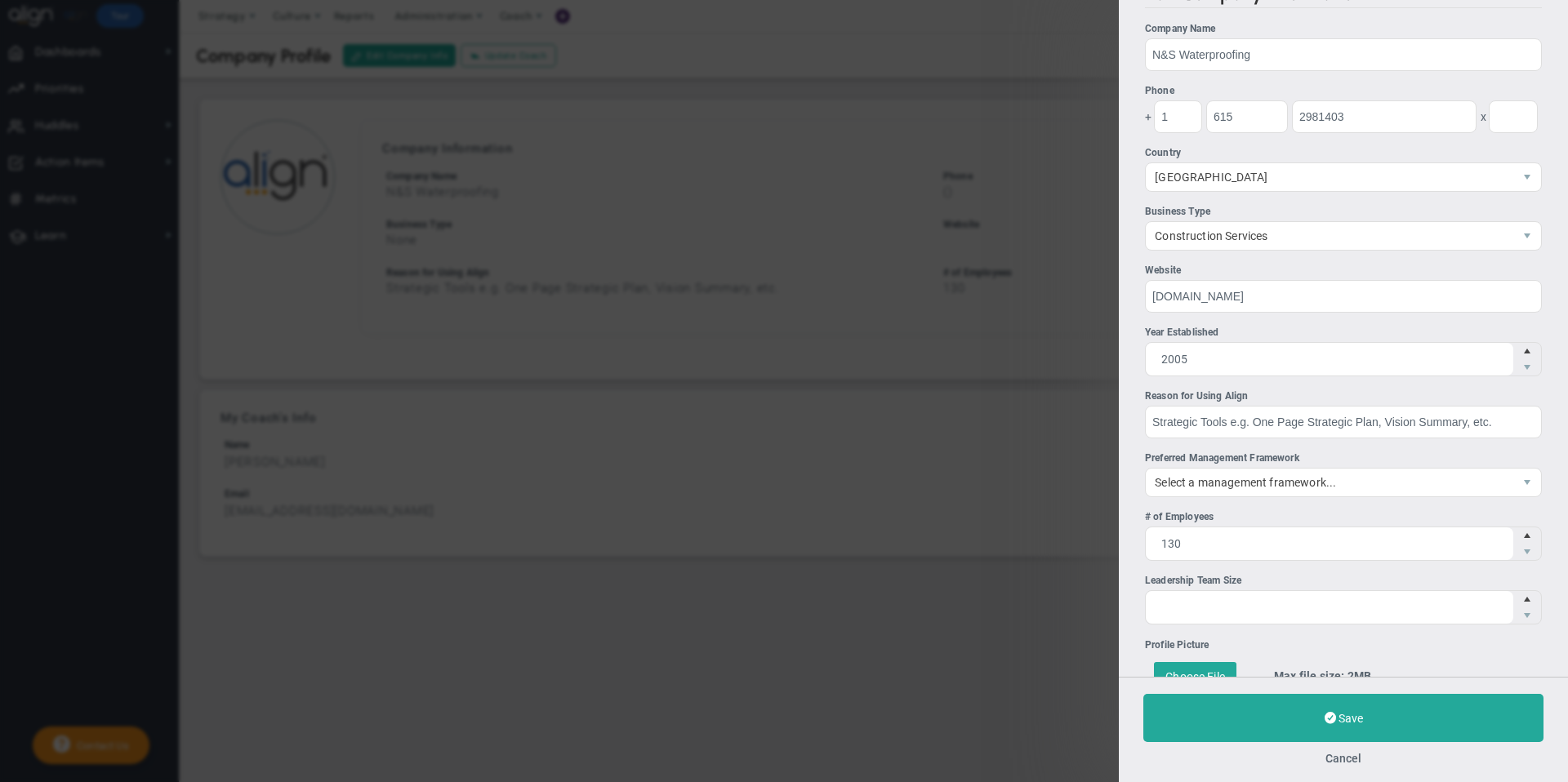
scroll to position [42, 0]
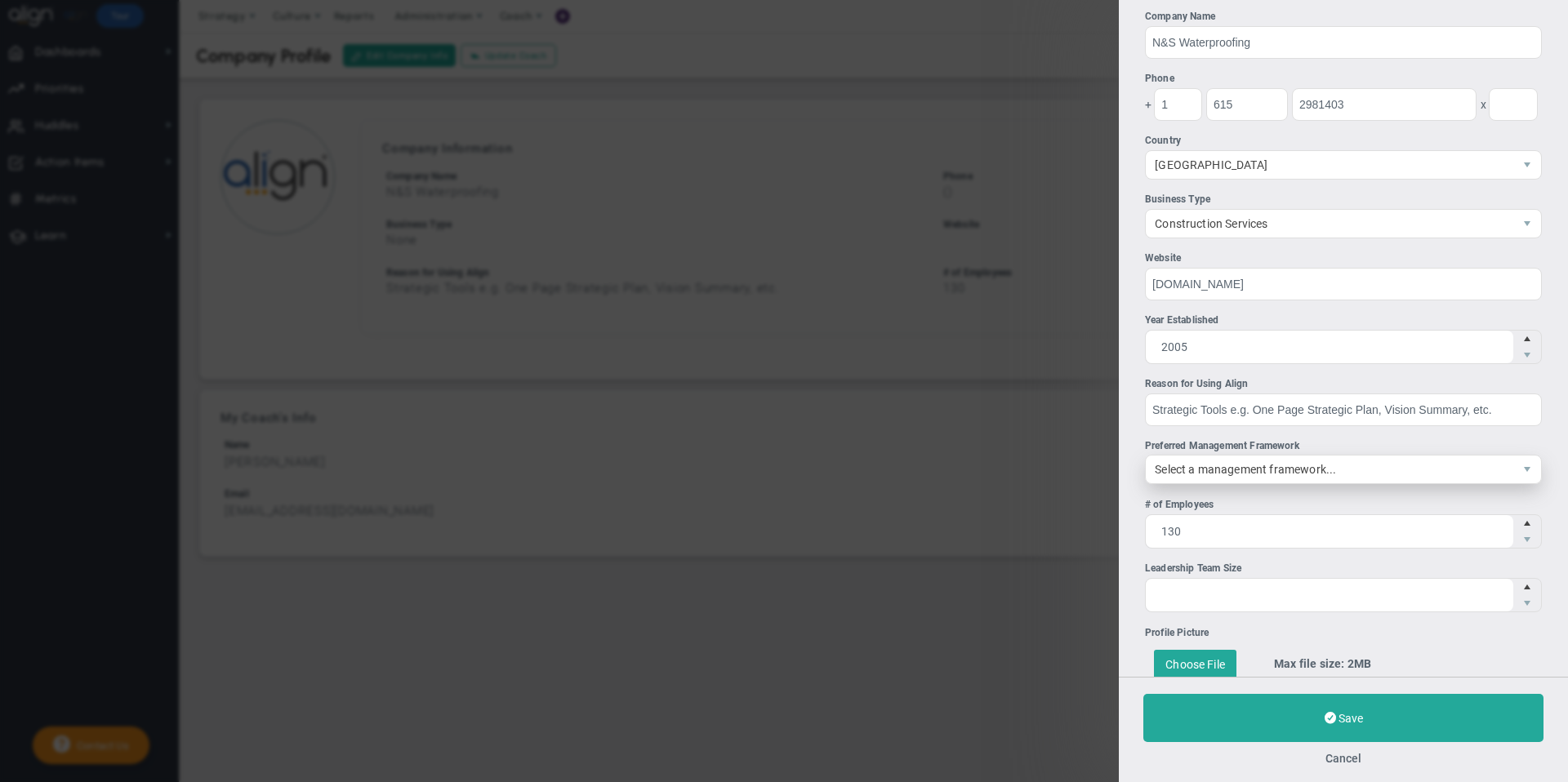
click at [1298, 470] on span "Select a management framework..." at bounding box center [1328, 468] width 367 height 27
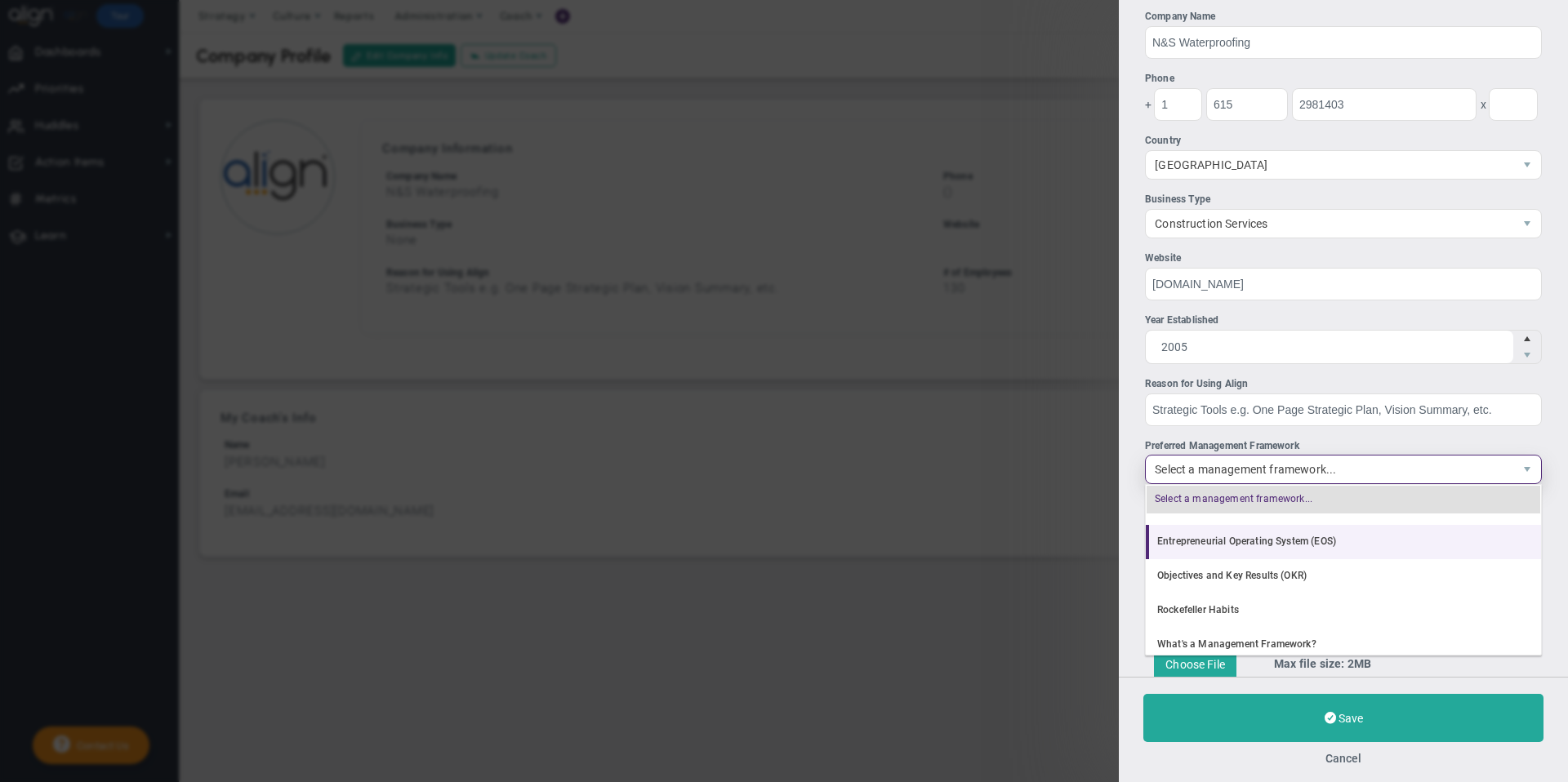
scroll to position [32, 0]
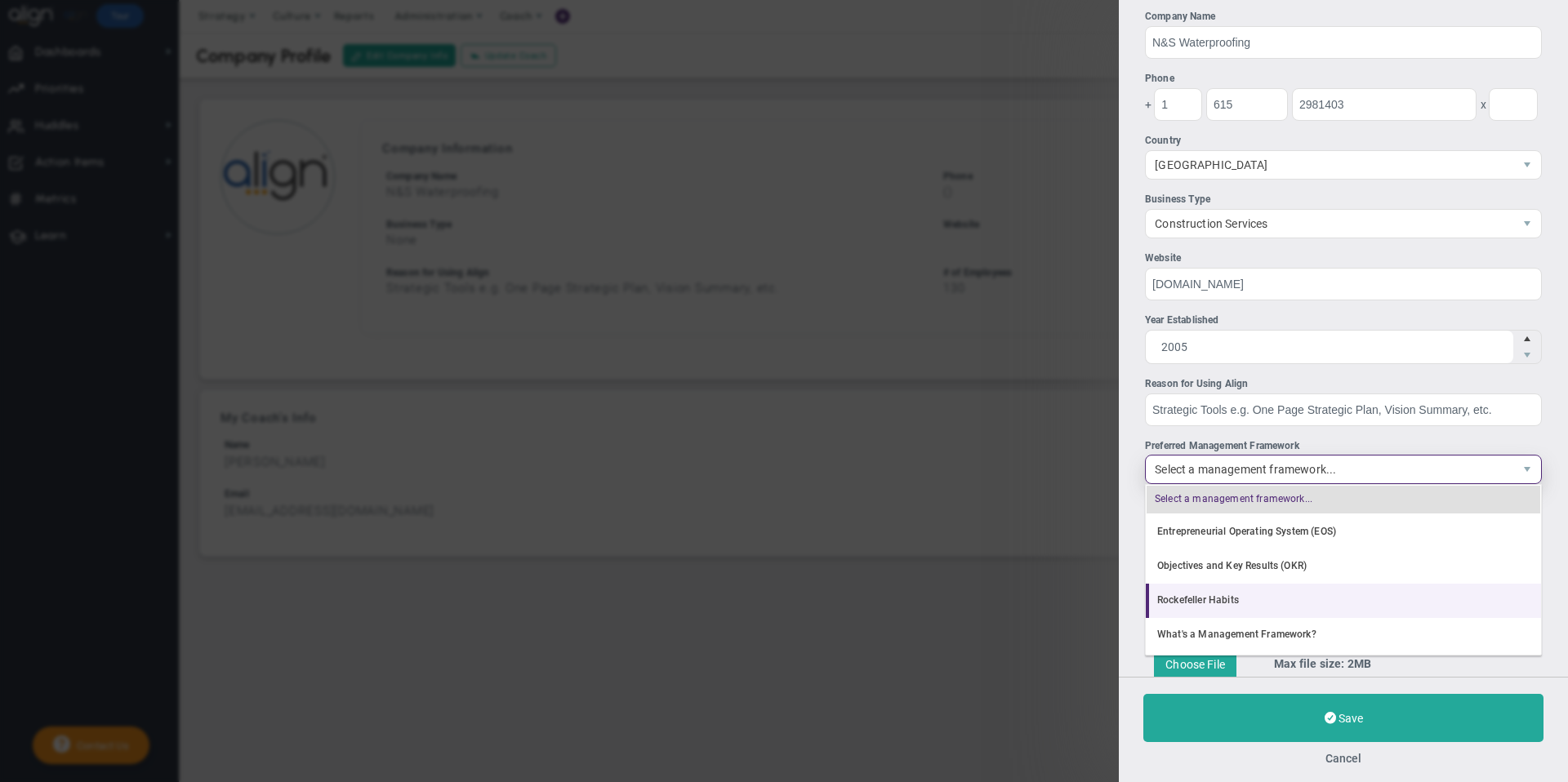
click at [1317, 595] on li "Rockefeller Habits" at bounding box center [1342, 600] width 395 height 34
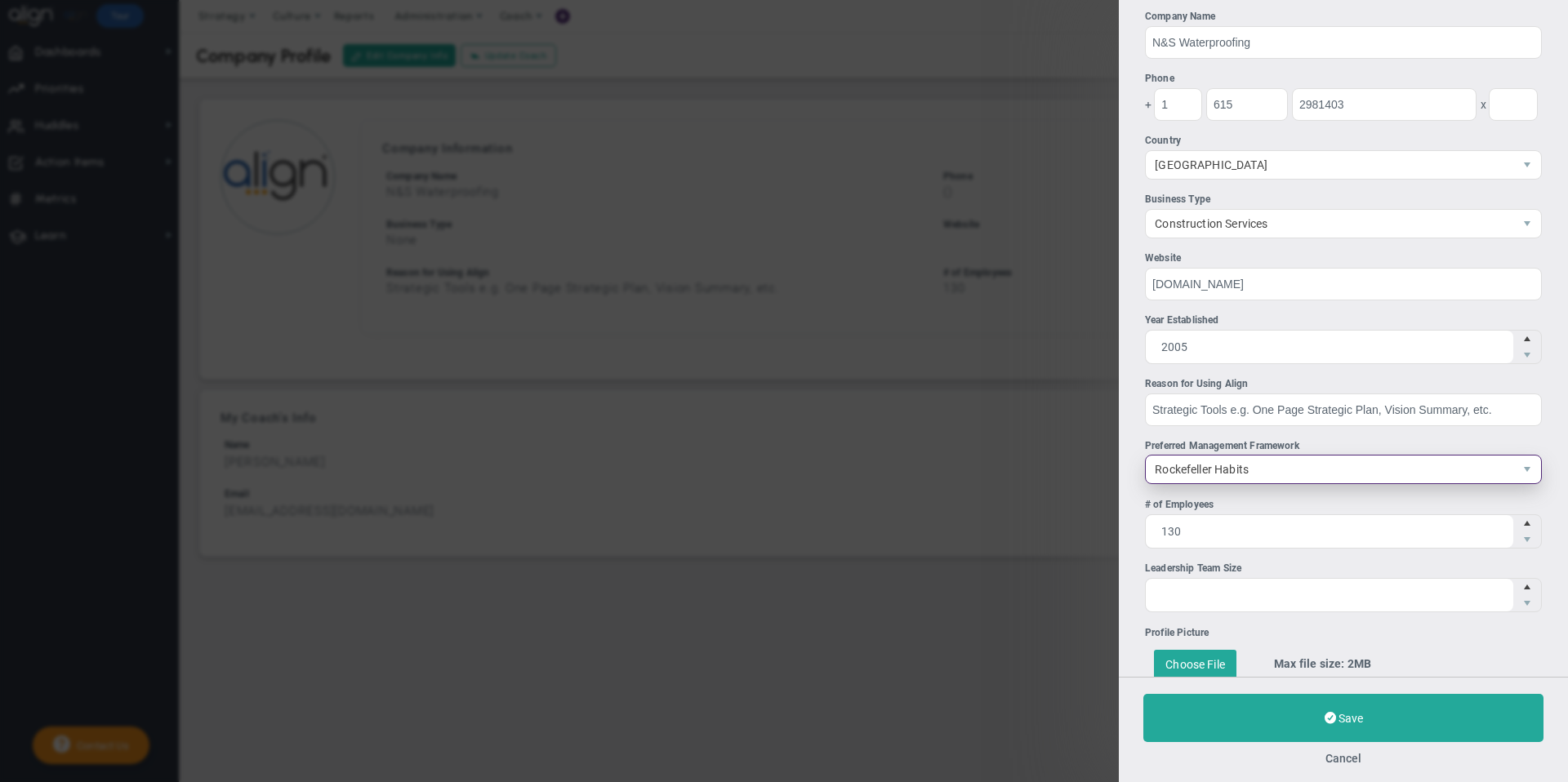
click at [1328, 467] on span "Rockefeller Habits" at bounding box center [1328, 468] width 367 height 27
click at [1397, 439] on div "Preferred Management Framework" at bounding box center [1342, 446] width 397 height 16
click at [0, 0] on input "Rockefeller Habits" at bounding box center [0, 0] width 0 height 0
click at [1387, 433] on ul "Company Name N&S Waterproofing Phone + 1 615 2981403 x 222" at bounding box center [1342, 310] width 397 height 603
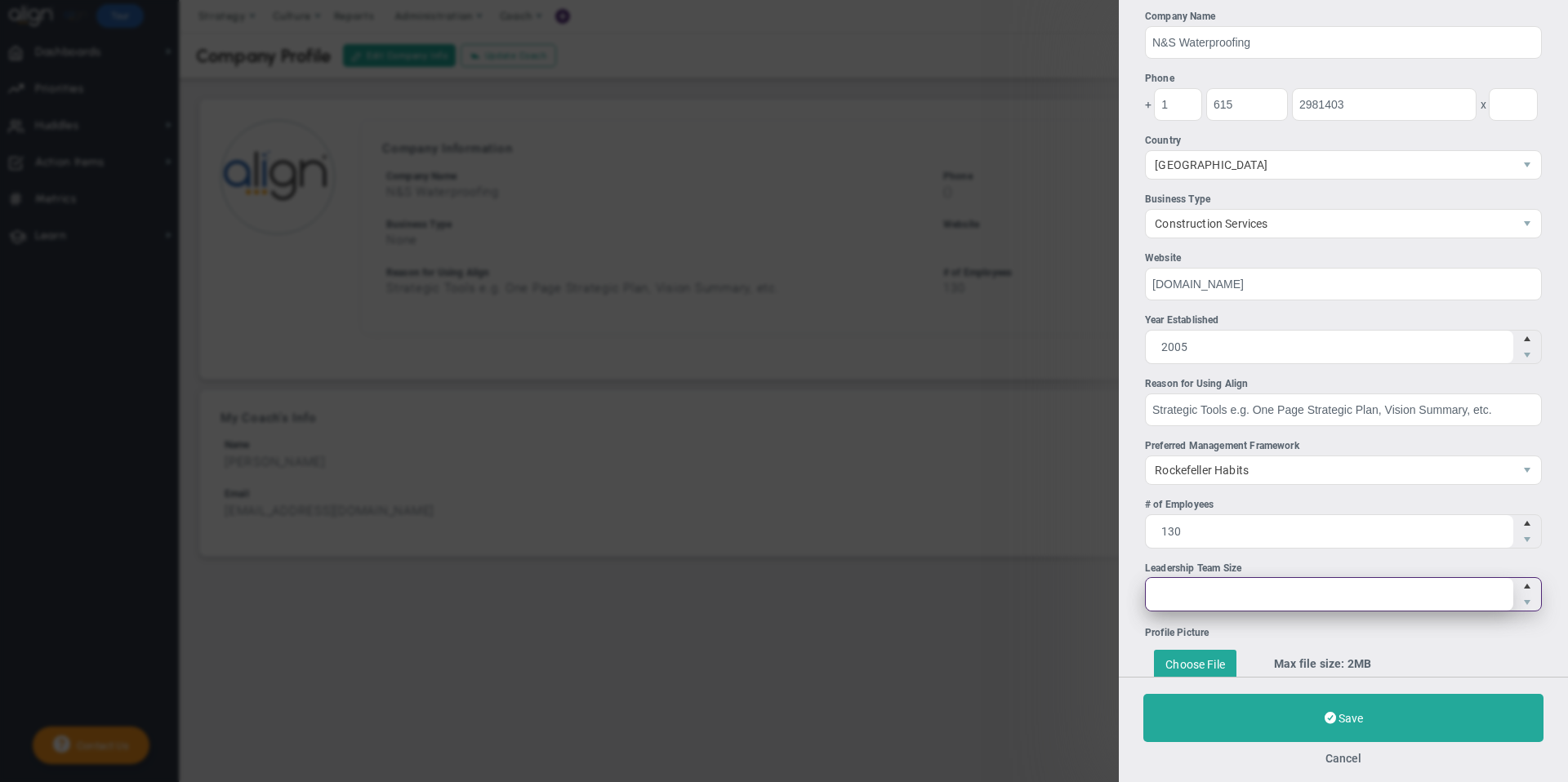
click at [1368, 592] on span at bounding box center [1342, 594] width 397 height 34
click at [0, 0] on input "Leadership Team Size" at bounding box center [0, 0] width 0 height 0
type input "4"
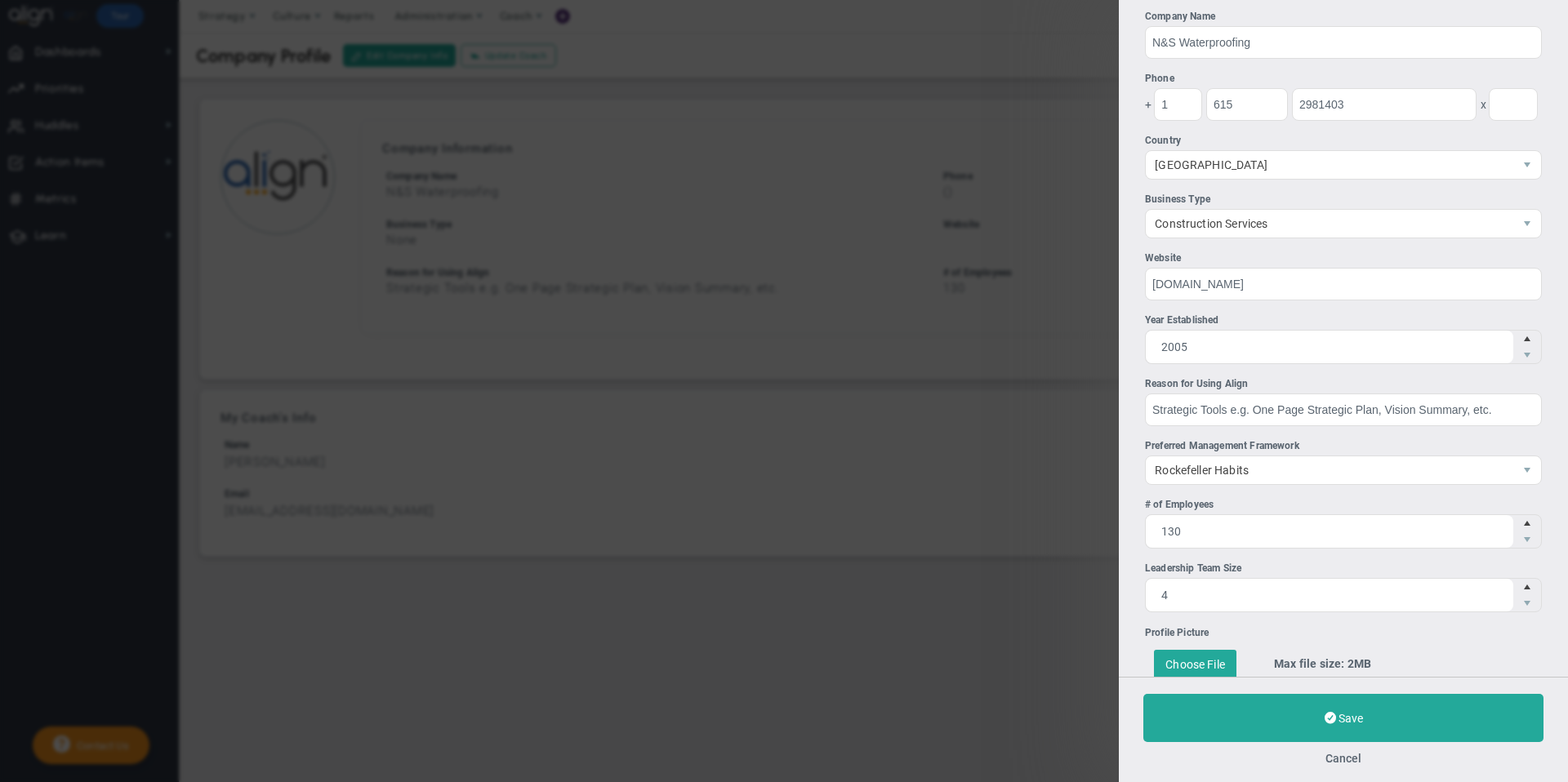
click at [1382, 562] on div "Leadership Team Size" at bounding box center [1342, 568] width 397 height 16
click at [1382, 579] on input "4" at bounding box center [1328, 595] width 367 height 32
click at [1327, 643] on div "Max file size: 2MB" at bounding box center [1397, 664] width 288 height 47
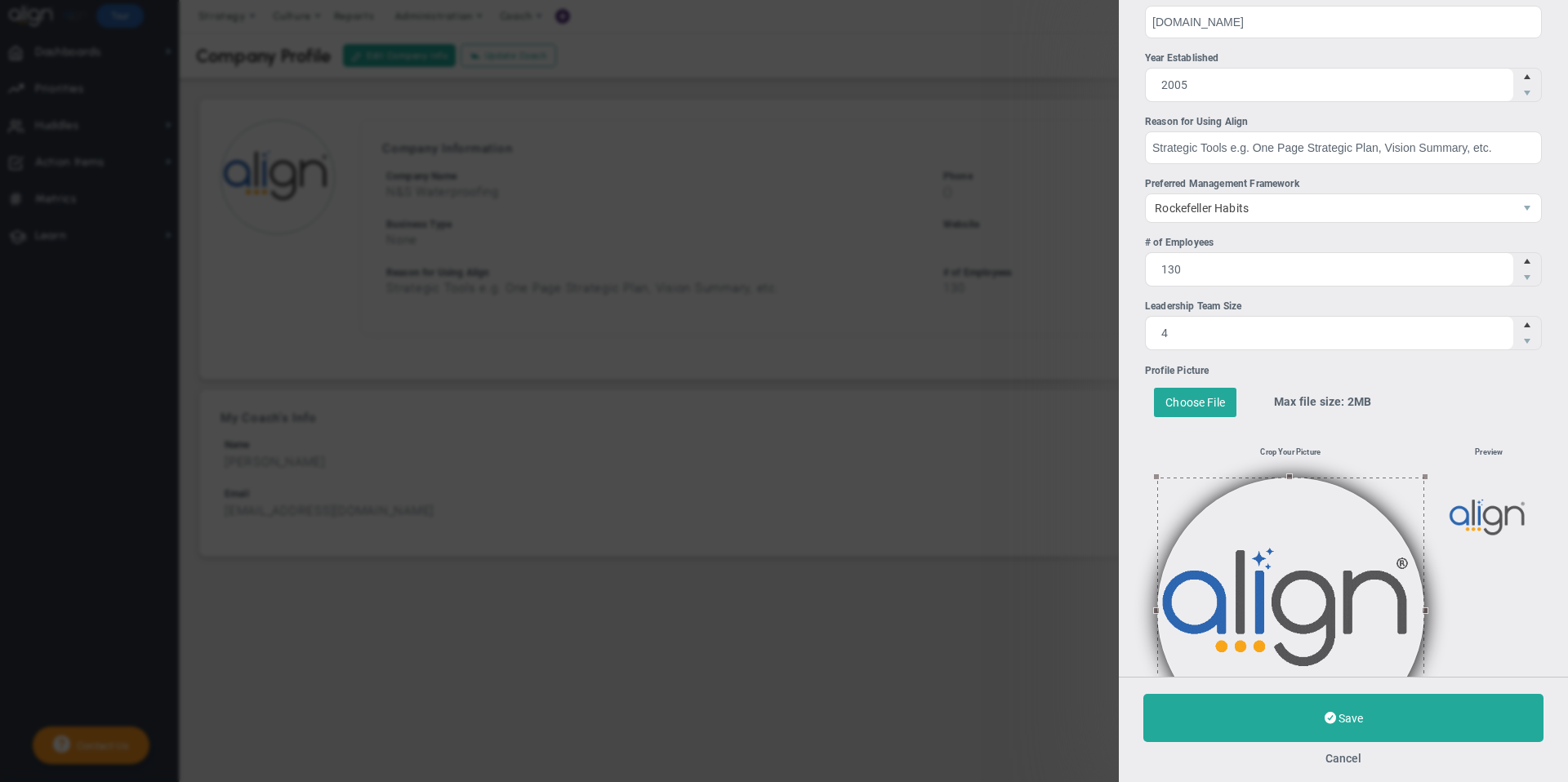
scroll to position [398, 0]
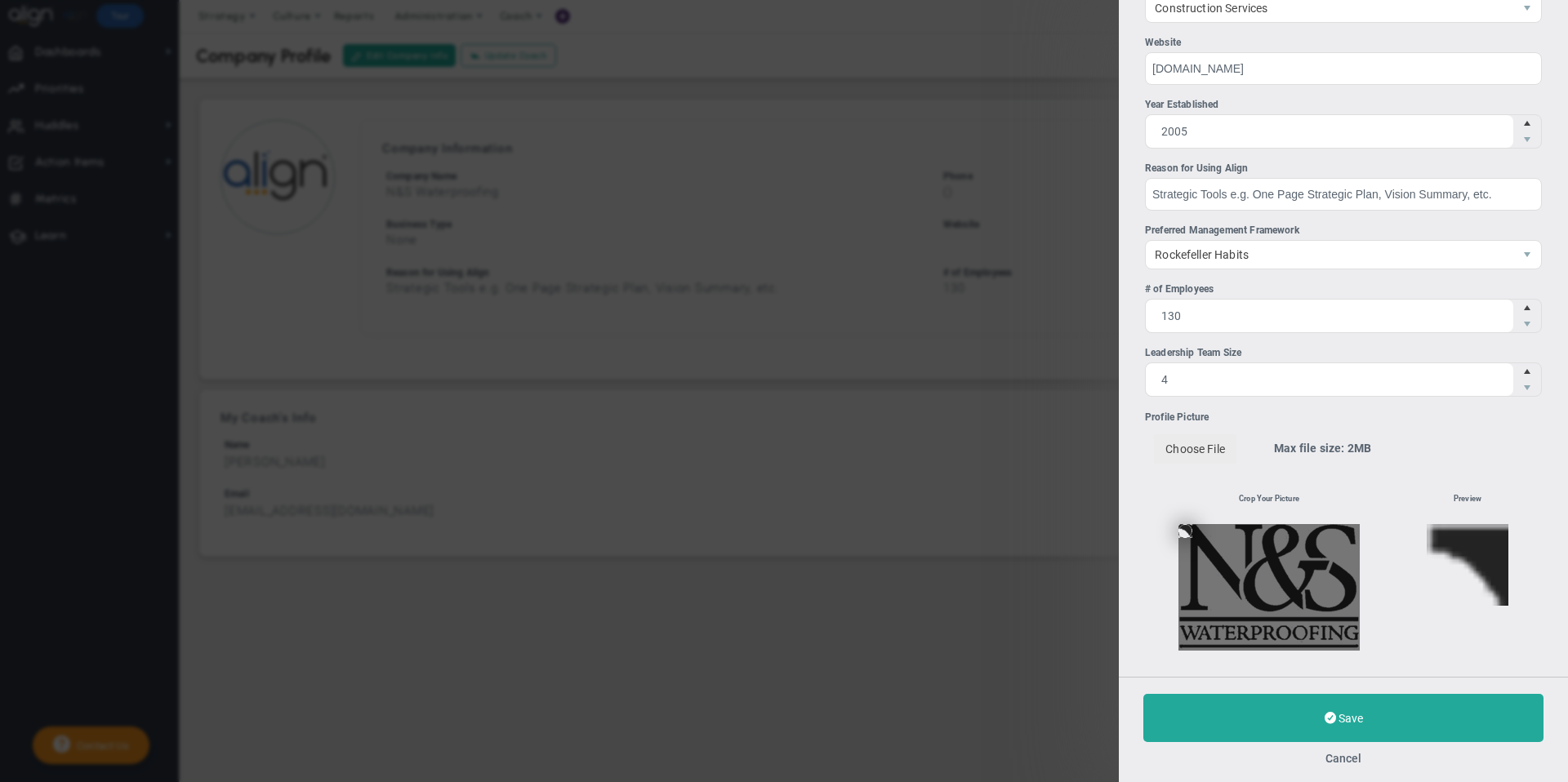
scroll to position [258, 0]
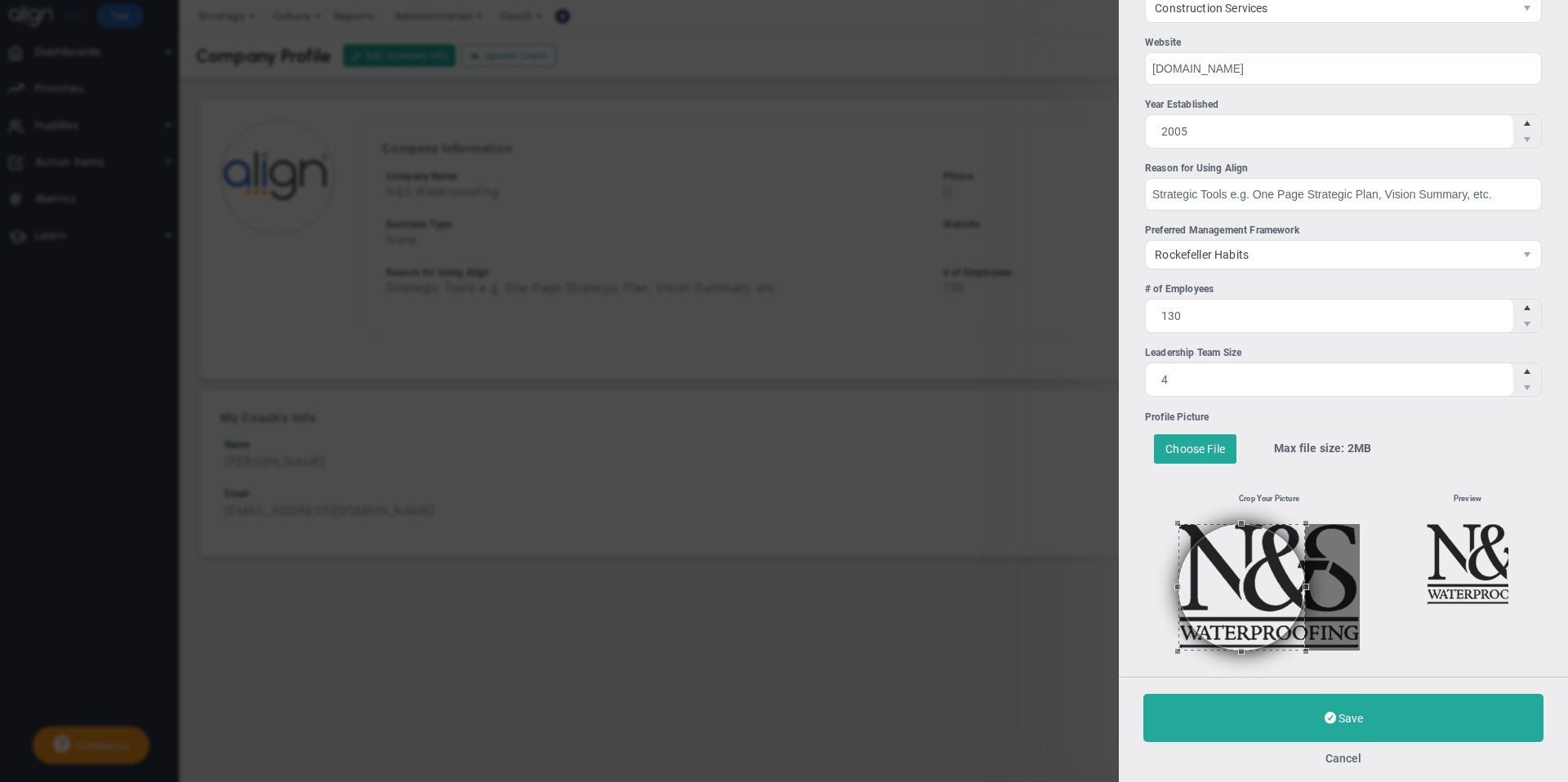
drag, startPoint x: 1307, startPoint y: 649, endPoint x: 1360, endPoint y: 646, distance: 53.1
click at [1362, 649] on div "Crop Your Picture" at bounding box center [1268, 562] width 248 height 178
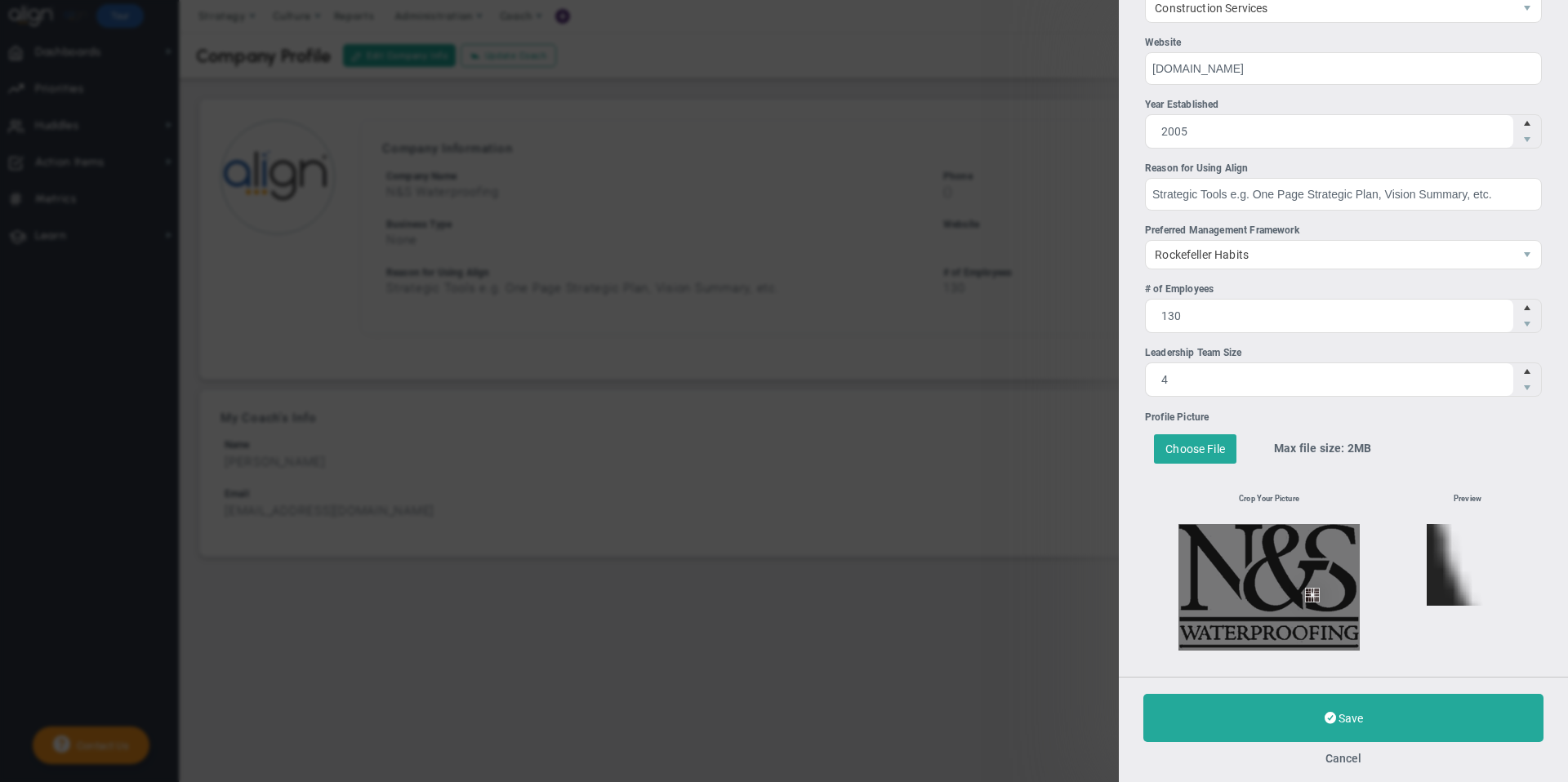
drag, startPoint x: 1359, startPoint y: 605, endPoint x: 1309, endPoint y: 594, distance: 51.2
click at [1309, 594] on div at bounding box center [1269, 587] width 181 height 126
drag, startPoint x: 1307, startPoint y: 592, endPoint x: 1166, endPoint y: 516, distance: 160.2
click at [1166, 516] on div "Crop Your Picture" at bounding box center [1268, 562] width 248 height 178
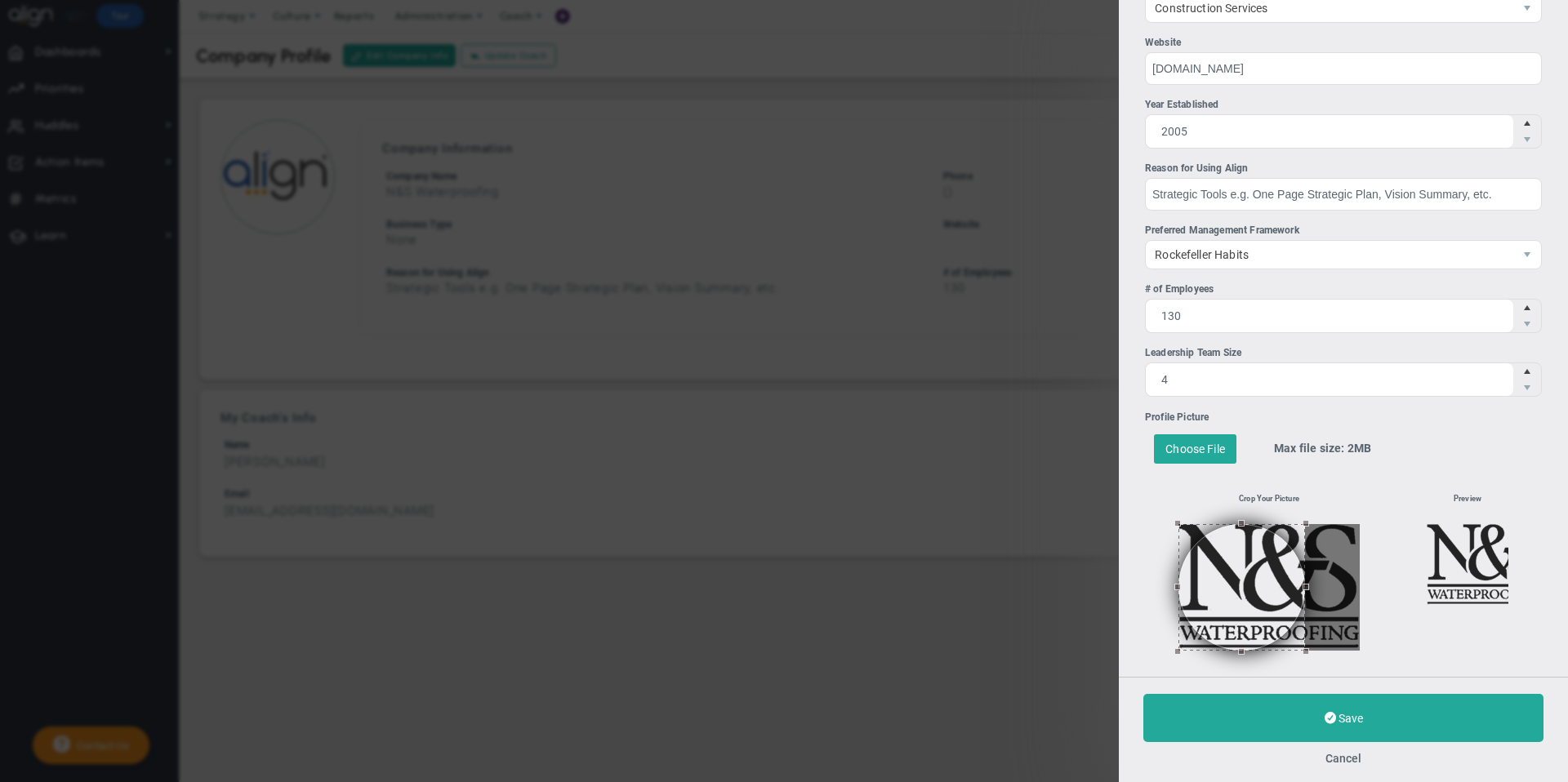
drag, startPoint x: 1252, startPoint y: 596, endPoint x: 1459, endPoint y: 670, distance: 219.8
click at [1461, 671] on div "Edit Company Information Company Name N&S Waterproofing Phone + 1 615 2981403 x…" at bounding box center [1343, 338] width 449 height 676
drag, startPoint x: 1307, startPoint y: 586, endPoint x: 1422, endPoint y: 587, distance: 115.0
click at [1422, 588] on div "Crop Your Picture [GEOGRAPHIC_DATA]" at bounding box center [1342, 562] width 397 height 178
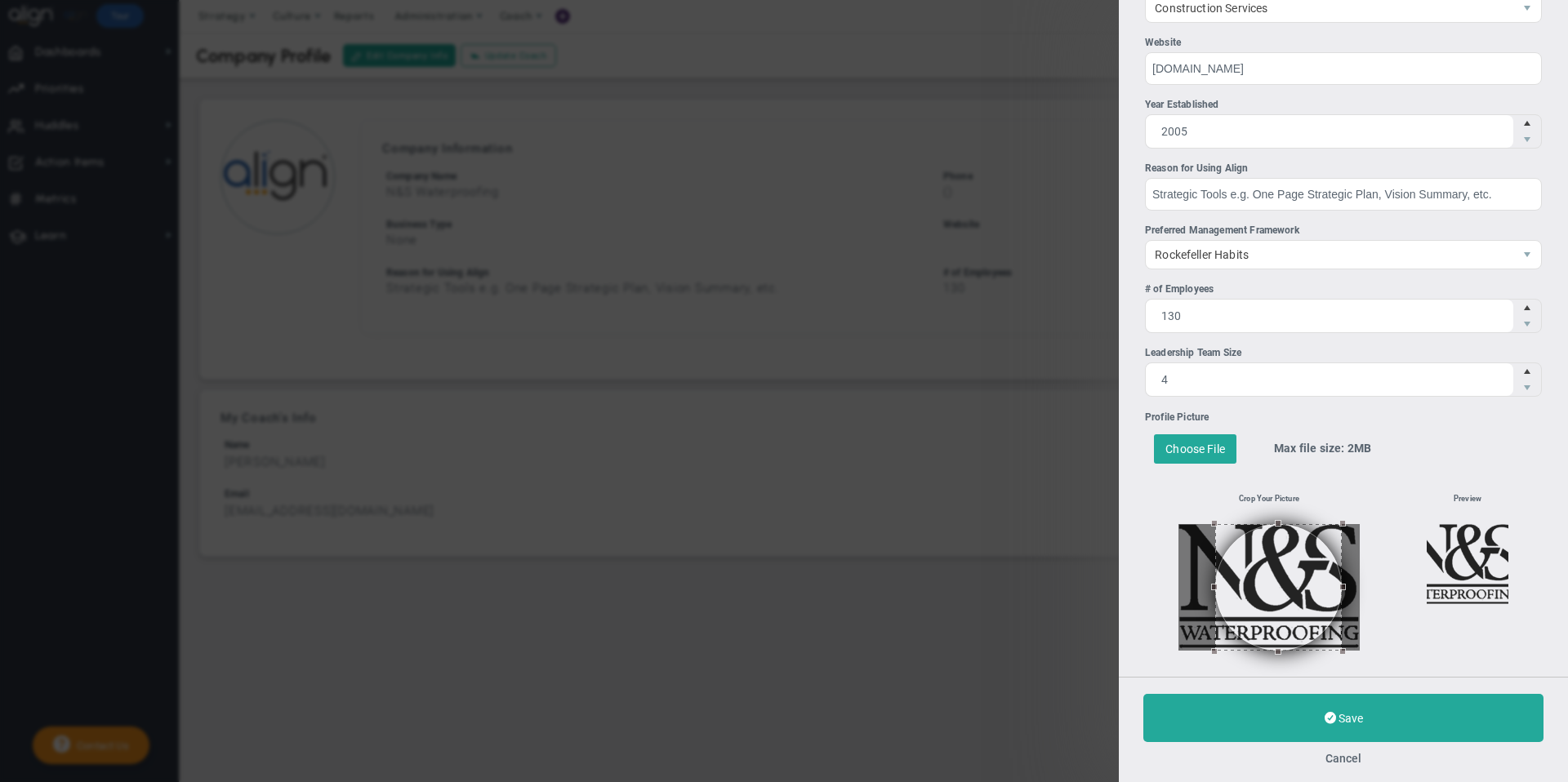
drag, startPoint x: 1263, startPoint y: 586, endPoint x: 1300, endPoint y: 586, distance: 37.0
click at [1300, 586] on button at bounding box center [1278, 587] width 127 height 126
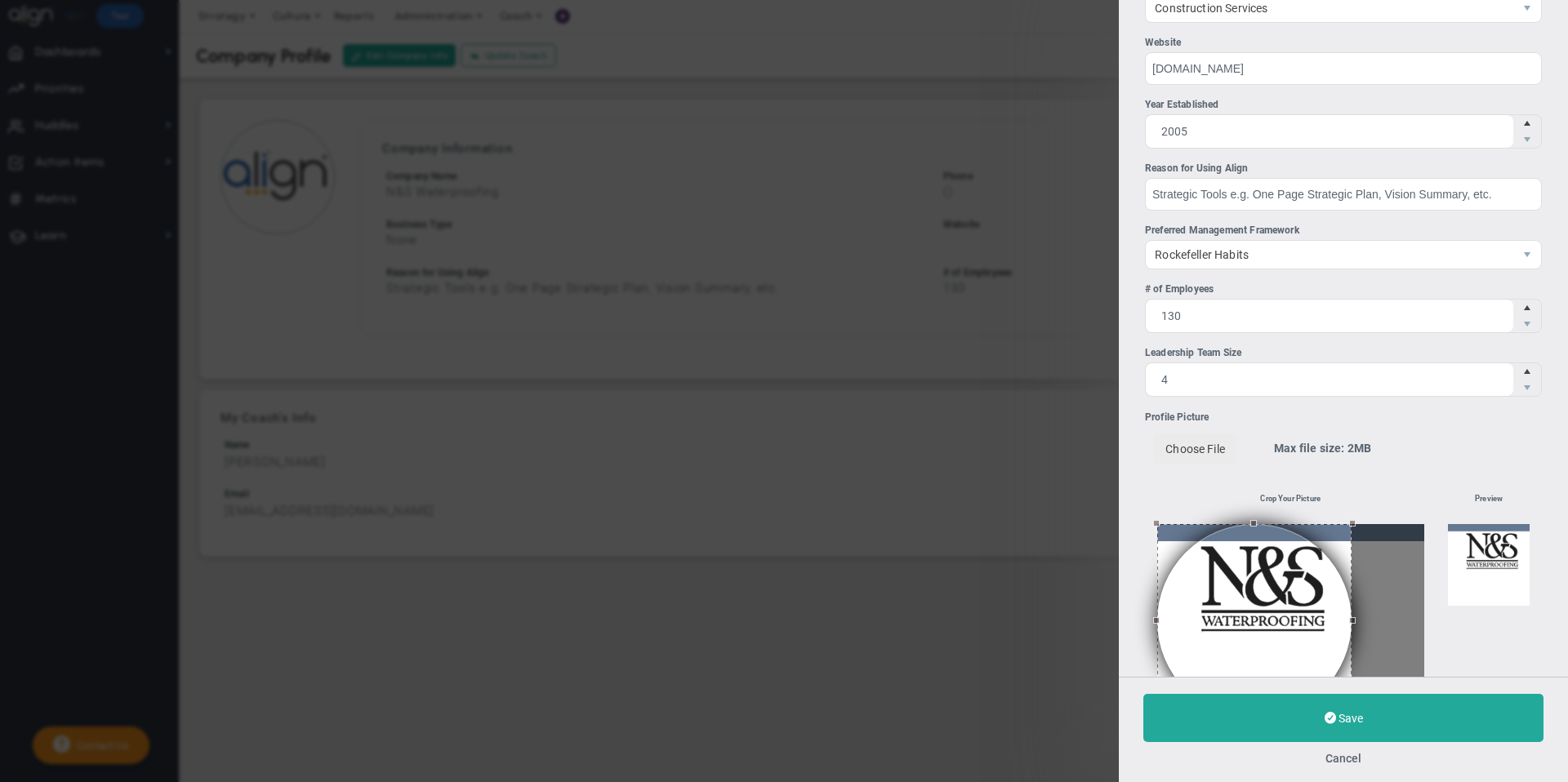
scroll to position [299, 0]
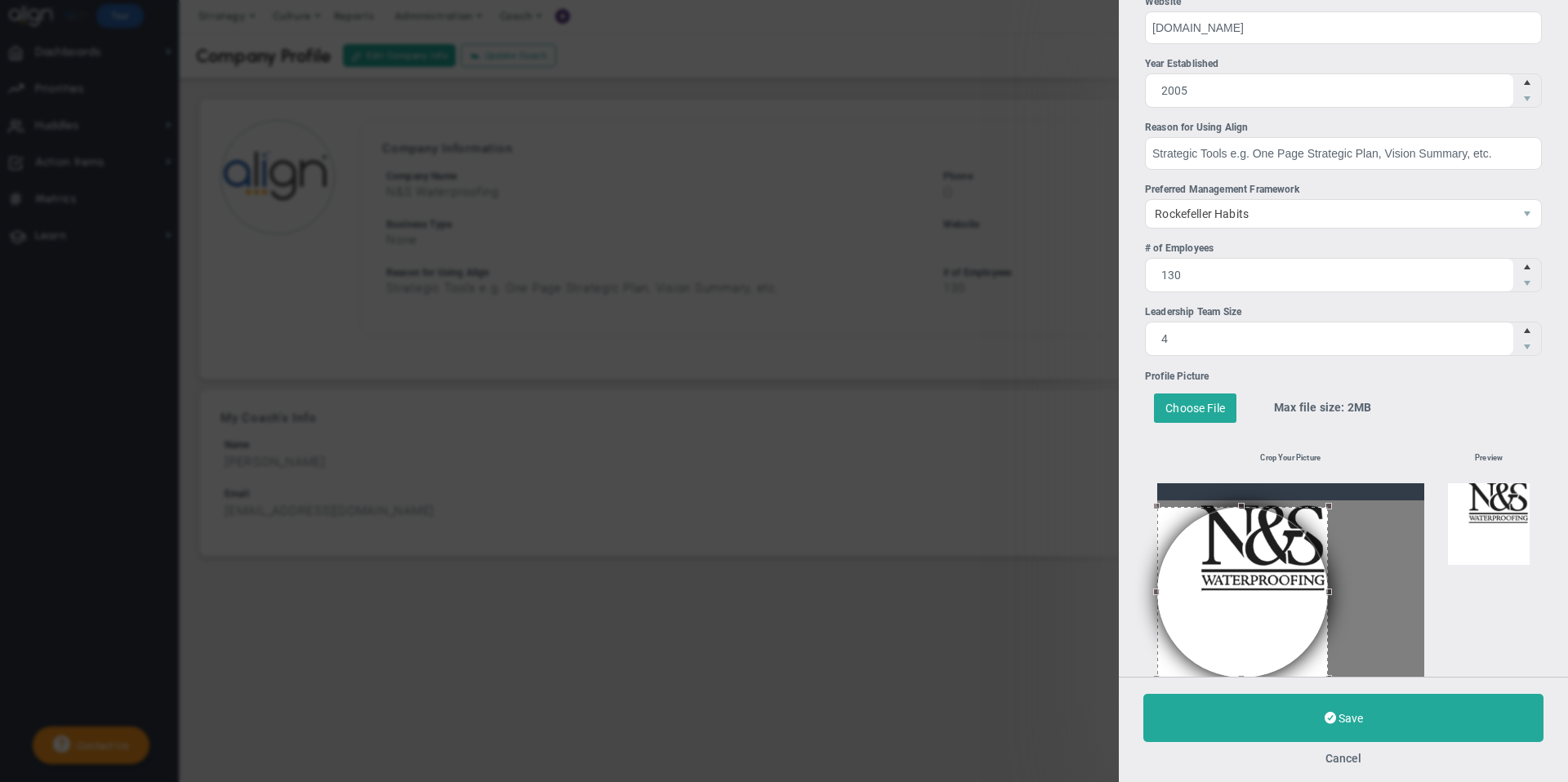
drag, startPoint x: 1354, startPoint y: 522, endPoint x: 1330, endPoint y: 531, distance: 25.6
click at [1327, 531] on div at bounding box center [1242, 591] width 171 height 171
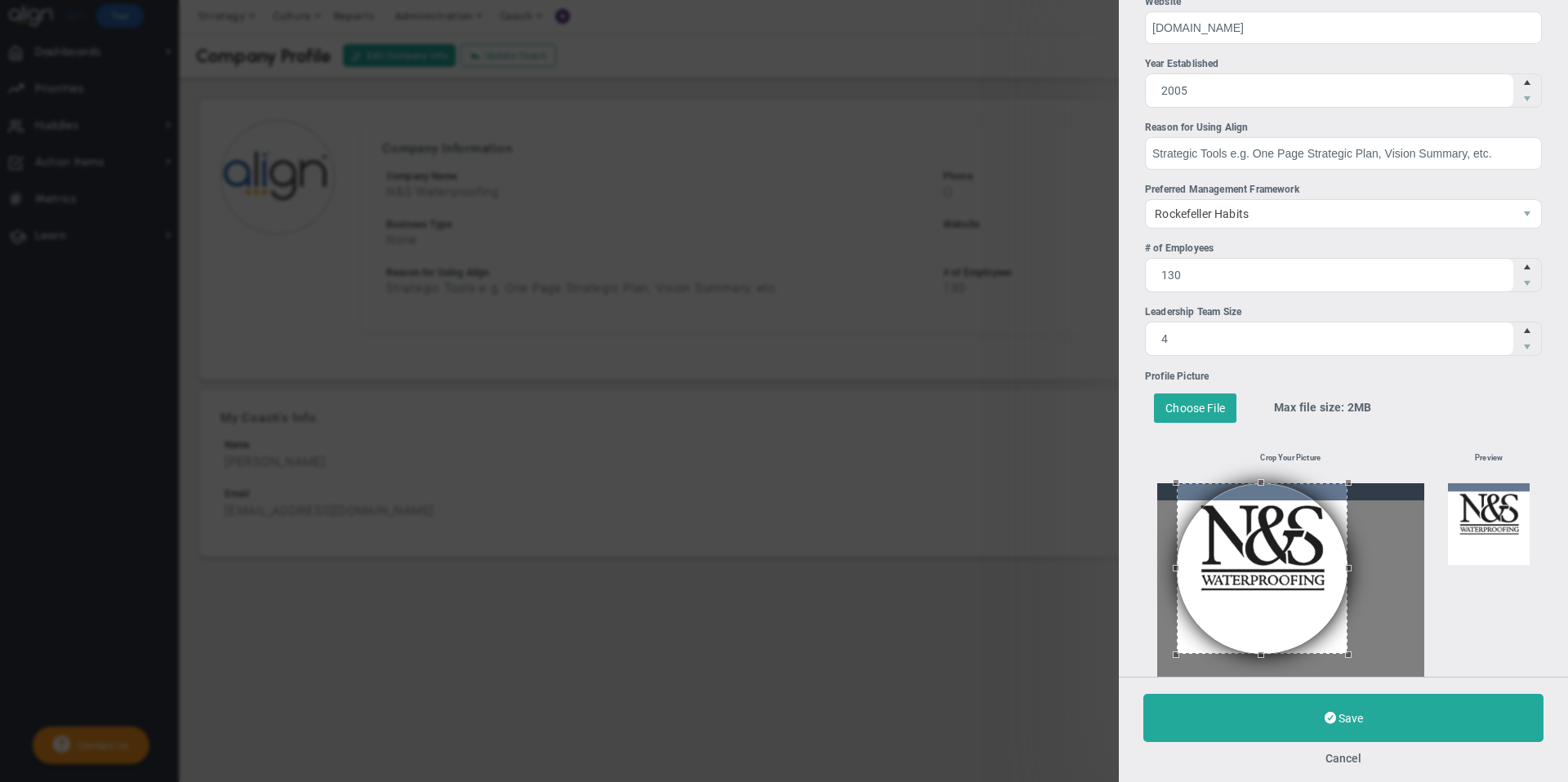
drag, startPoint x: 1248, startPoint y: 582, endPoint x: 1269, endPoint y: 540, distance: 47.0
click at [1269, 540] on button at bounding box center [1262, 568] width 171 height 171
drag, startPoint x: 1274, startPoint y: 524, endPoint x: 1275, endPoint y: 504, distance: 20.0
click at [1275, 504] on button at bounding box center [1264, 568] width 171 height 171
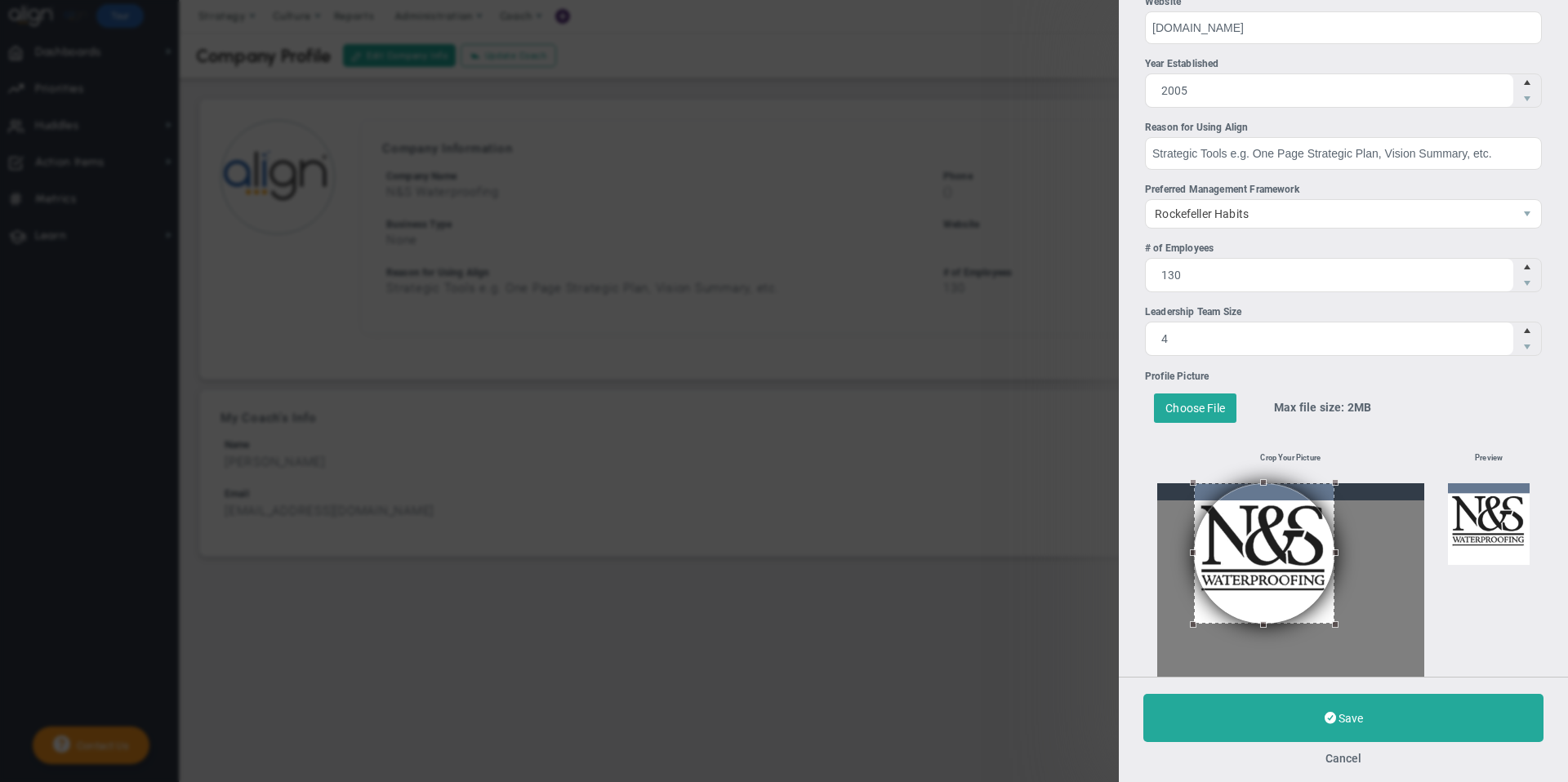
drag, startPoint x: 1178, startPoint y: 654, endPoint x: 1192, endPoint y: 624, distance: 33.1
click at [1192, 624] on div at bounding box center [1193, 625] width 7 height 7
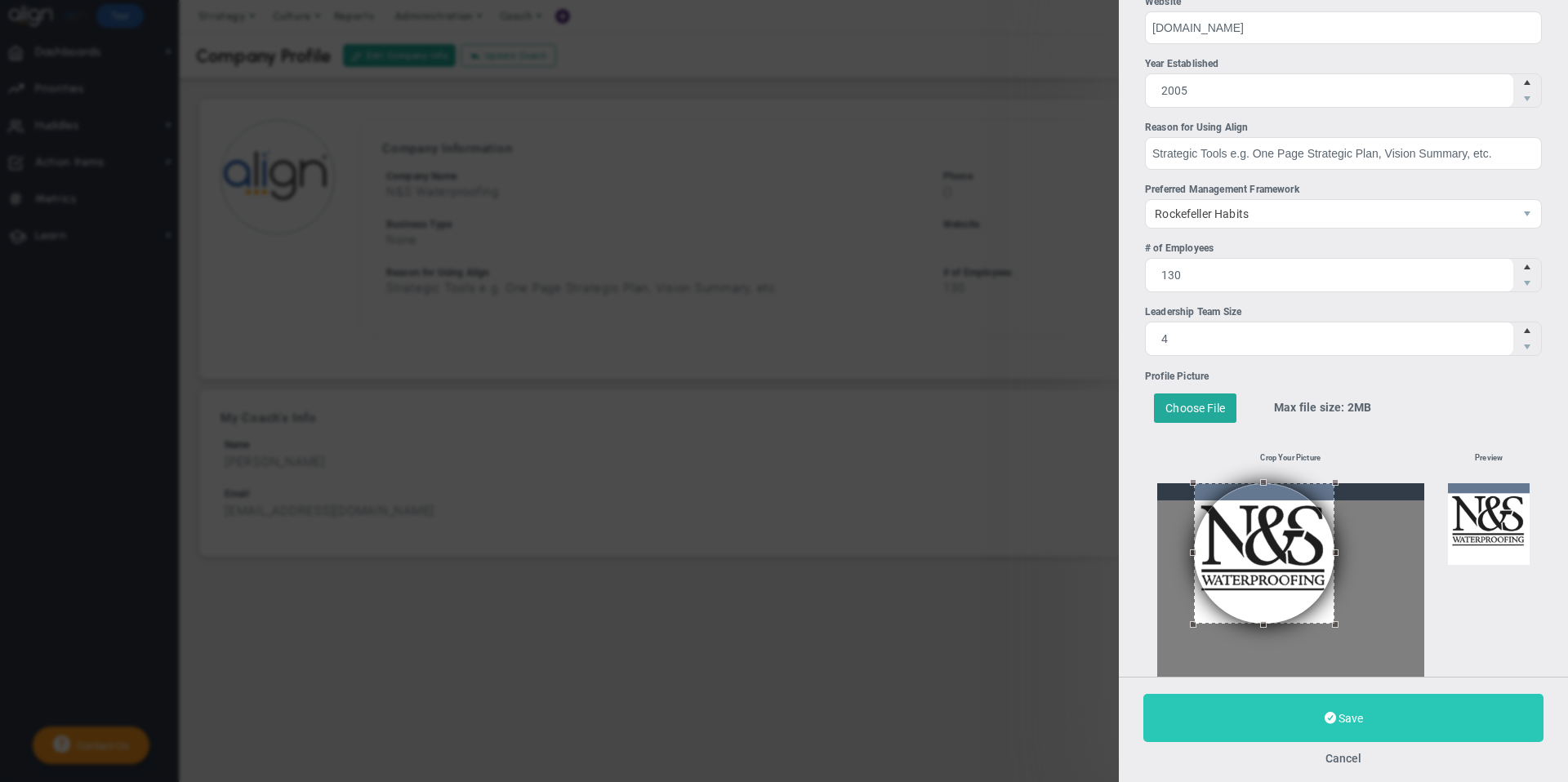
click at [1243, 706] on button "Save" at bounding box center [1343, 718] width 400 height 48
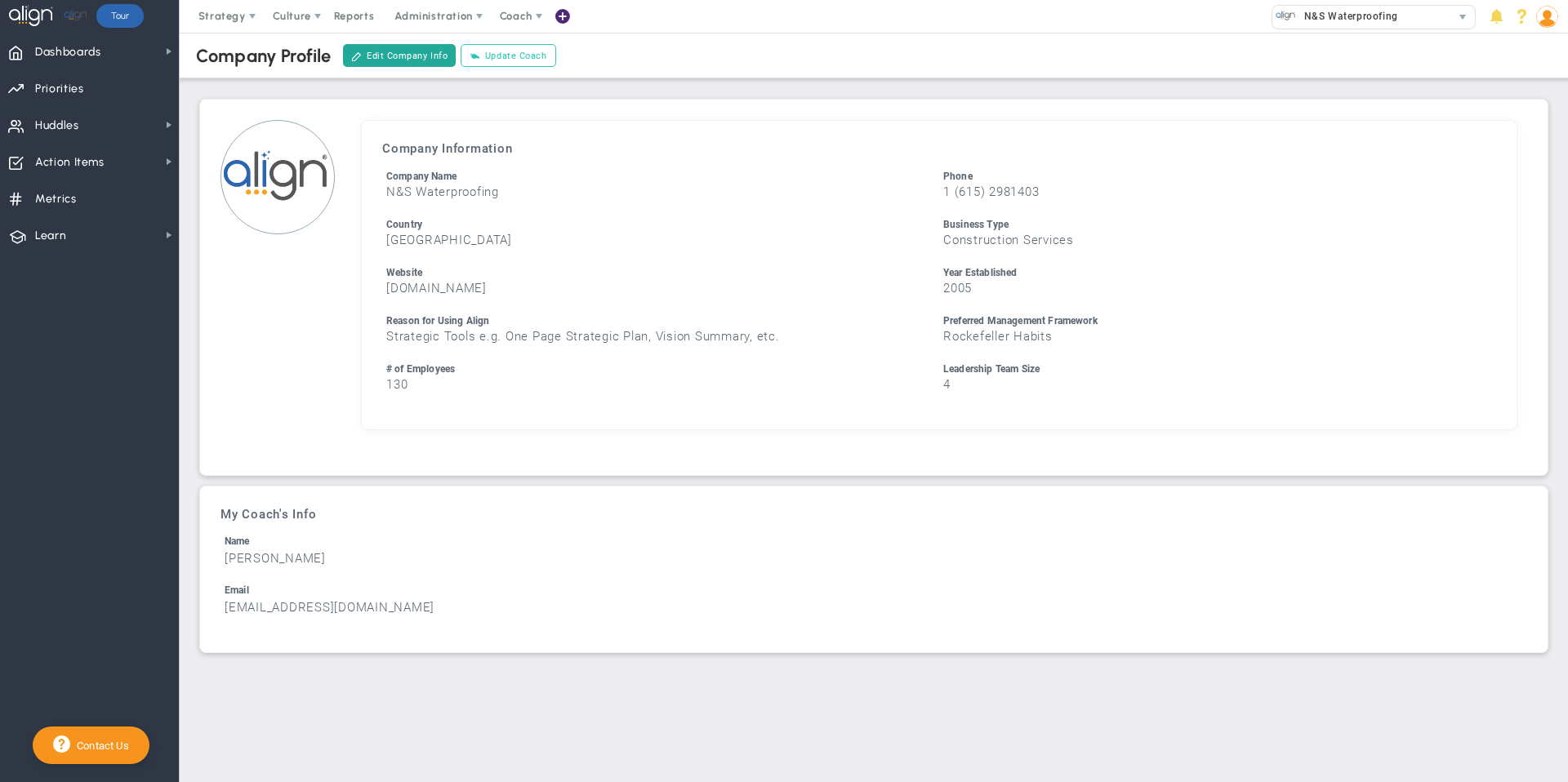
click at [519, 55] on button "Update Coach" at bounding box center [508, 55] width 95 height 22
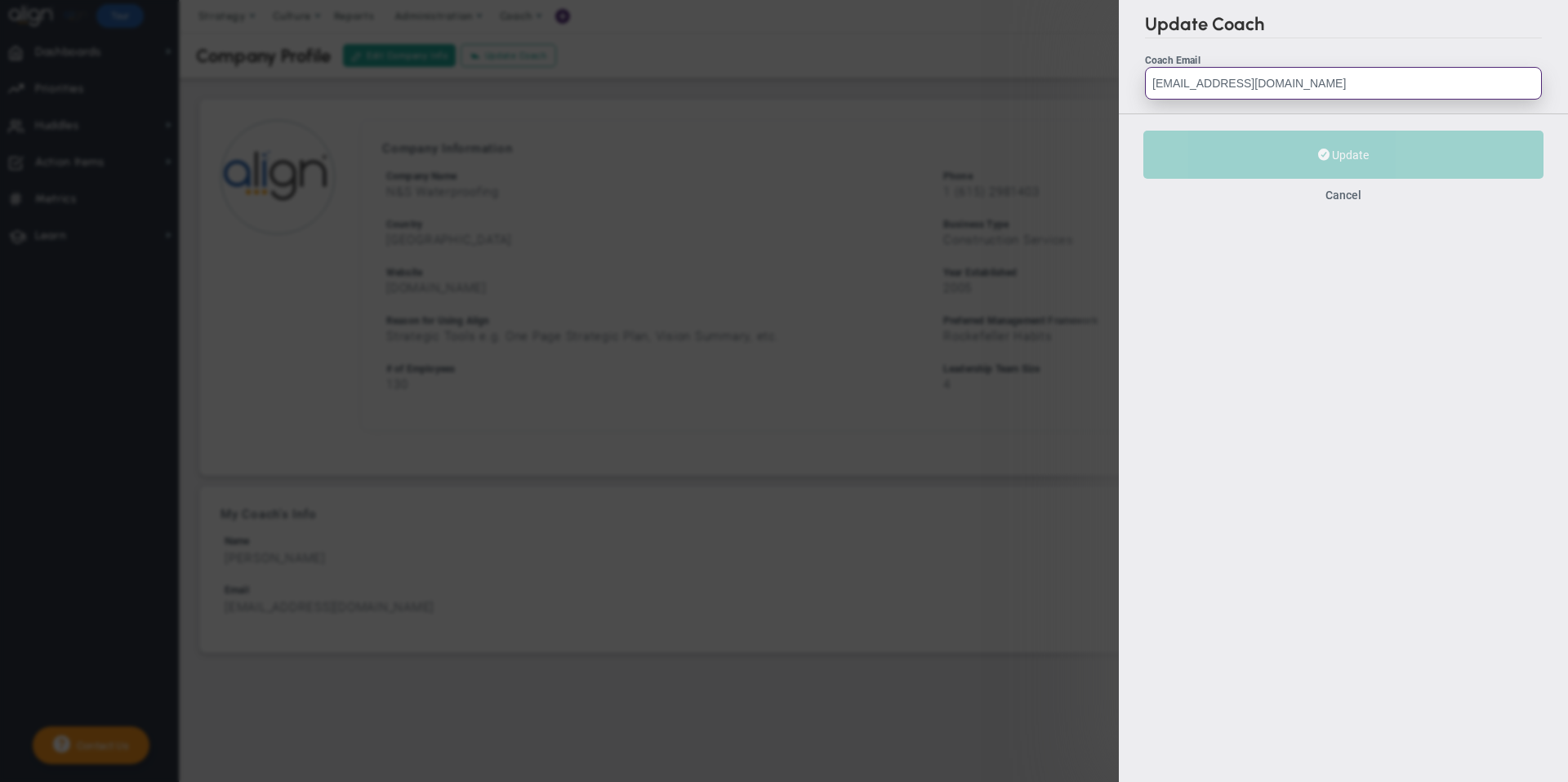
click at [1174, 85] on input "[EMAIL_ADDRESS][DOMAIN_NAME]" at bounding box center [1342, 82] width 397 height 32
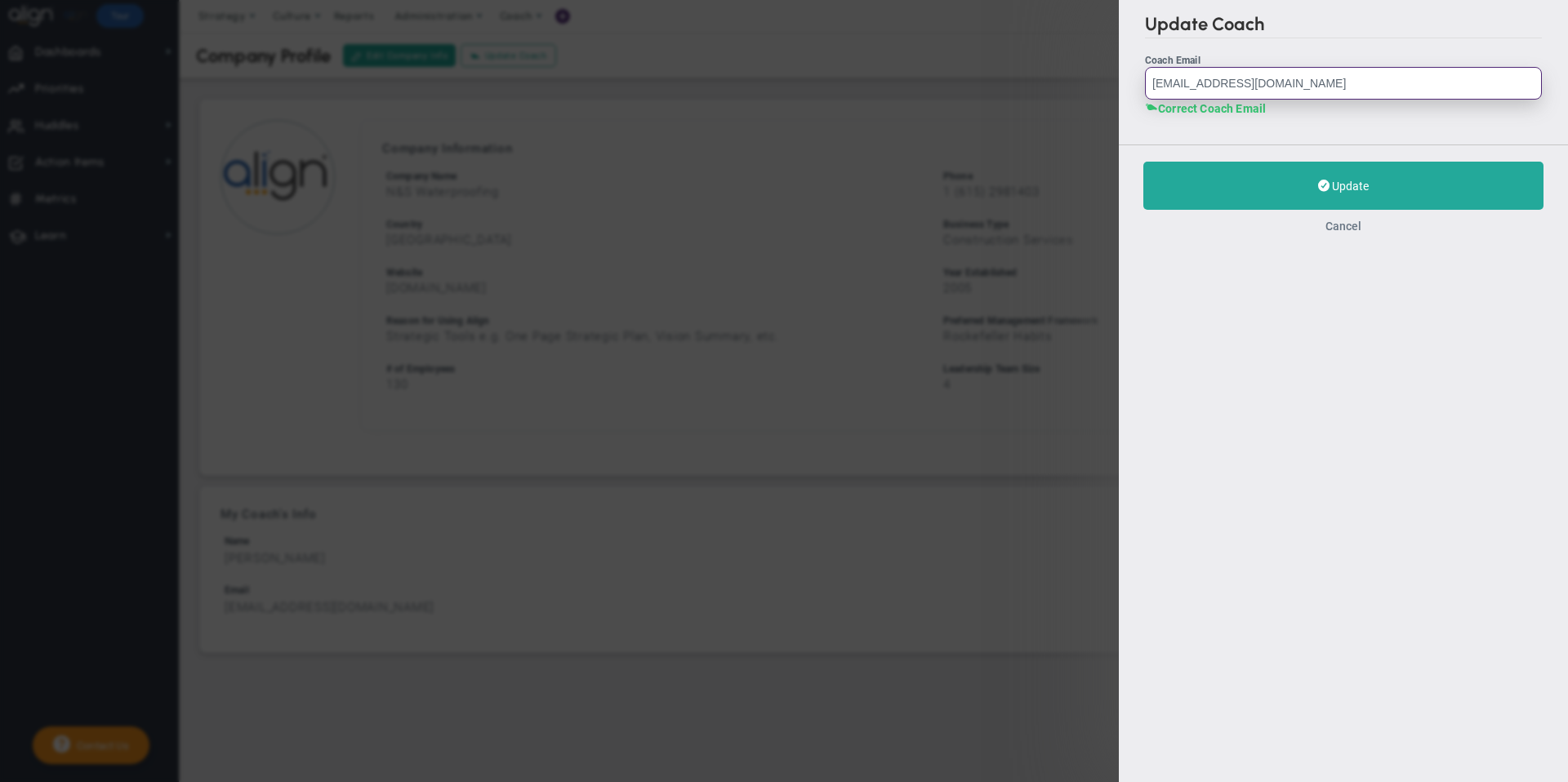
type input "[EMAIL_ADDRESS][DOMAIN_NAME]"
click at [1331, 225] on button "Cancel" at bounding box center [1342, 226] width 36 height 13
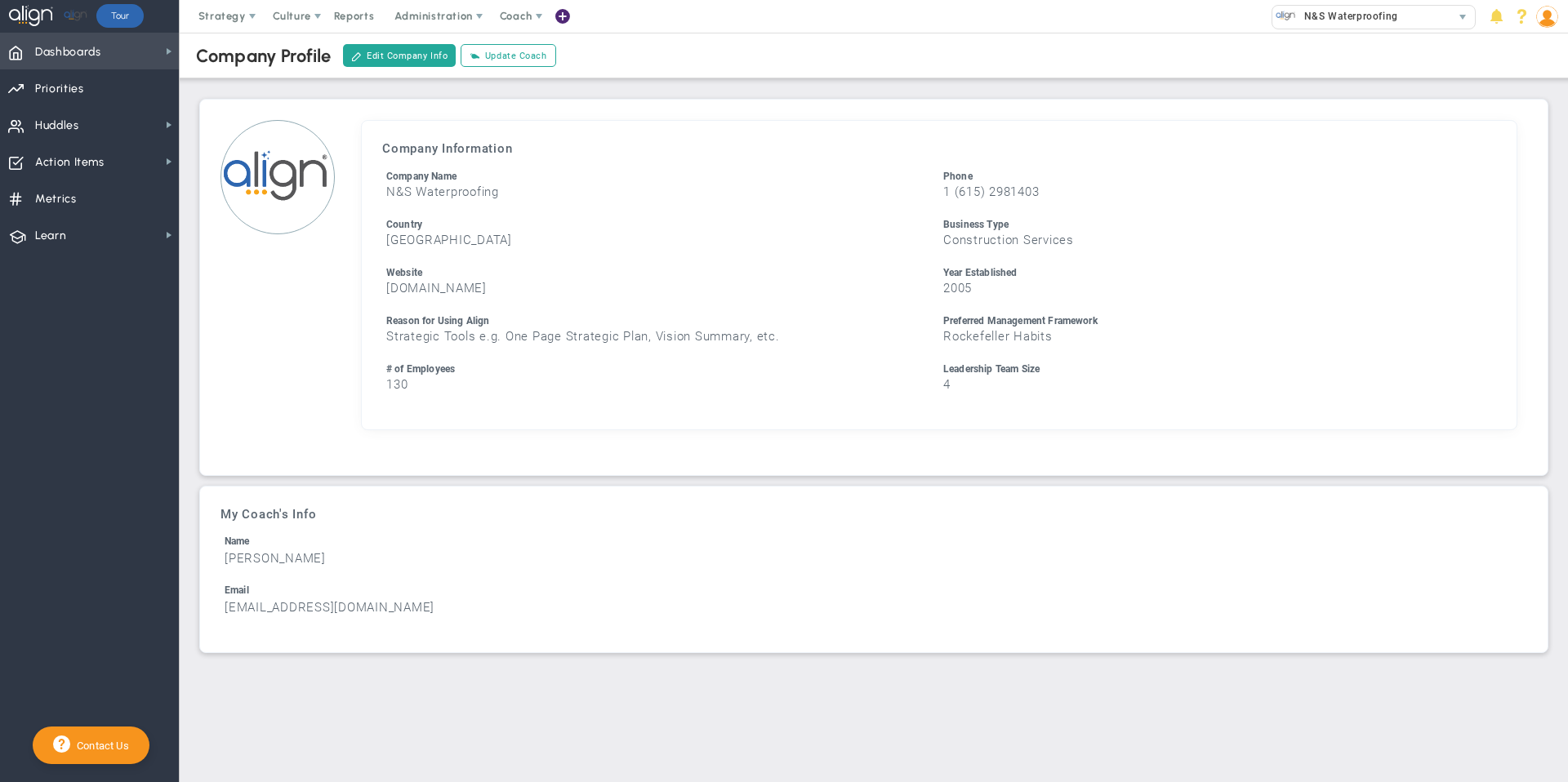
click at [146, 49] on span "Dashboards Dashboards" at bounding box center [89, 51] width 179 height 37
click at [454, 15] on span "Administration" at bounding box center [433, 16] width 77 height 12
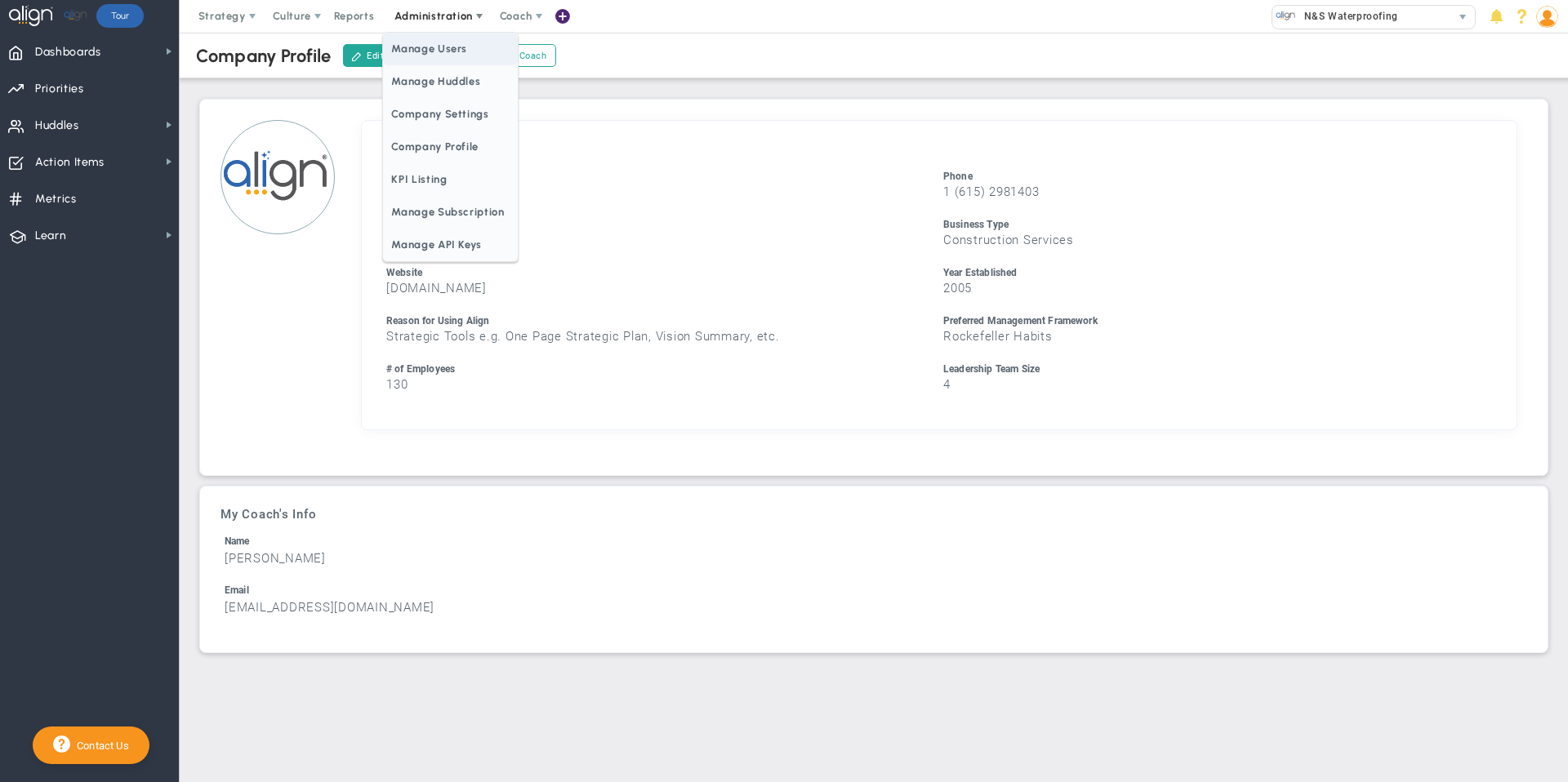
click at [444, 60] on span "Manage Users" at bounding box center [449, 48] width 134 height 32
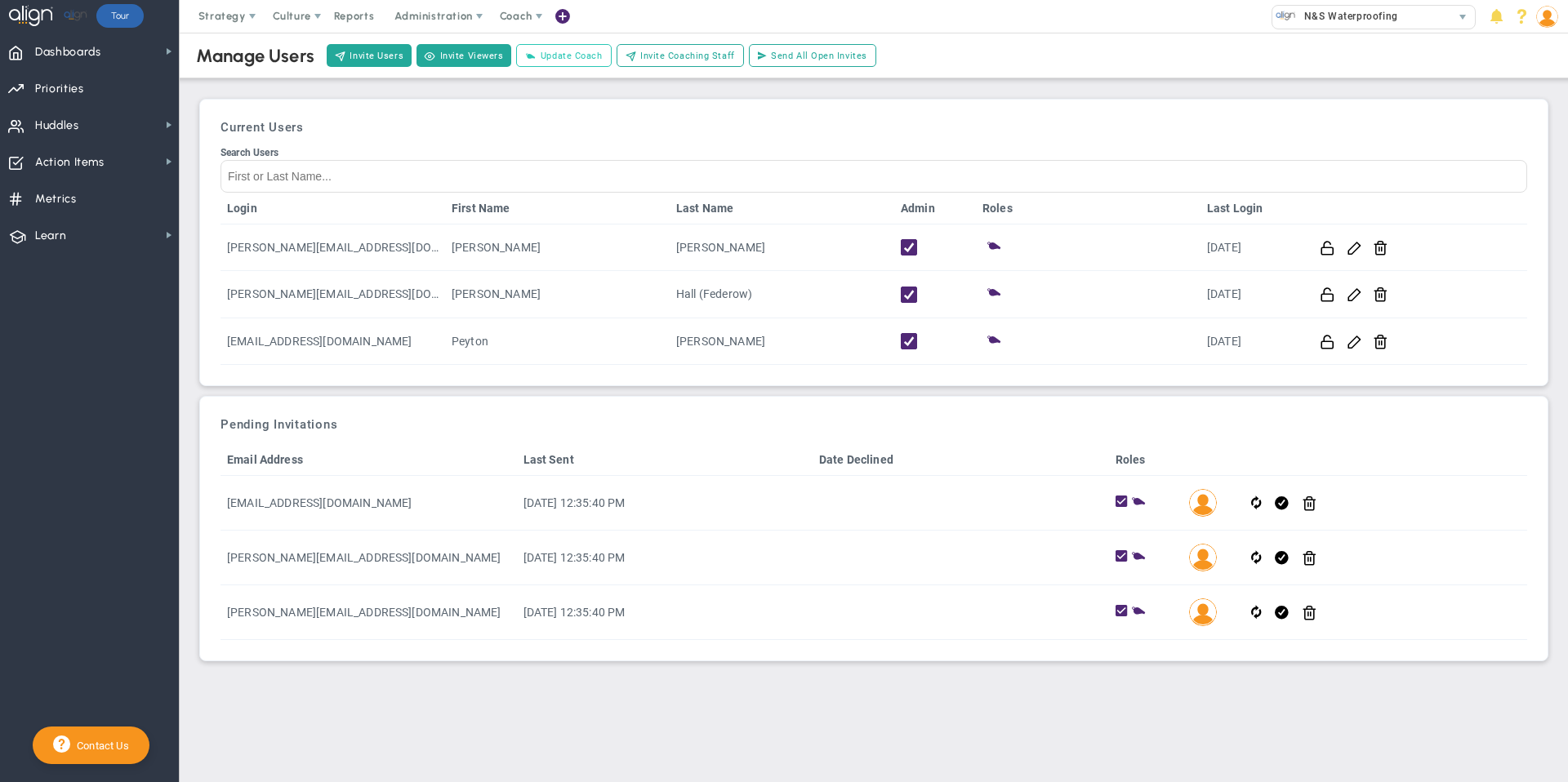
click at [576, 55] on span "Update Coach" at bounding box center [571, 56] width 62 height 14
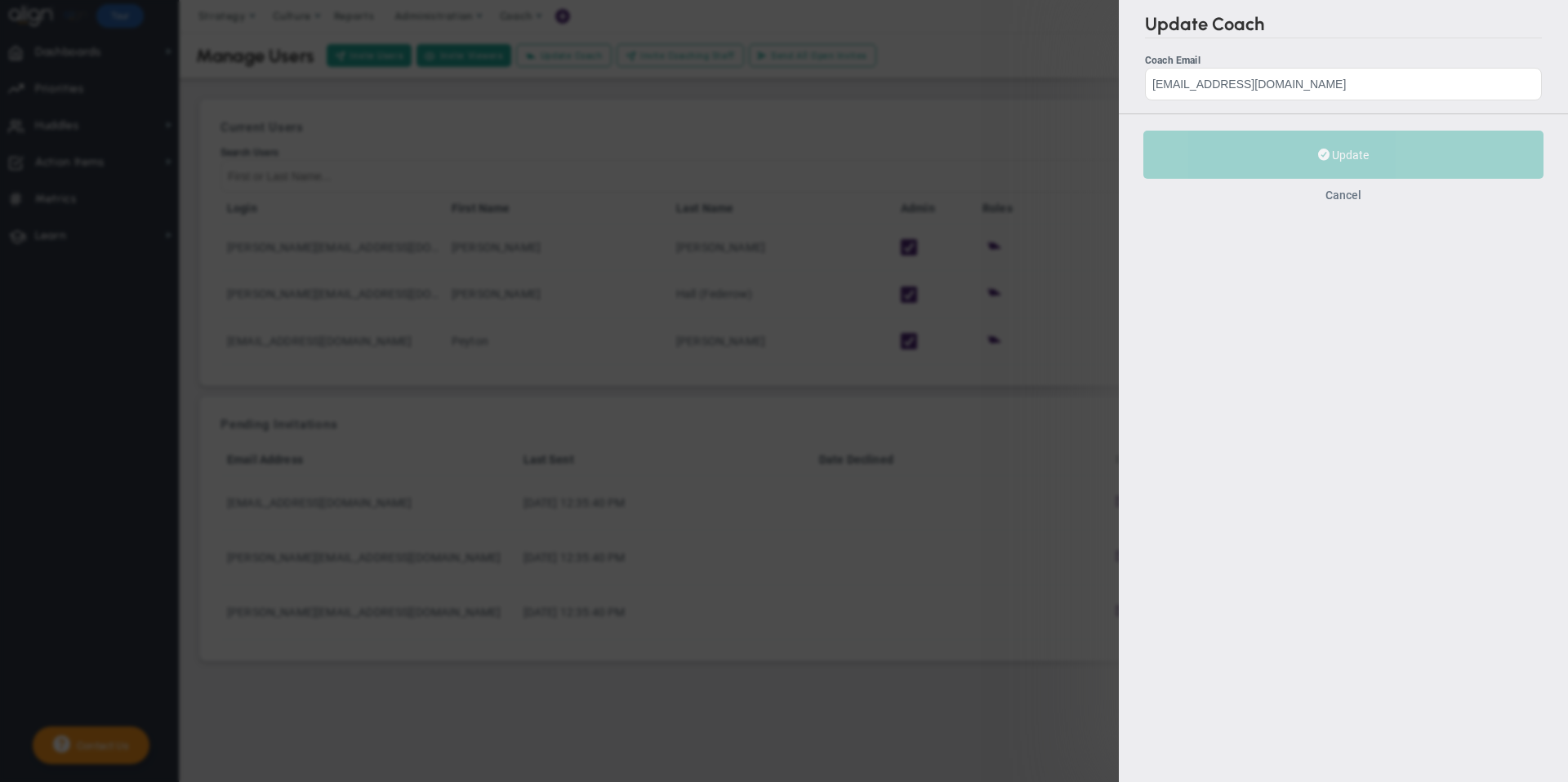
click at [1337, 193] on button "Cancel" at bounding box center [1342, 196] width 36 height 13
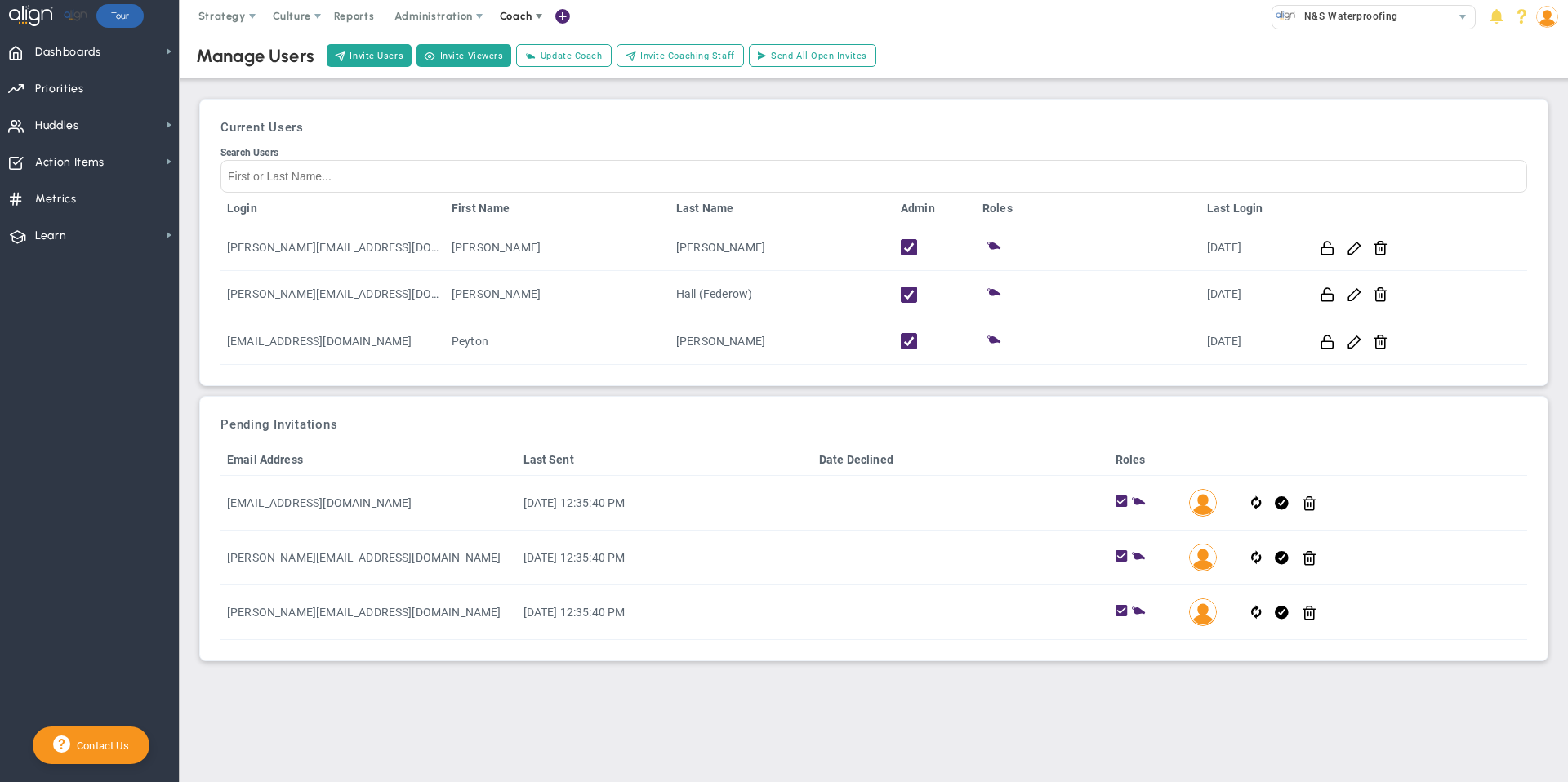
click at [528, 17] on span "Coach" at bounding box center [515, 16] width 32 height 12
click at [529, 49] on span "Schedule Meeting" at bounding box center [546, 48] width 115 height 32
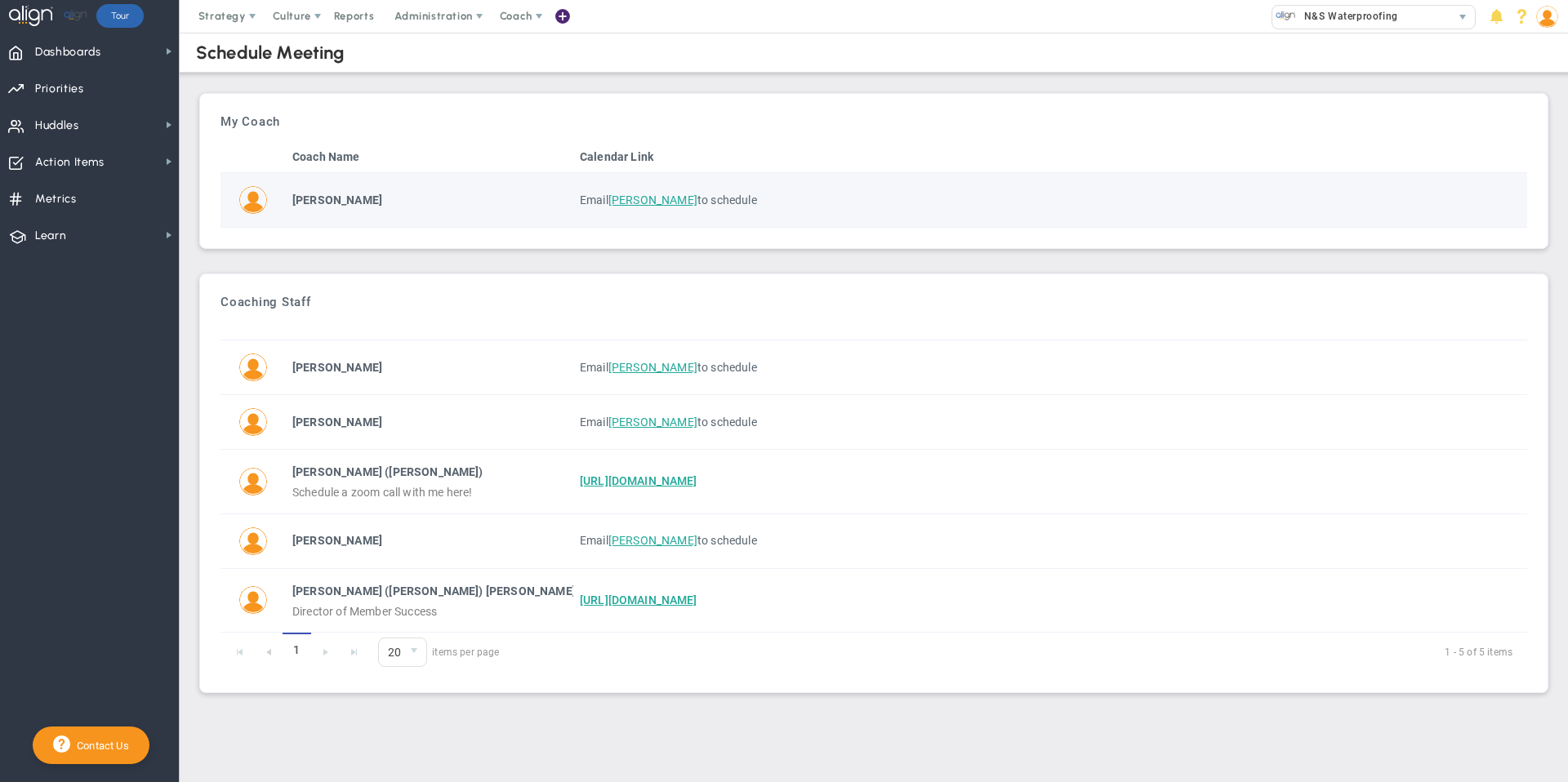
click at [623, 200] on span "[PERSON_NAME]" at bounding box center [653, 200] width 89 height 13
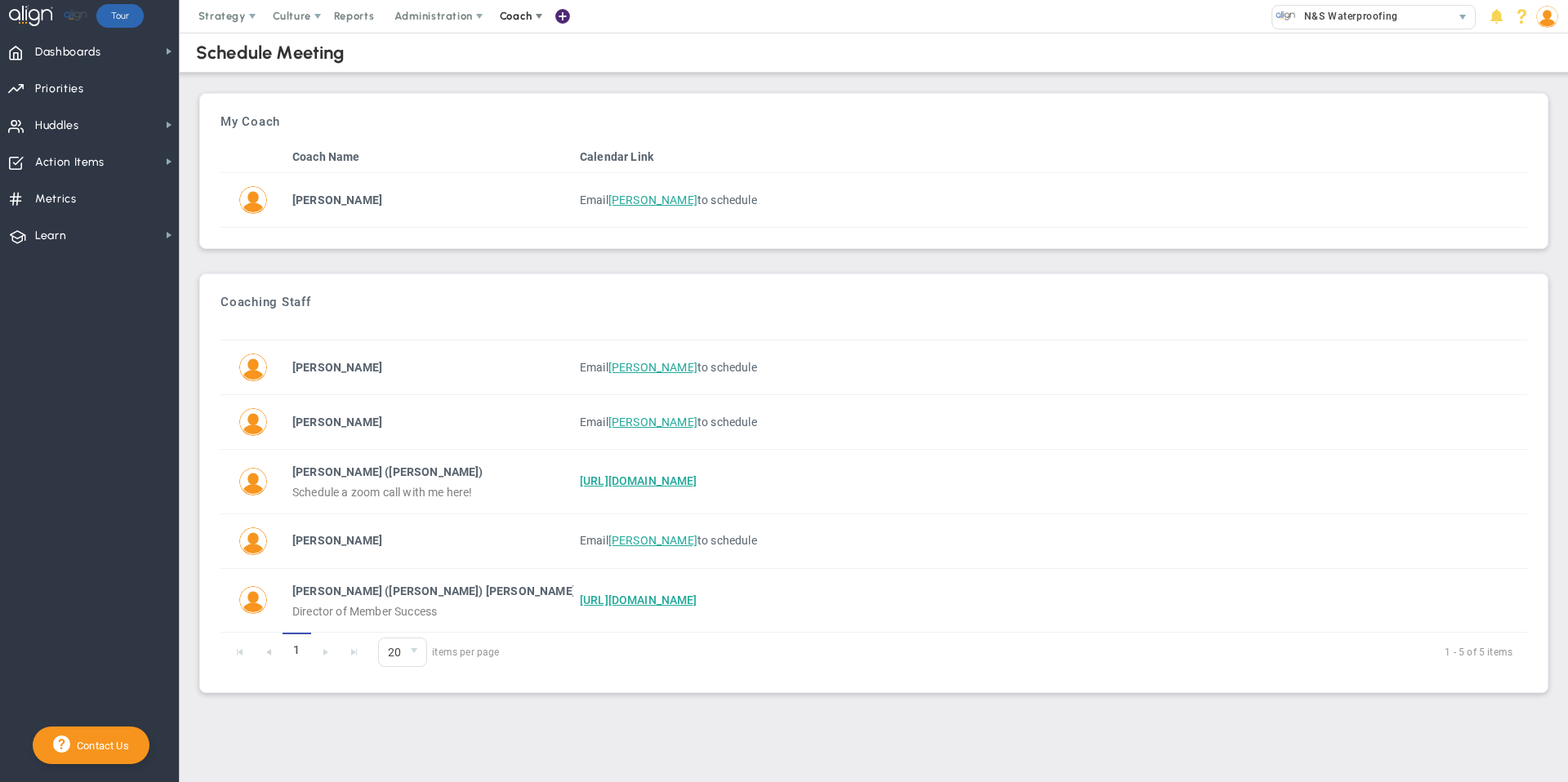
click at [536, 17] on span at bounding box center [539, 17] width 13 height 13
click at [424, 13] on span "Administration" at bounding box center [433, 16] width 77 height 12
click at [454, 12] on span "Administration" at bounding box center [433, 16] width 77 height 12
click at [1404, 26] on div "N&S Waterproofing" at bounding box center [1362, 17] width 179 height 22
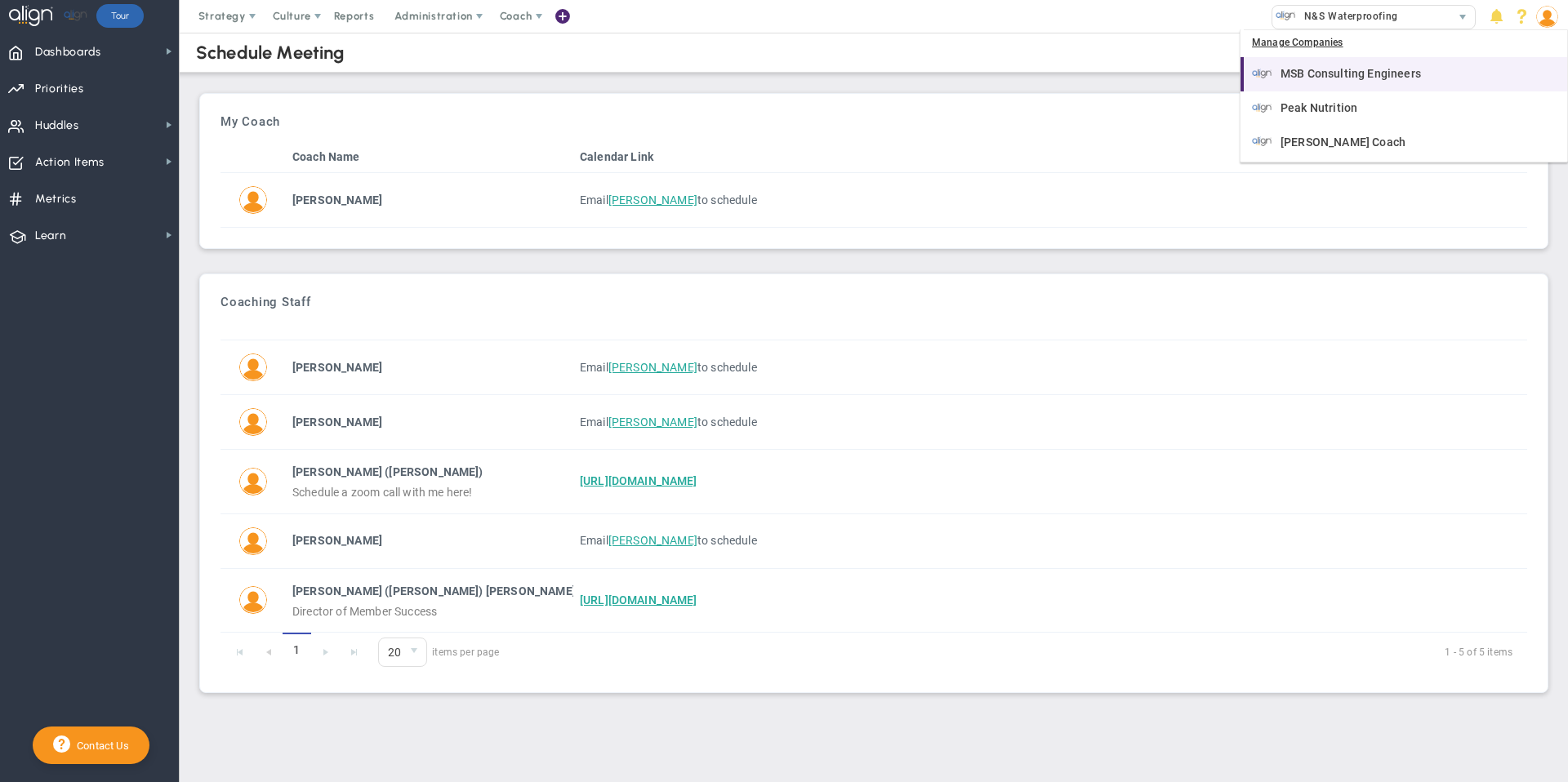
click at [1387, 71] on span "MSB Consulting Engineers" at bounding box center [1350, 73] width 141 height 12
